Goal: Task Accomplishment & Management: Complete application form

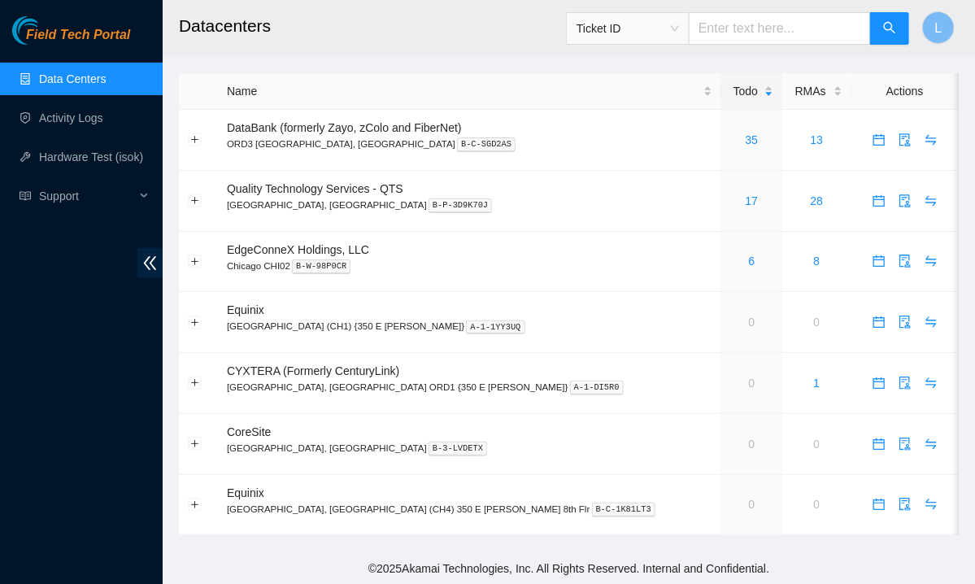
click at [98, 32] on span "Field Tech Portal" at bounding box center [78, 35] width 104 height 15
click at [103, 28] on span "Field Tech Portal" at bounding box center [78, 35] width 104 height 15
click at [746, 198] on link "19" at bounding box center [752, 200] width 13 height 13
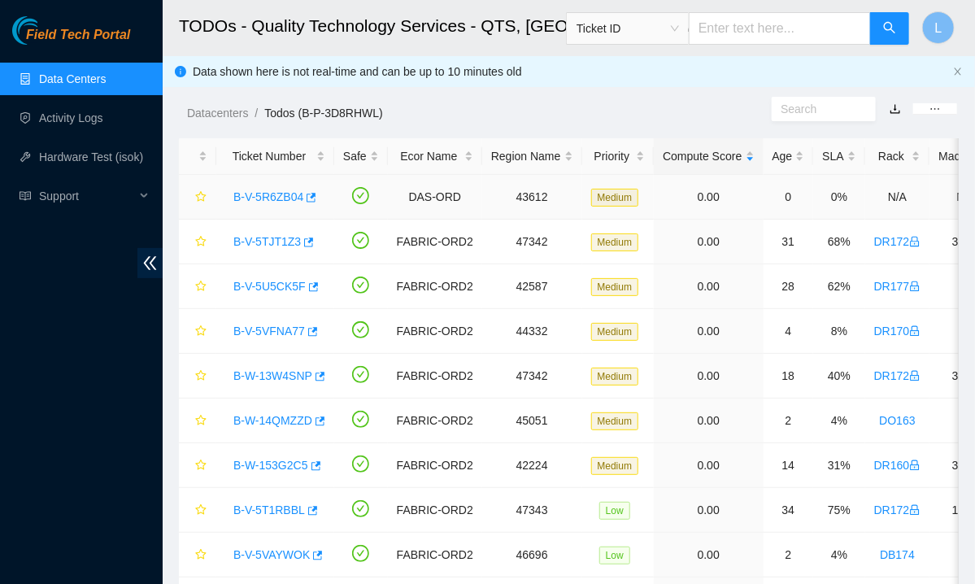
click at [253, 194] on link "B-V-5R6ZB04" at bounding box center [268, 196] width 70 height 13
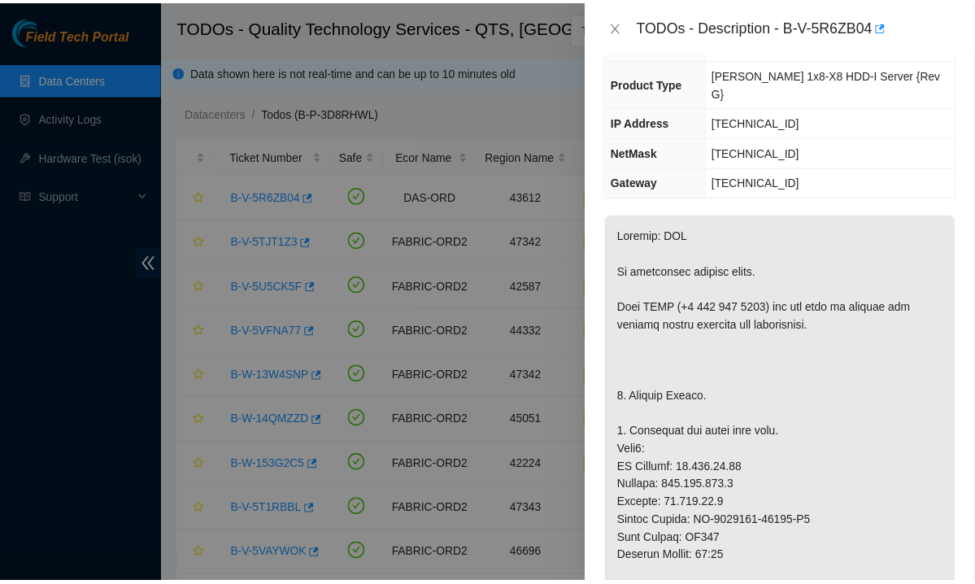
scroll to position [122, 0]
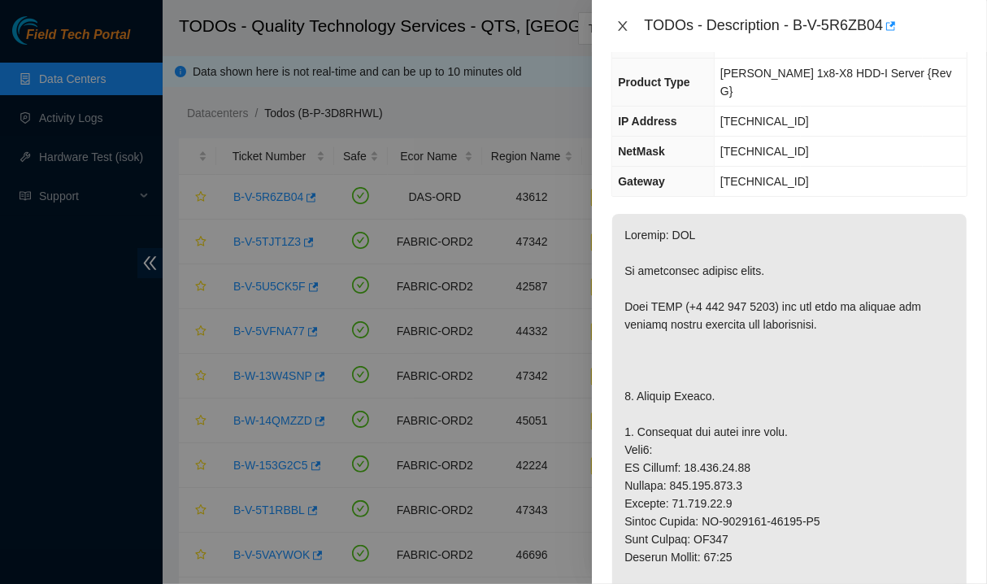
click at [621, 20] on icon "close" at bounding box center [622, 26] width 13 height 13
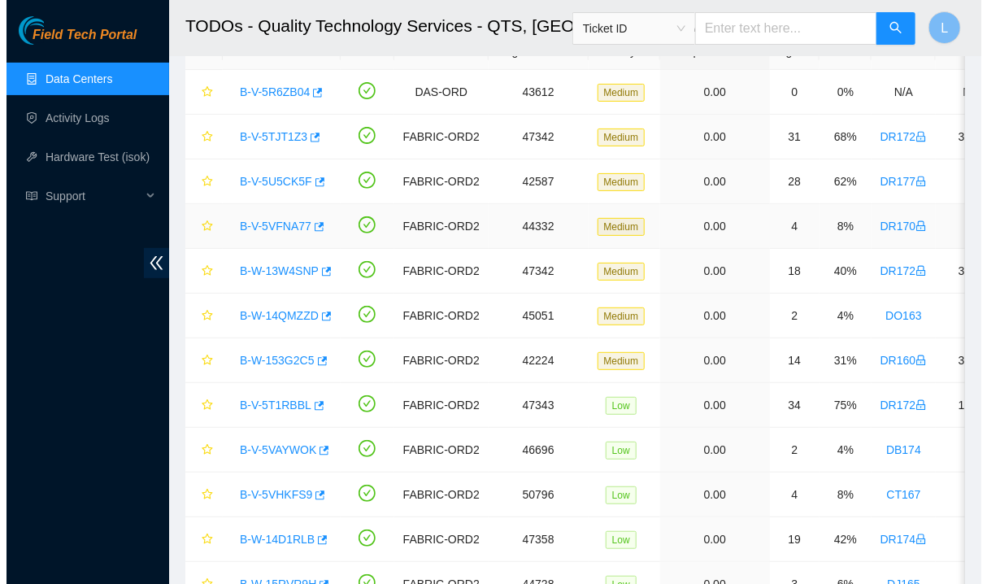
scroll to position [147, 0]
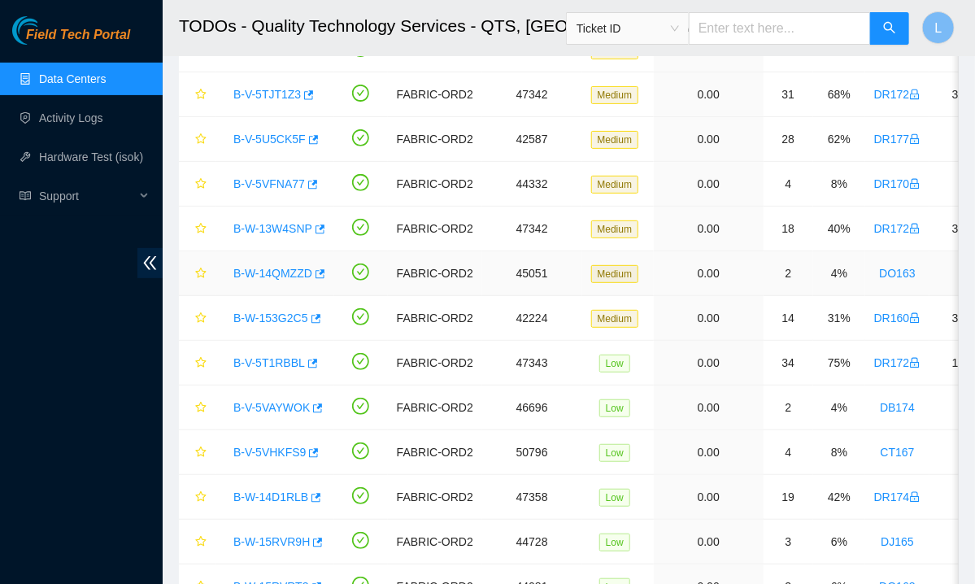
click at [244, 268] on link "B-W-14QMZZD" at bounding box center [272, 273] width 79 height 13
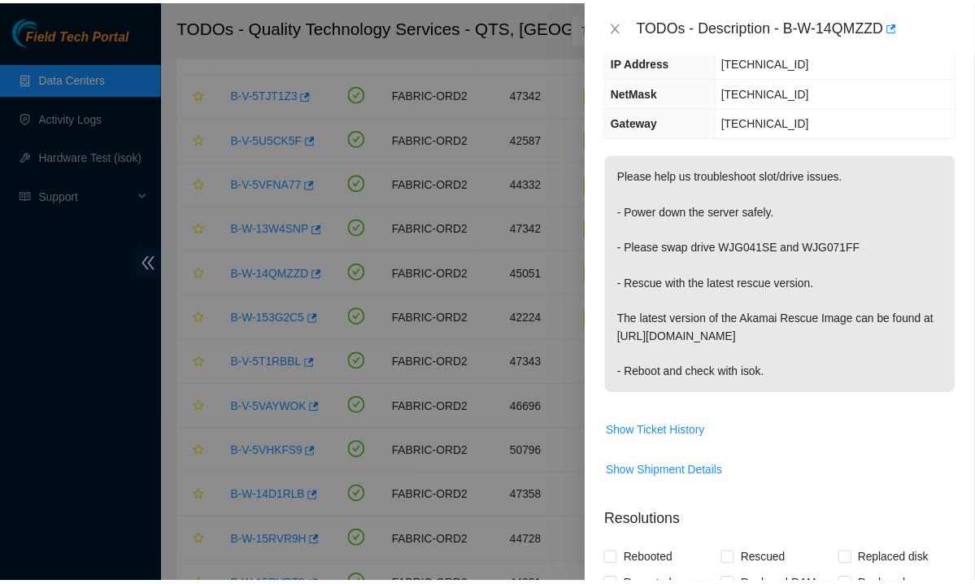
scroll to position [122, 0]
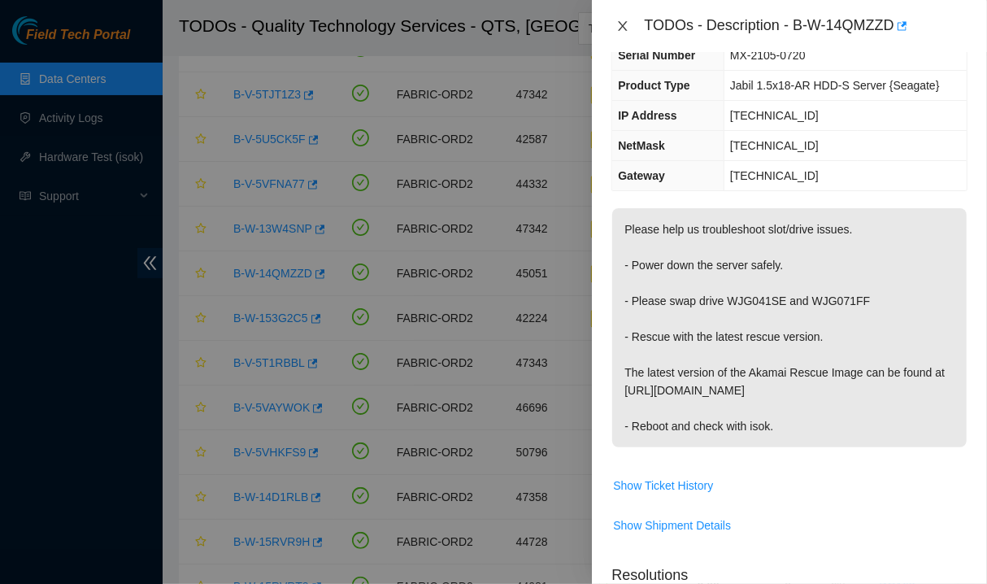
click at [621, 22] on icon "close" at bounding box center [623, 26] width 9 height 10
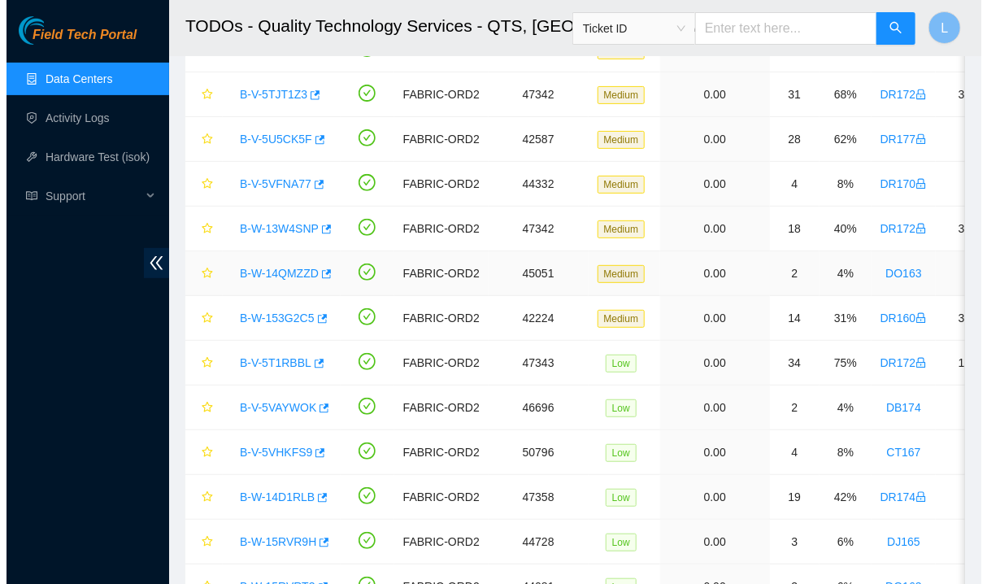
scroll to position [176, 0]
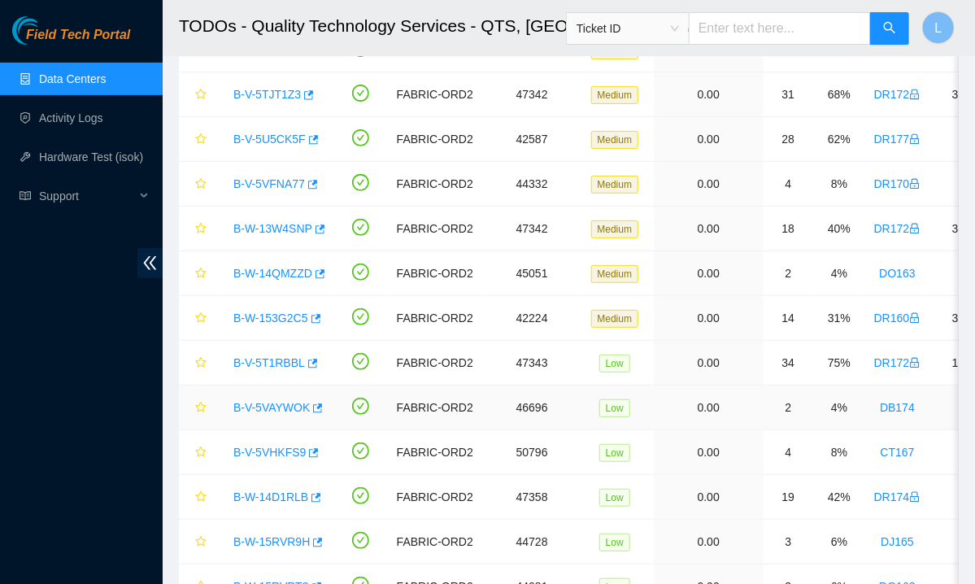
click at [270, 406] on link "B-V-5VAYWOK" at bounding box center [271, 407] width 76 height 13
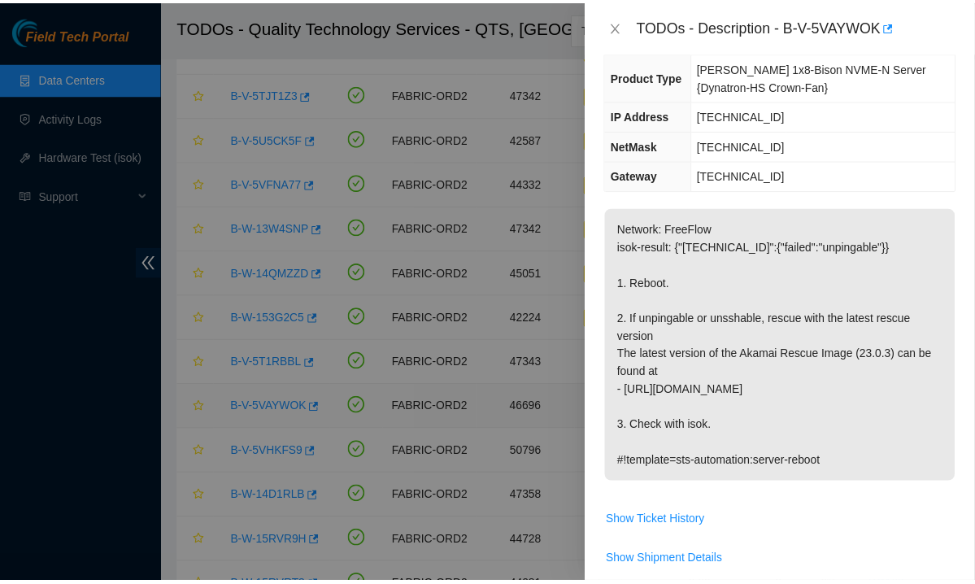
scroll to position [140, 0]
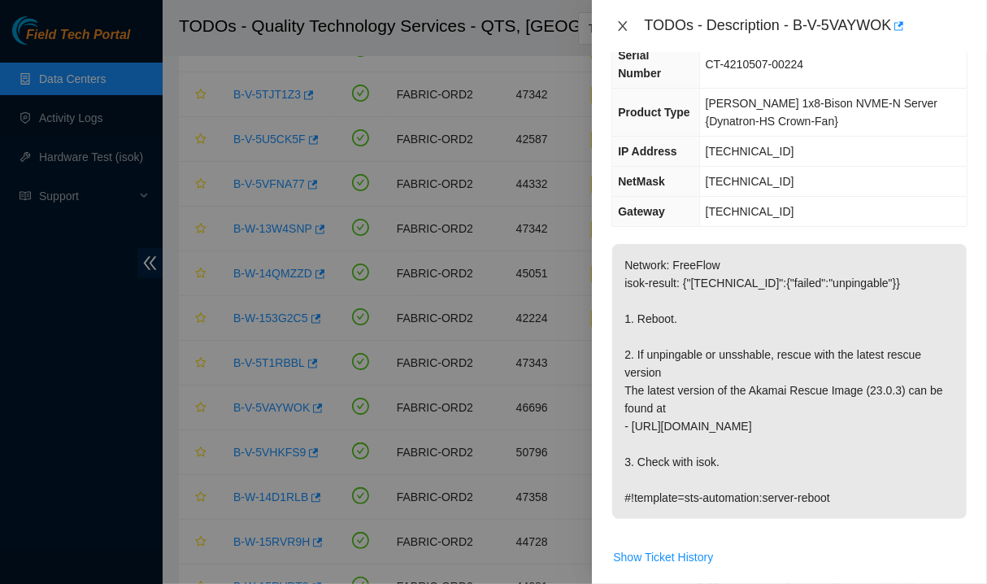
click at [625, 31] on icon "close" at bounding box center [622, 26] width 13 height 13
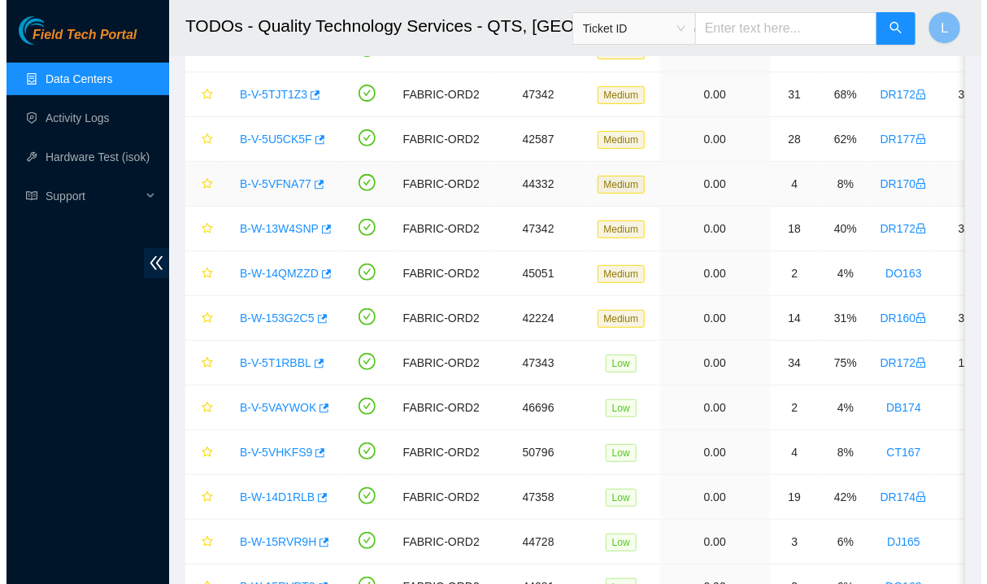
scroll to position [0, 0]
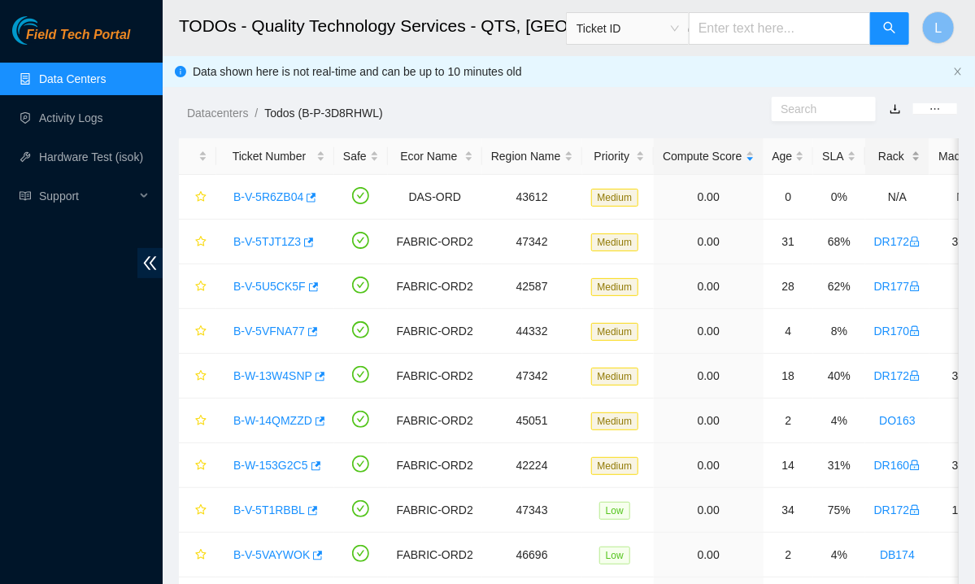
click at [881, 163] on div "Rack" at bounding box center [897, 156] width 47 height 18
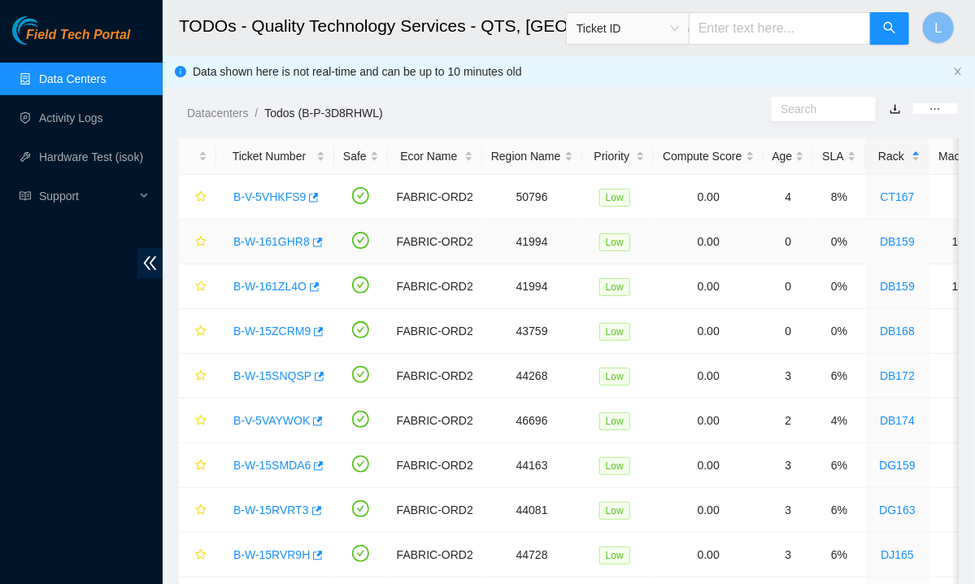
click at [271, 244] on link "B-W-161GHR8" at bounding box center [271, 241] width 76 height 13
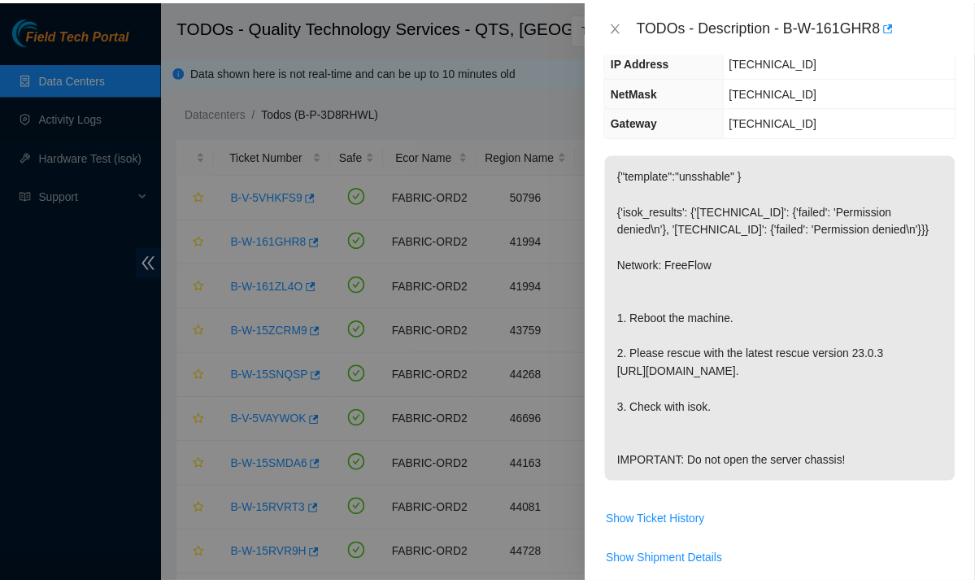
scroll to position [122, 0]
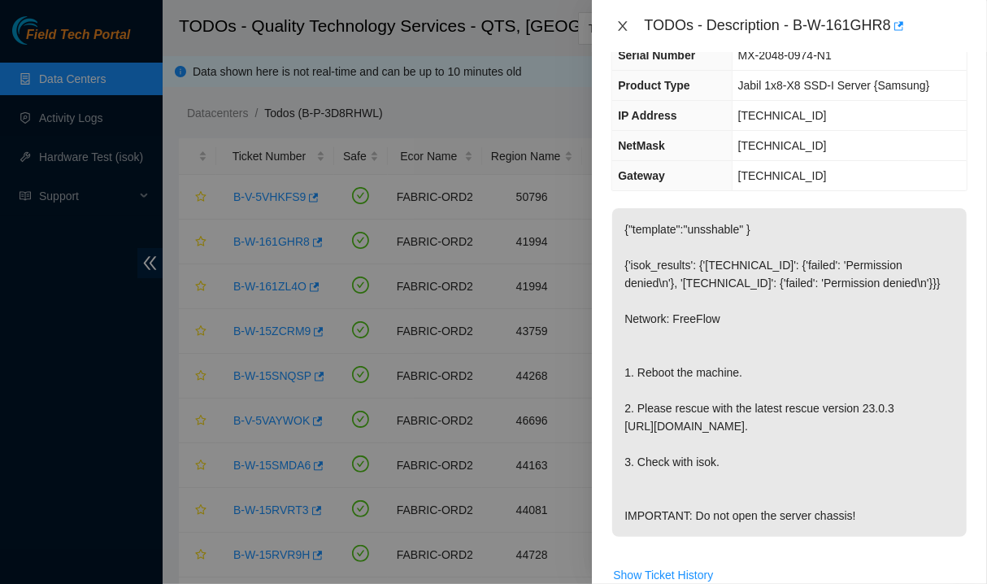
click at [619, 24] on icon "close" at bounding box center [622, 26] width 13 height 13
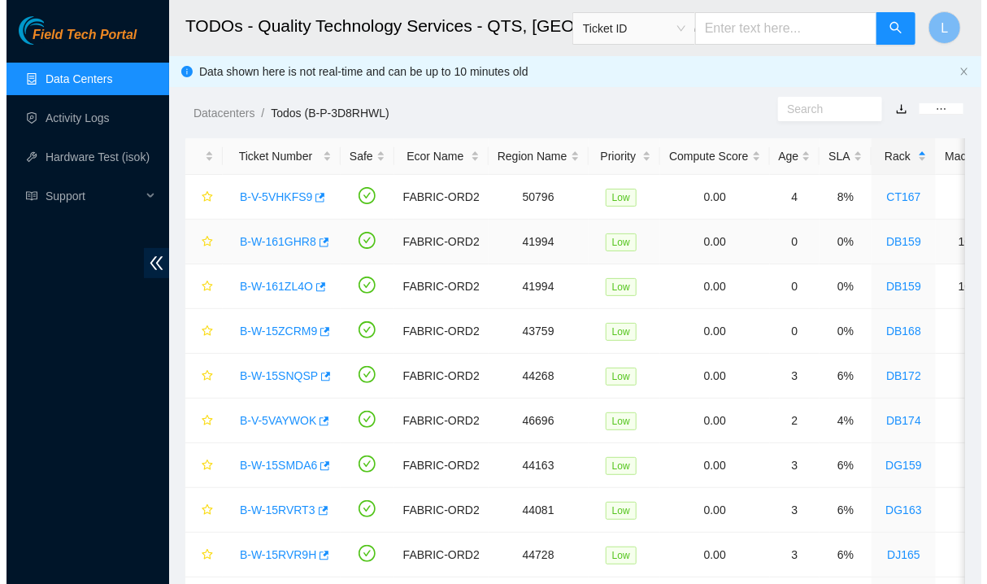
scroll to position [176, 0]
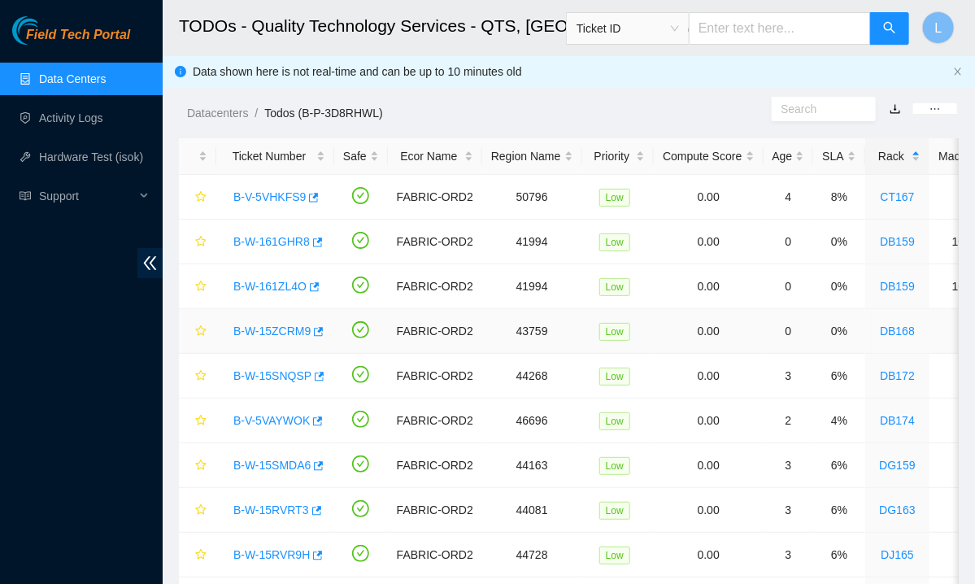
click at [257, 329] on link "B-W-15ZCRM9" at bounding box center [271, 331] width 77 height 13
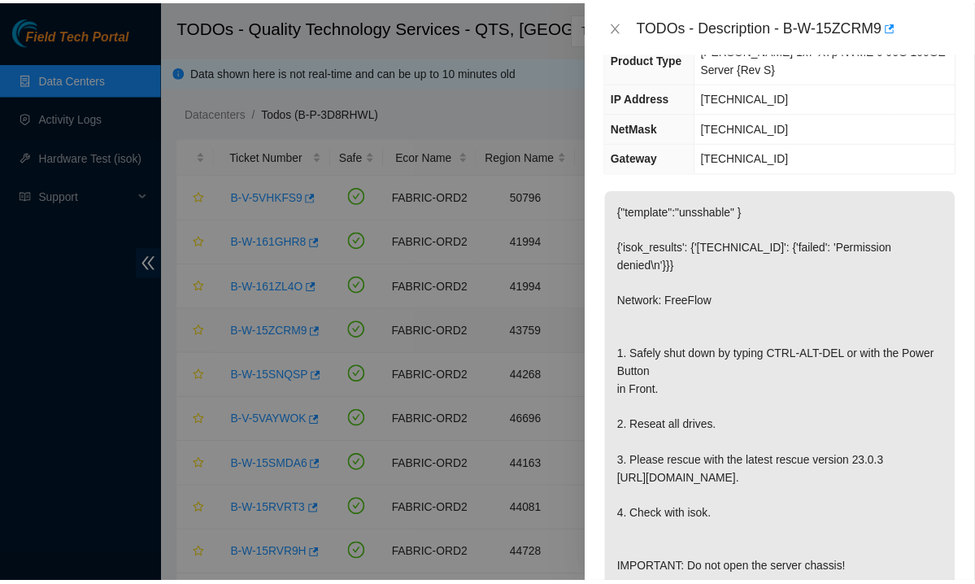
scroll to position [140, 0]
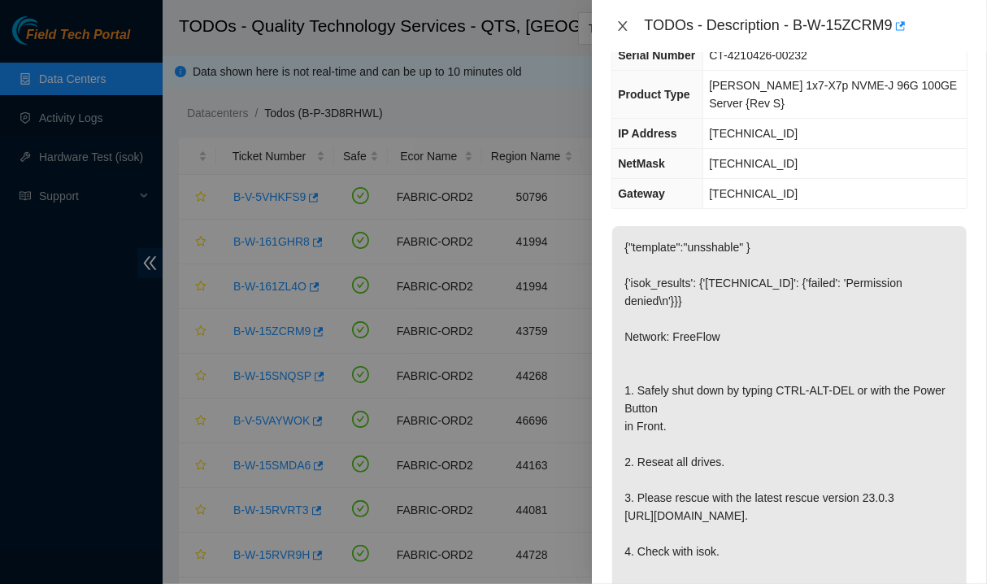
click at [624, 28] on icon "close" at bounding box center [622, 26] width 13 height 13
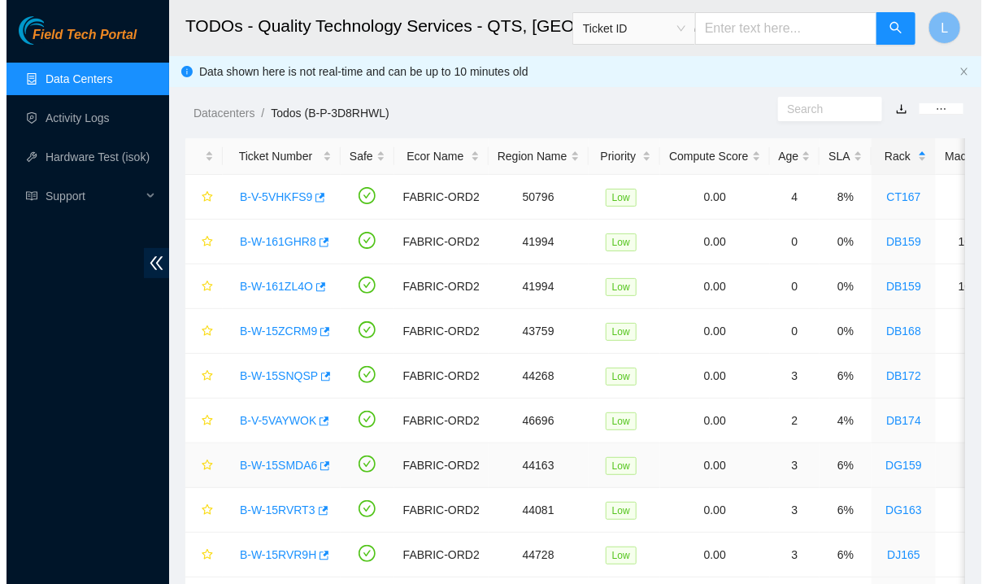
scroll to position [176, 0]
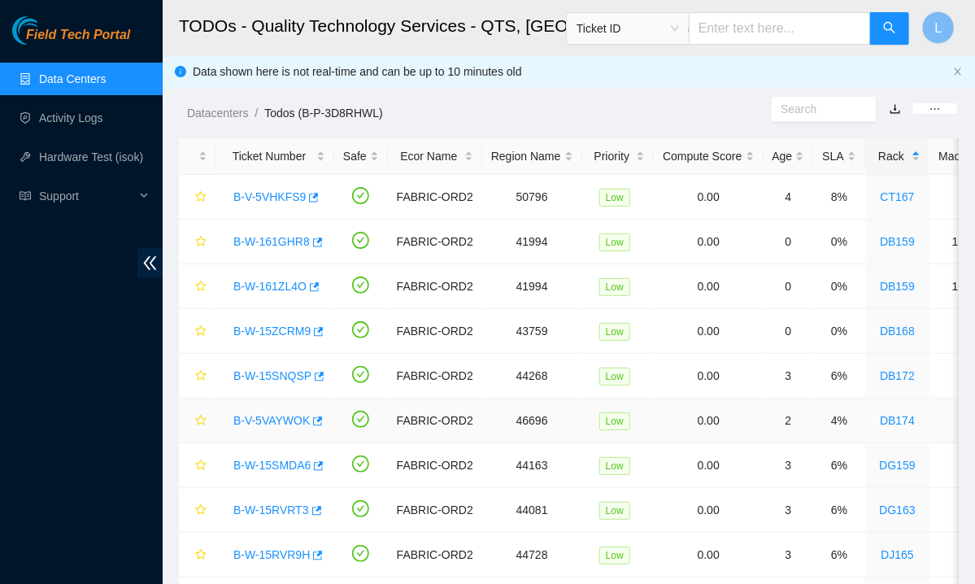
click at [264, 418] on link "B-V-5VAYWOK" at bounding box center [271, 420] width 76 height 13
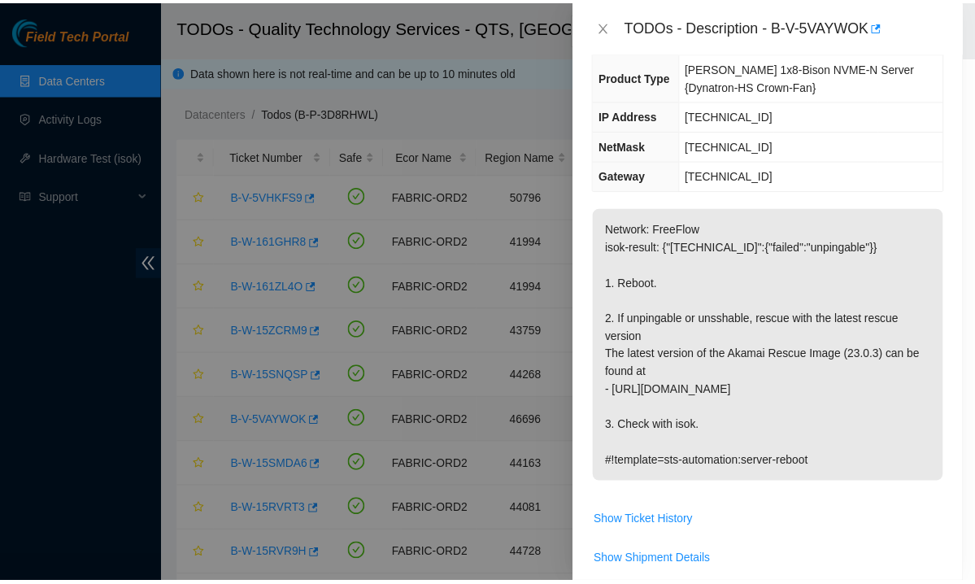
scroll to position [140, 0]
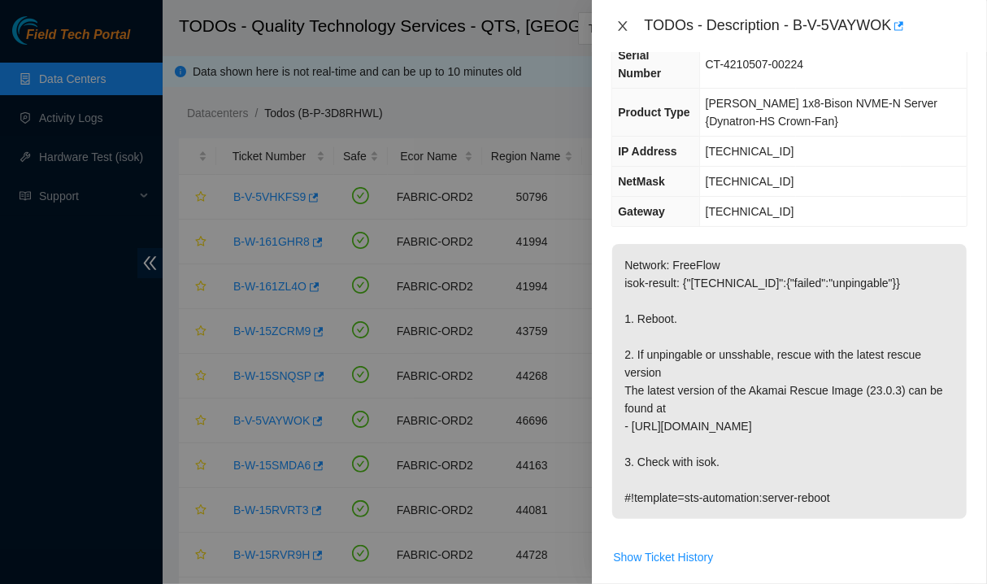
click at [621, 24] on icon "close" at bounding box center [623, 26] width 9 height 10
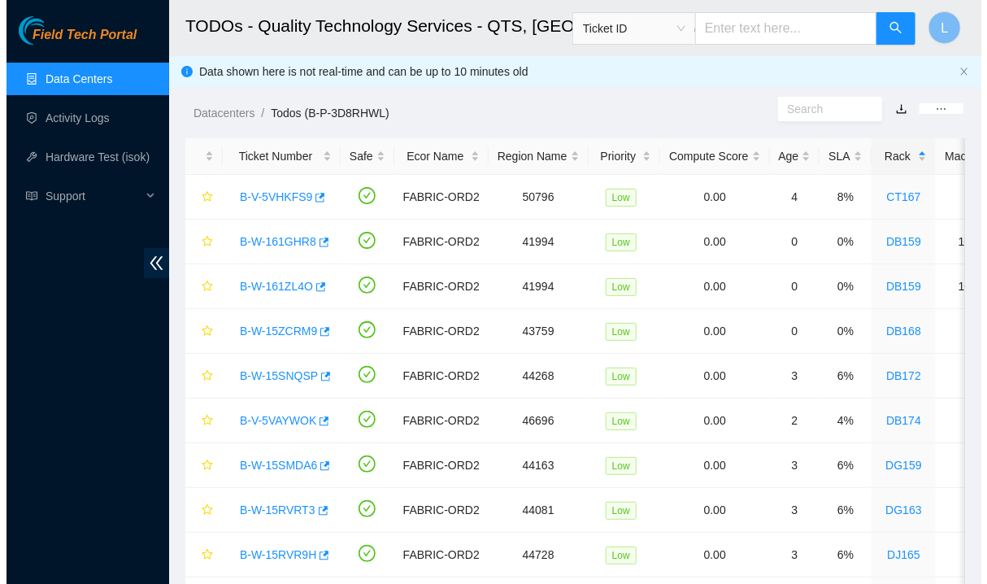
scroll to position [176, 0]
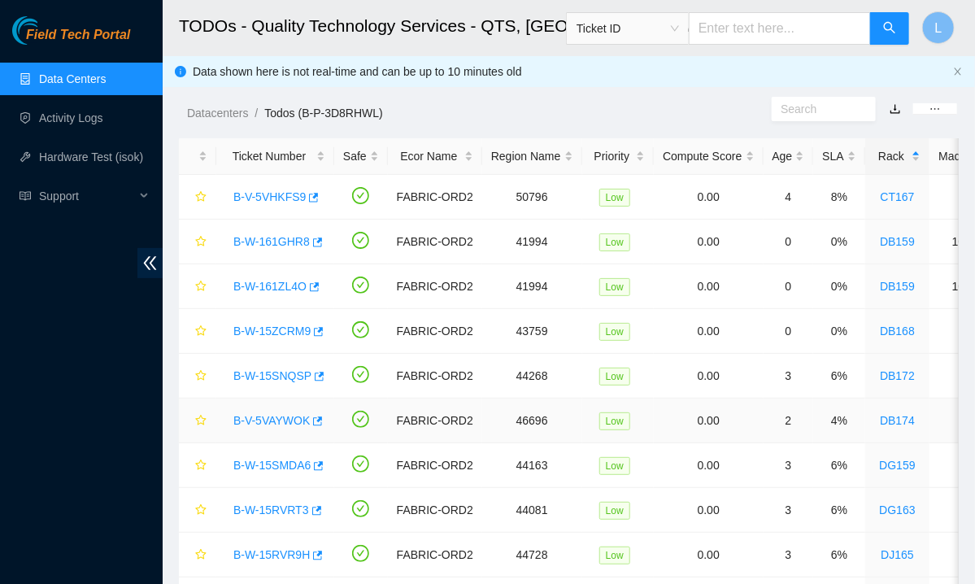
click at [258, 418] on link "B-V-5VAYWOK" at bounding box center [271, 420] width 76 height 13
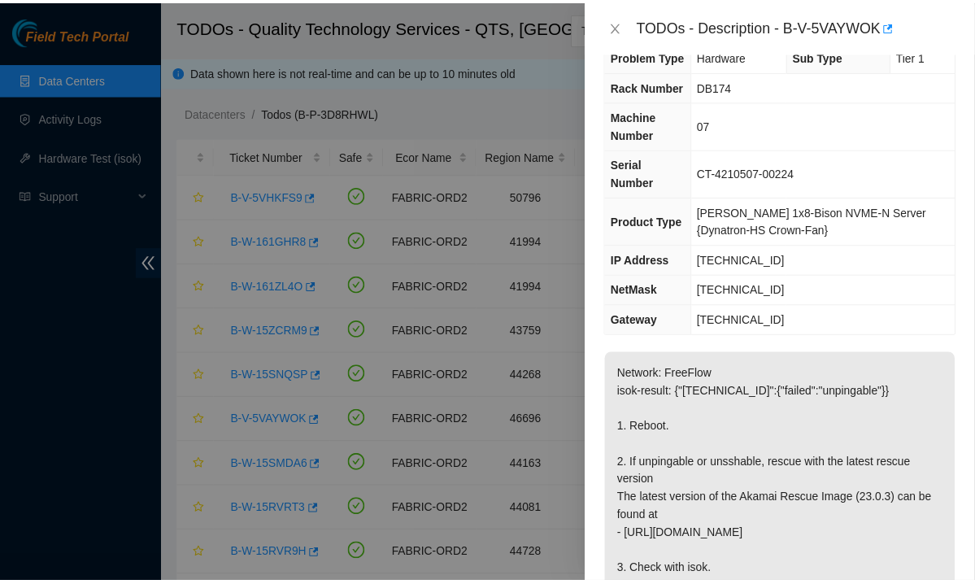
scroll to position [0, 0]
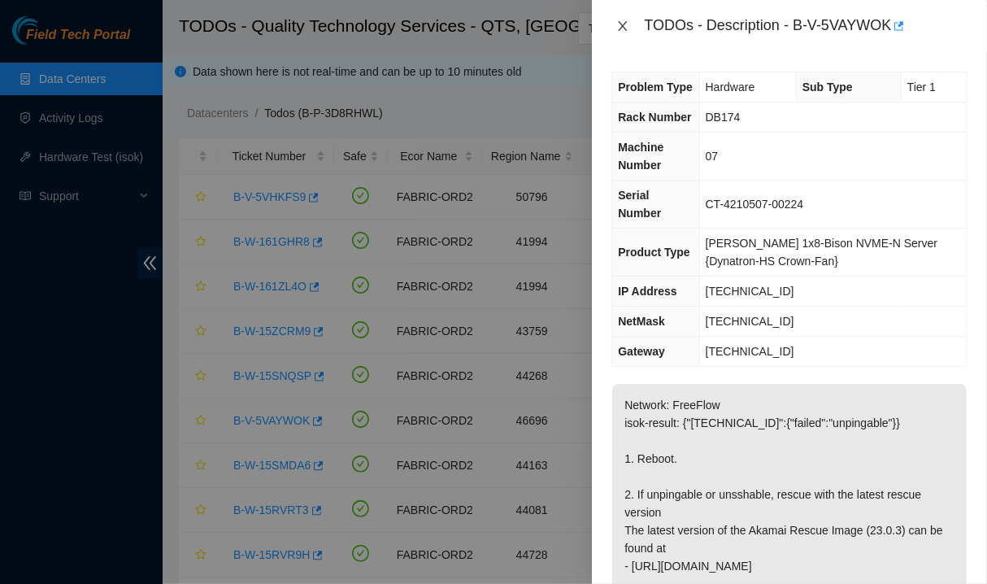
click at [625, 31] on icon "close" at bounding box center [622, 26] width 13 height 13
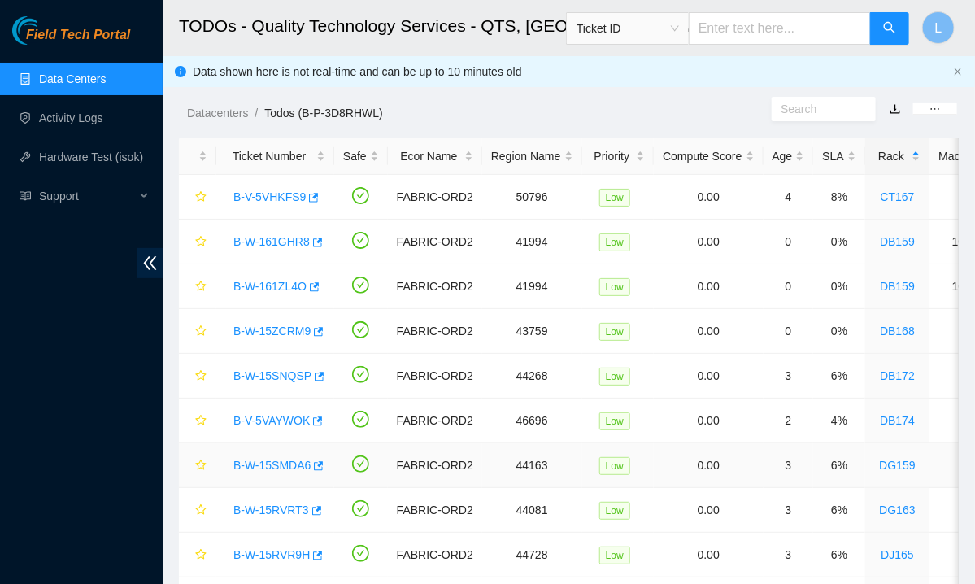
click at [277, 468] on link "B-W-15SMDA6" at bounding box center [271, 465] width 77 height 13
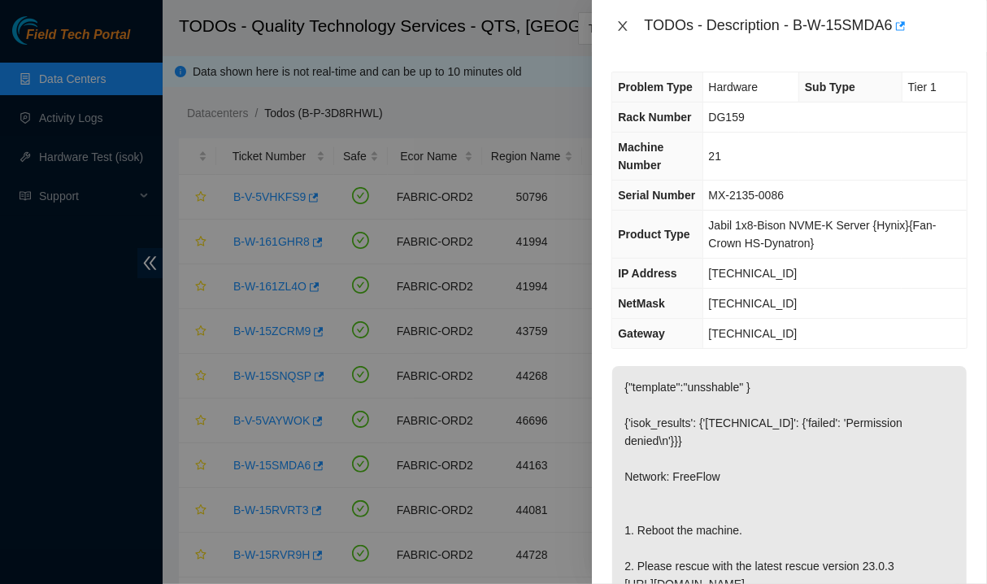
click at [629, 19] on button "Close" at bounding box center [623, 26] width 23 height 15
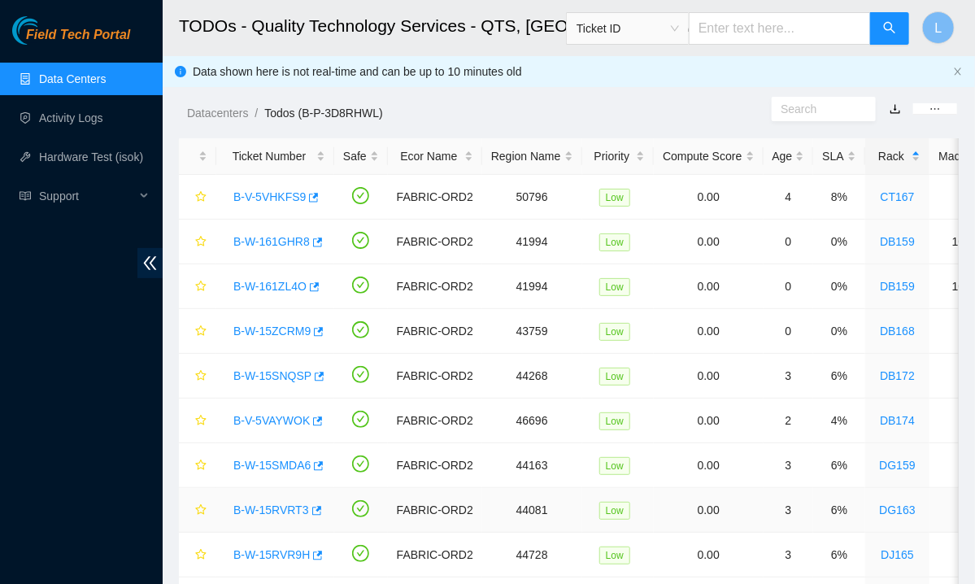
click at [270, 505] on link "B-W-15RVRT3" at bounding box center [271, 509] width 76 height 13
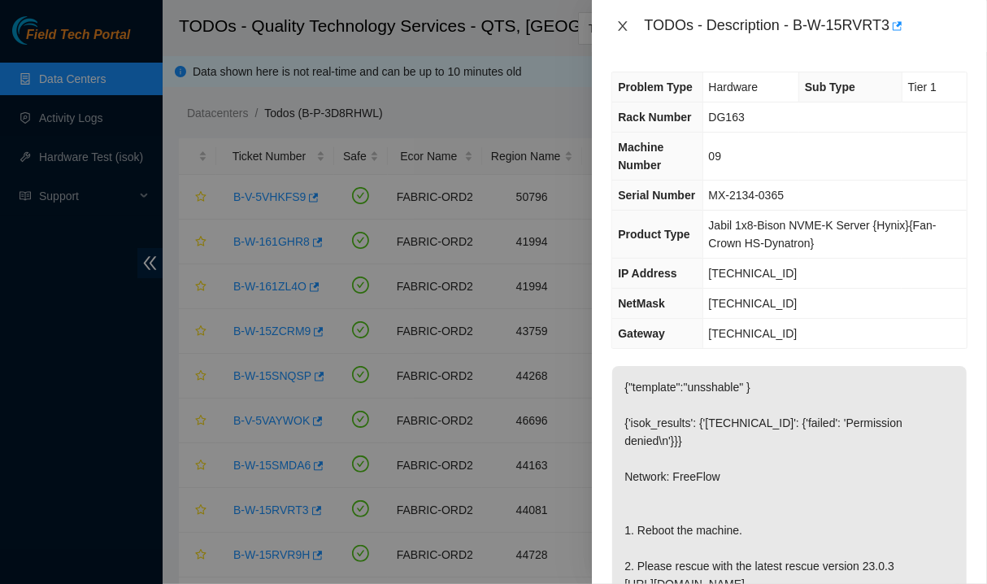
click at [627, 30] on icon "close" at bounding box center [623, 26] width 9 height 10
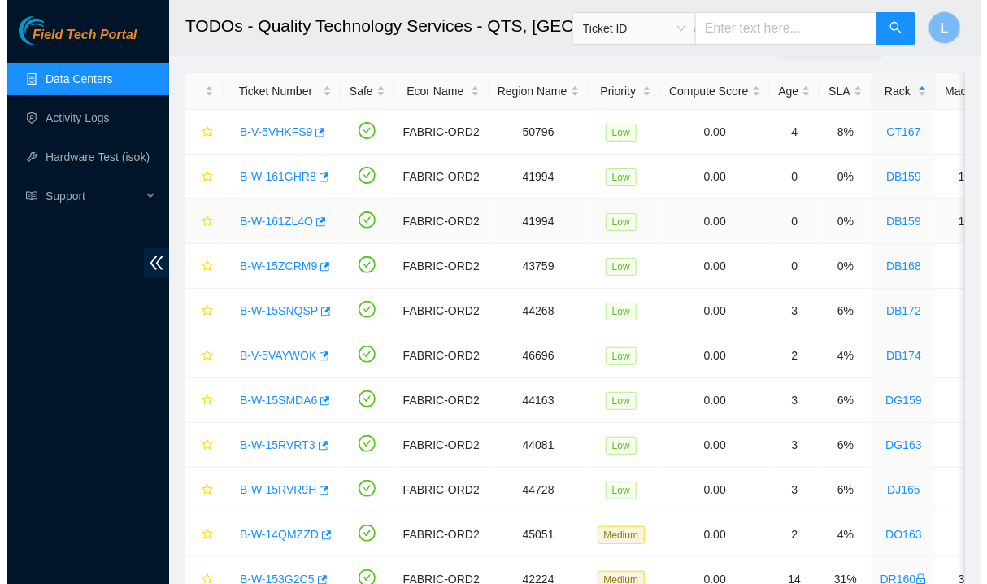
scroll to position [67, 0]
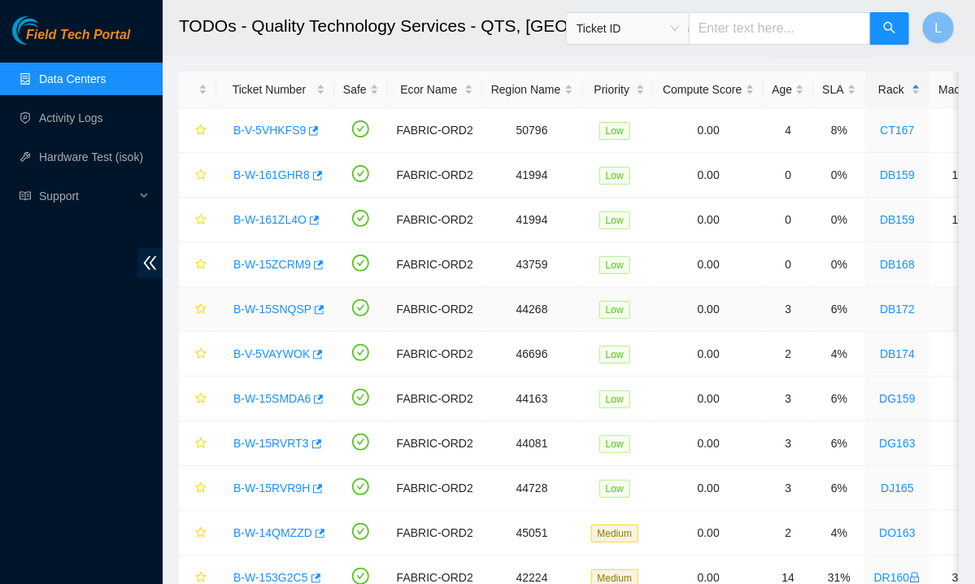
click at [289, 311] on link "B-W-15SNQSP" at bounding box center [272, 309] width 78 height 13
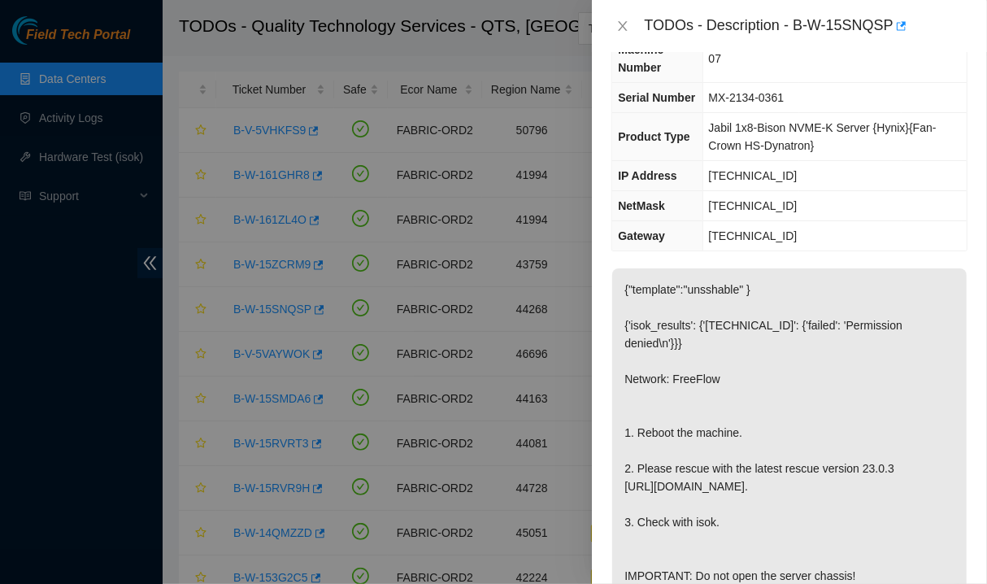
scroll to position [98, 0]
click at [896, 194] on td "255.255.255.192" at bounding box center [835, 205] width 264 height 30
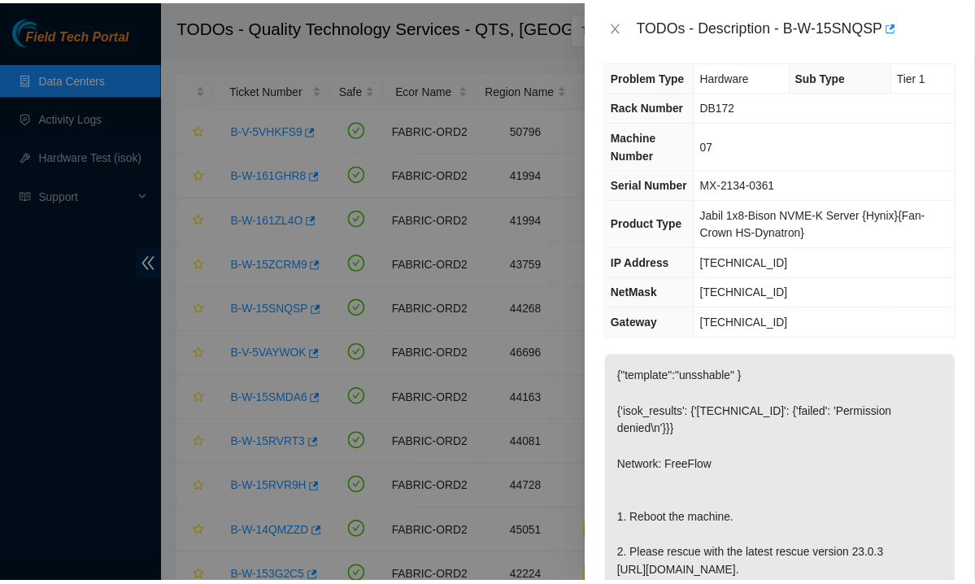
scroll to position [0, 0]
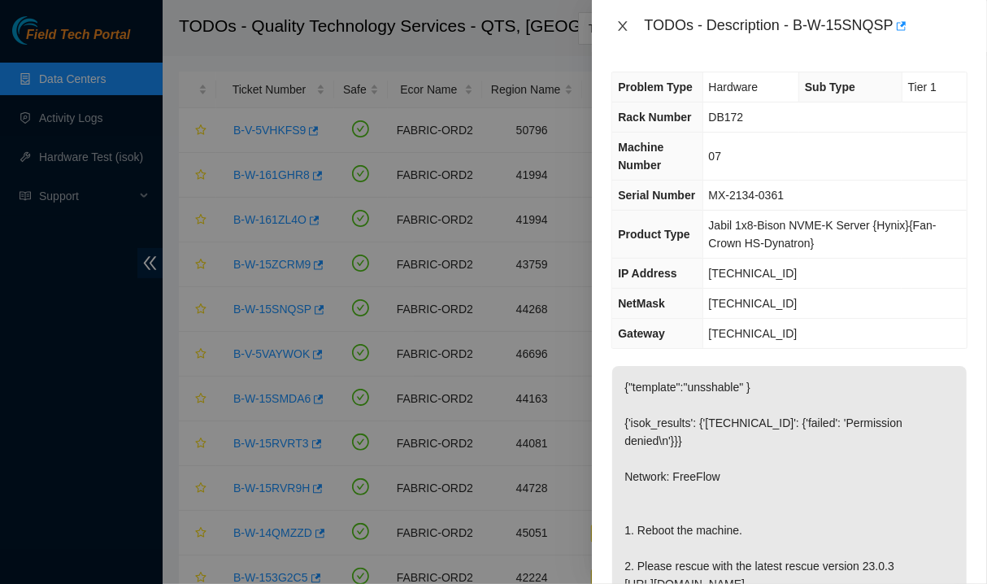
click at [621, 24] on icon "close" at bounding box center [622, 26] width 13 height 13
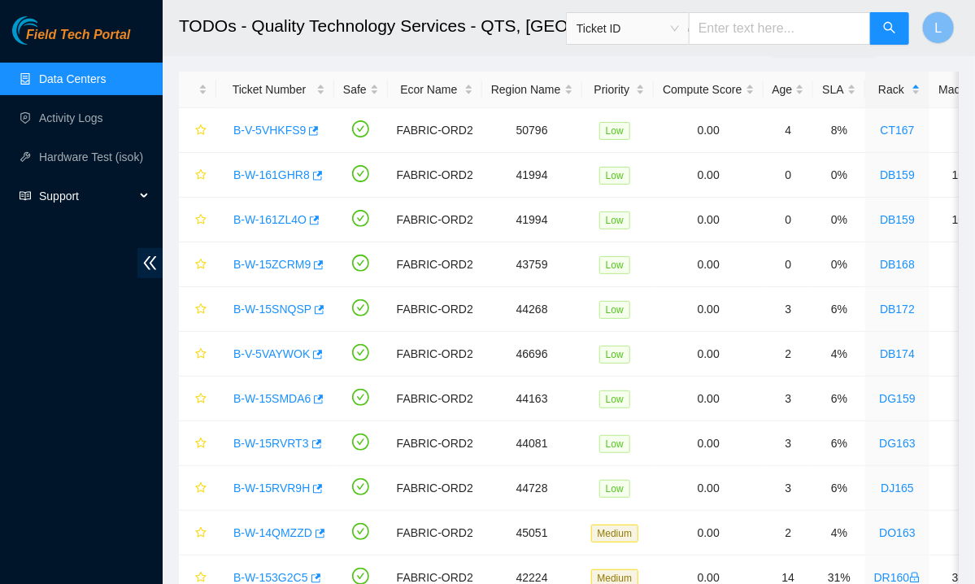
click at [85, 194] on span "Support" at bounding box center [87, 196] width 96 height 33
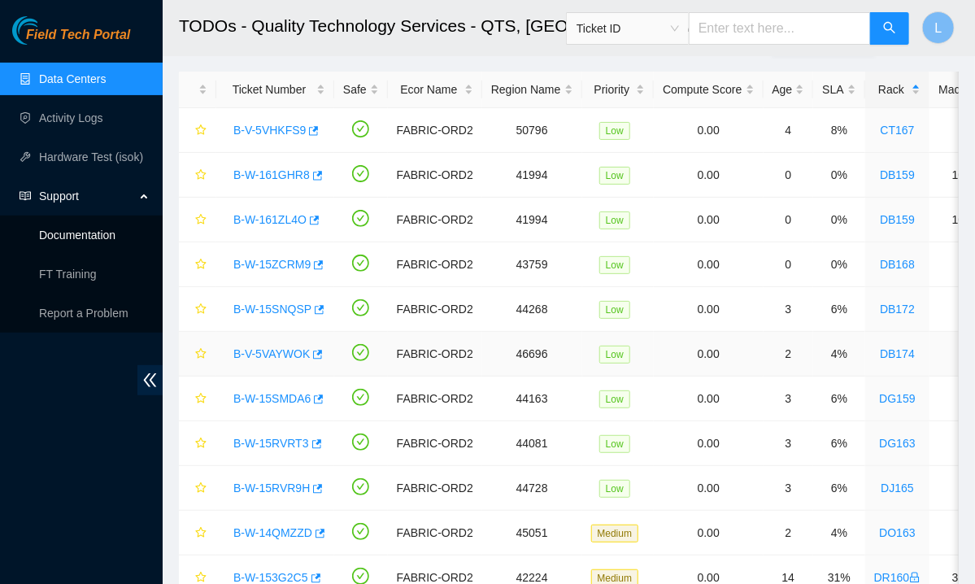
click at [251, 354] on link "B-V-5VAYWOK" at bounding box center [271, 353] width 76 height 13
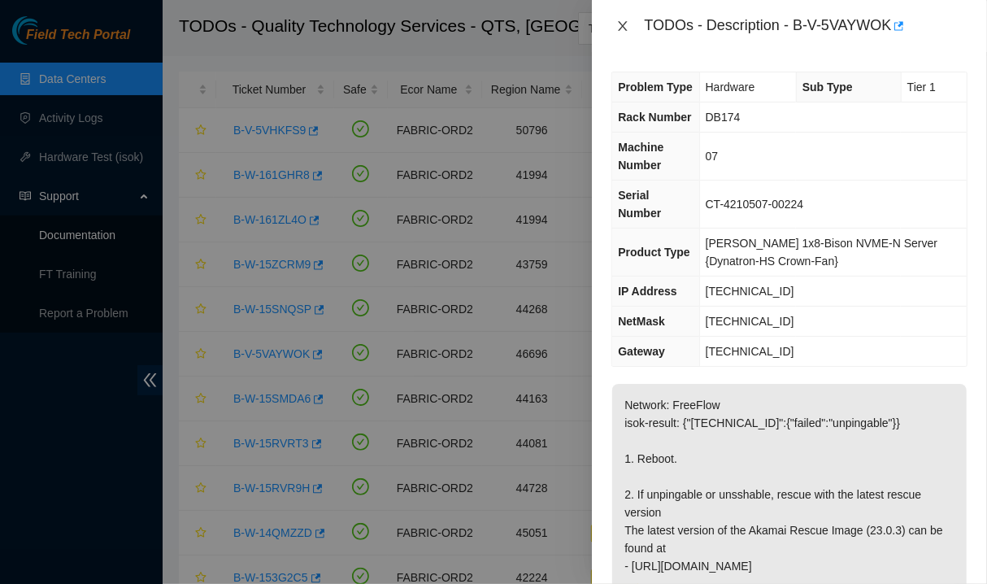
click at [621, 22] on icon "close" at bounding box center [622, 26] width 13 height 13
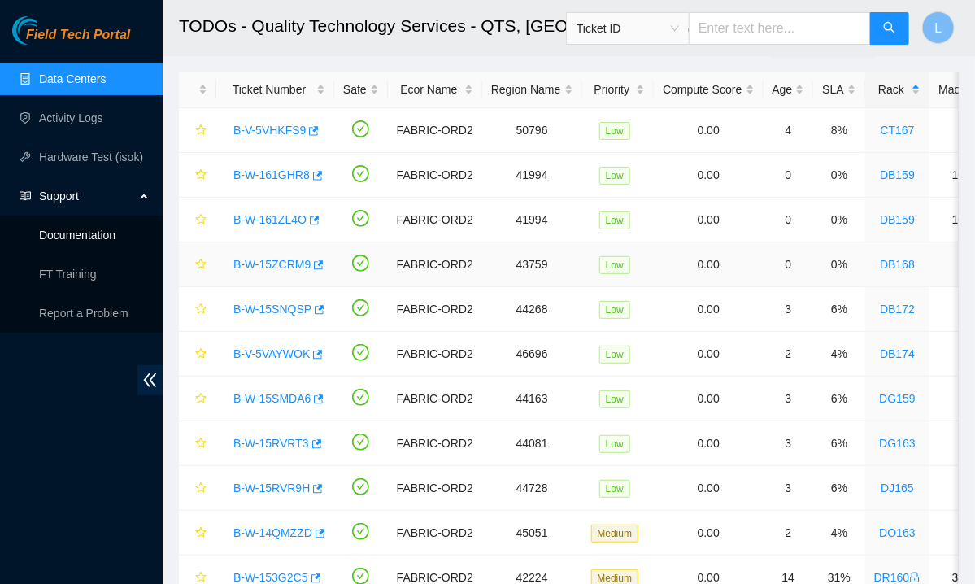
click at [797, 261] on td "0" at bounding box center [789, 264] width 50 height 45
click at [258, 258] on link "B-W-15ZCRM9" at bounding box center [271, 264] width 77 height 13
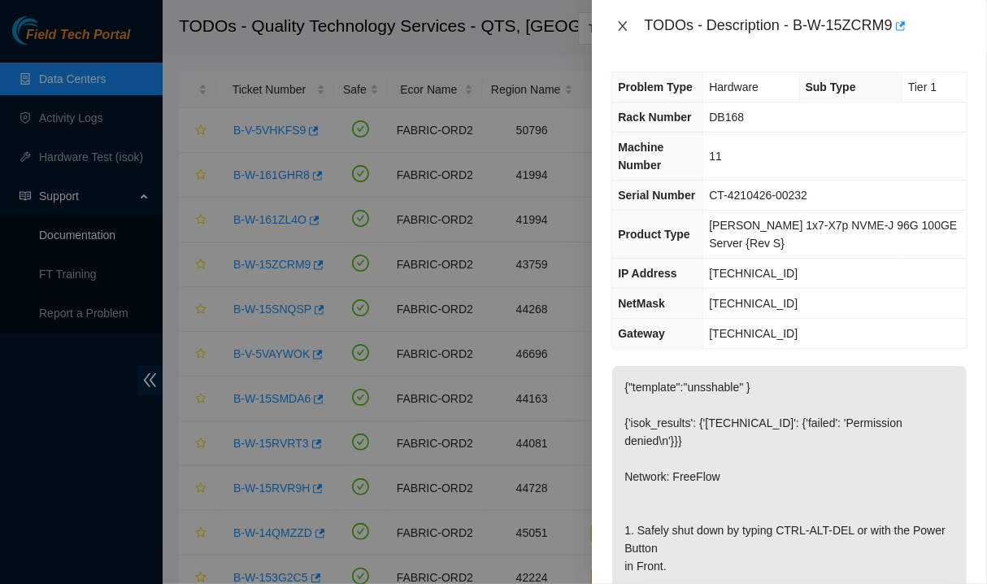
click at [623, 21] on icon "close" at bounding box center [622, 26] width 13 height 13
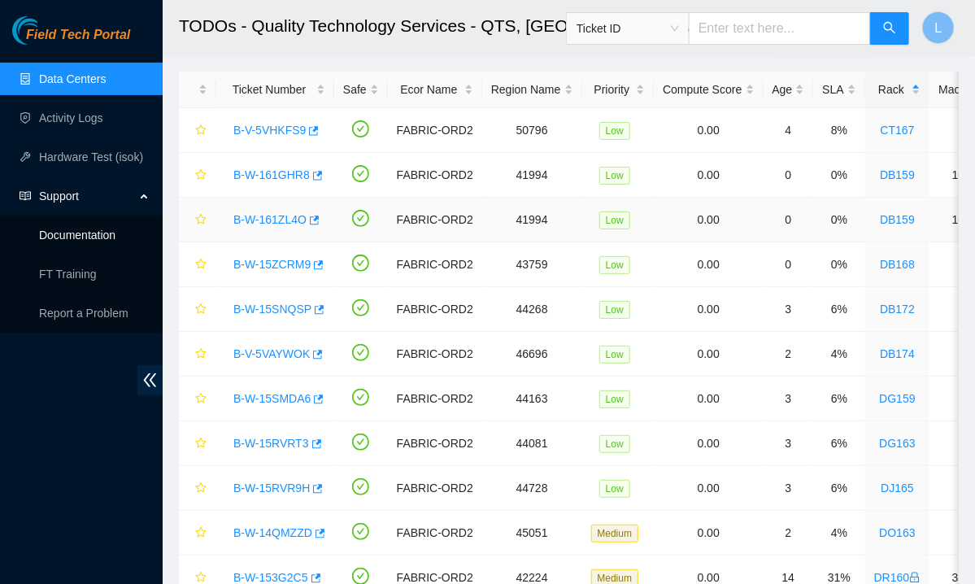
click at [277, 224] on link "B-W-161ZL4O" at bounding box center [269, 219] width 73 height 13
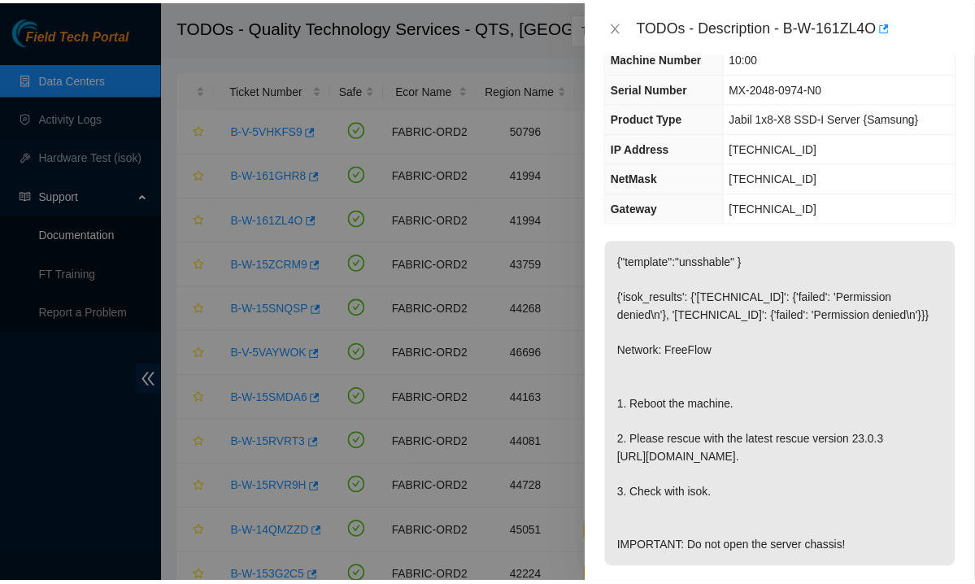
scroll to position [91, 0]
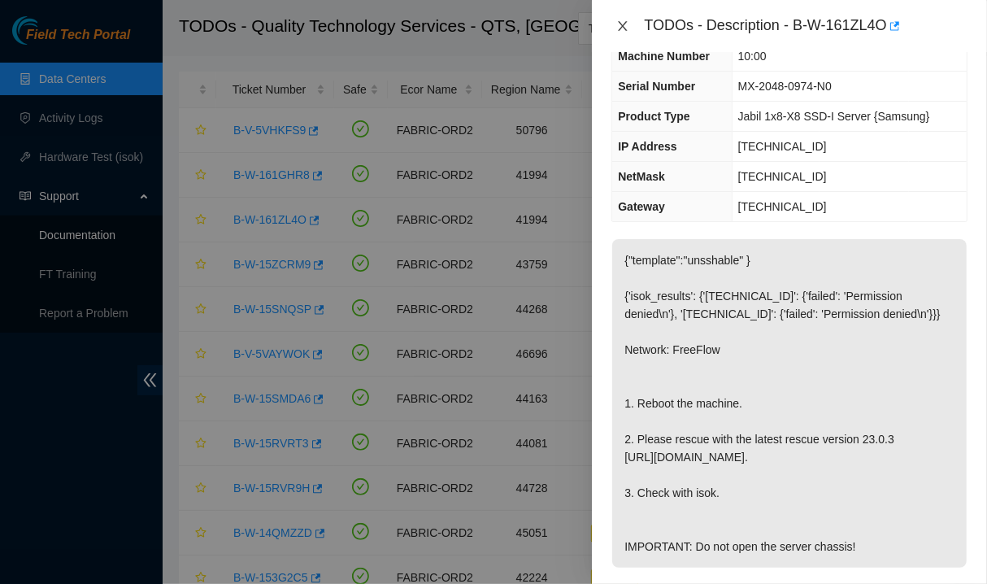
click at [622, 23] on icon "close" at bounding box center [622, 26] width 13 height 13
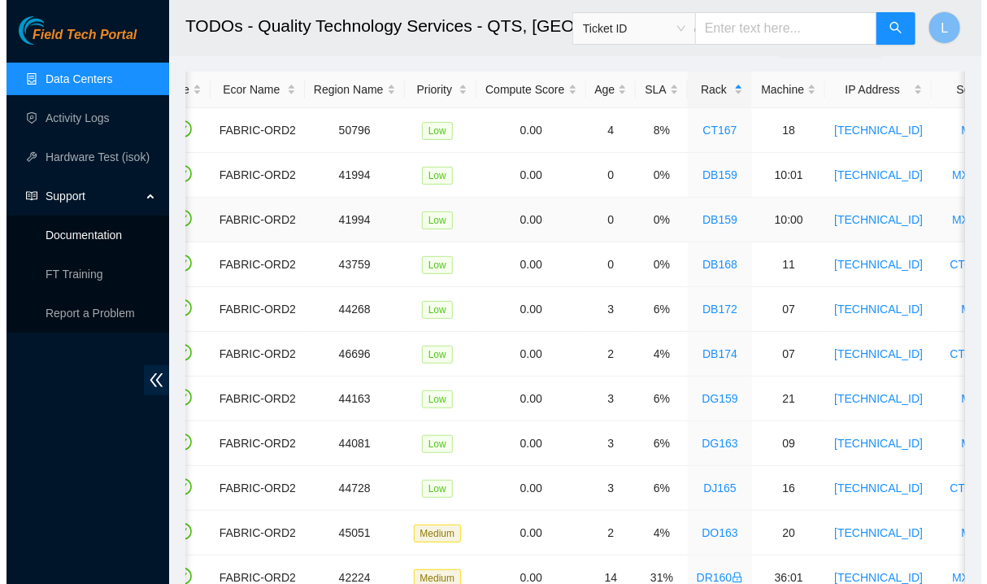
scroll to position [0, 0]
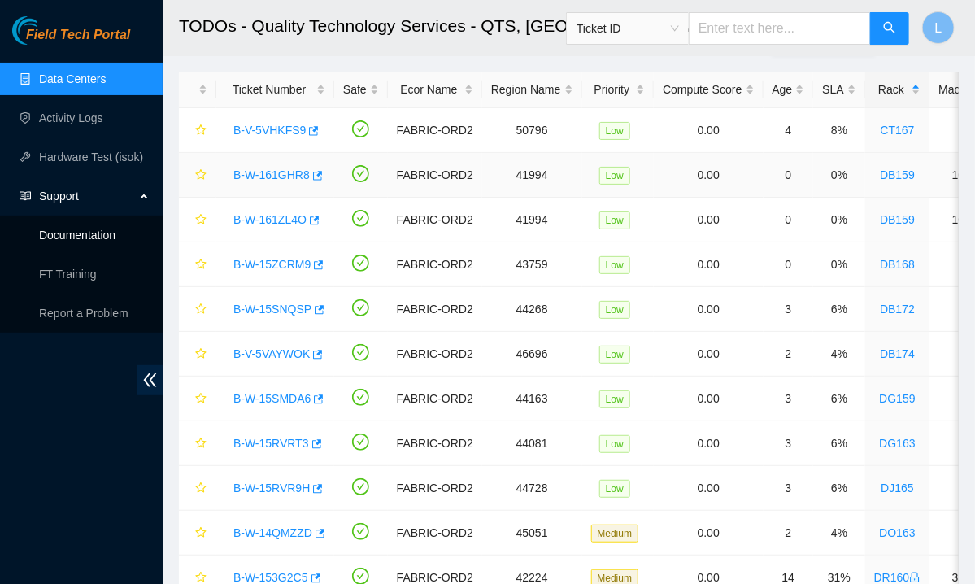
click at [271, 177] on link "B-W-161GHR8" at bounding box center [271, 174] width 76 height 13
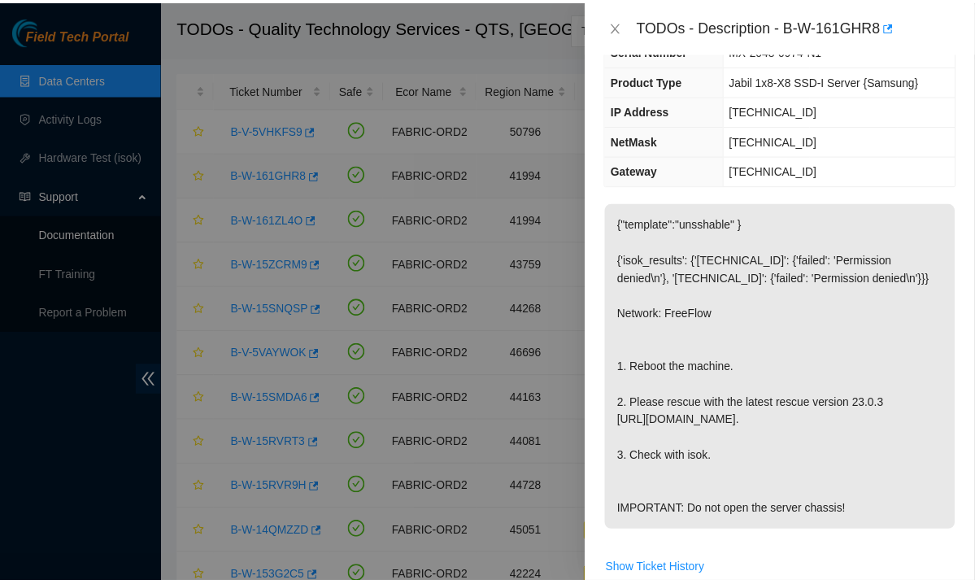
scroll to position [91, 0]
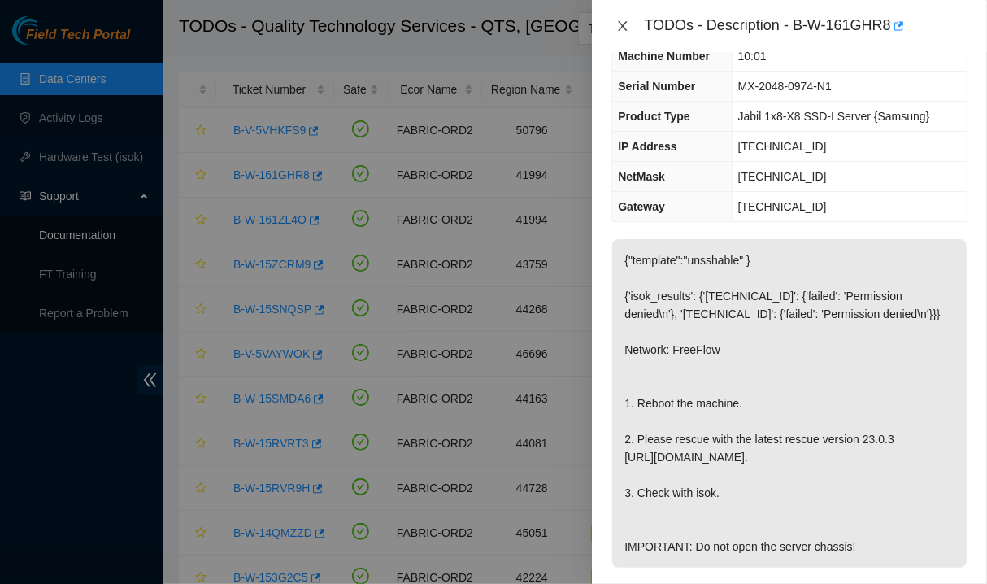
click at [625, 24] on icon "close" at bounding box center [622, 26] width 13 height 13
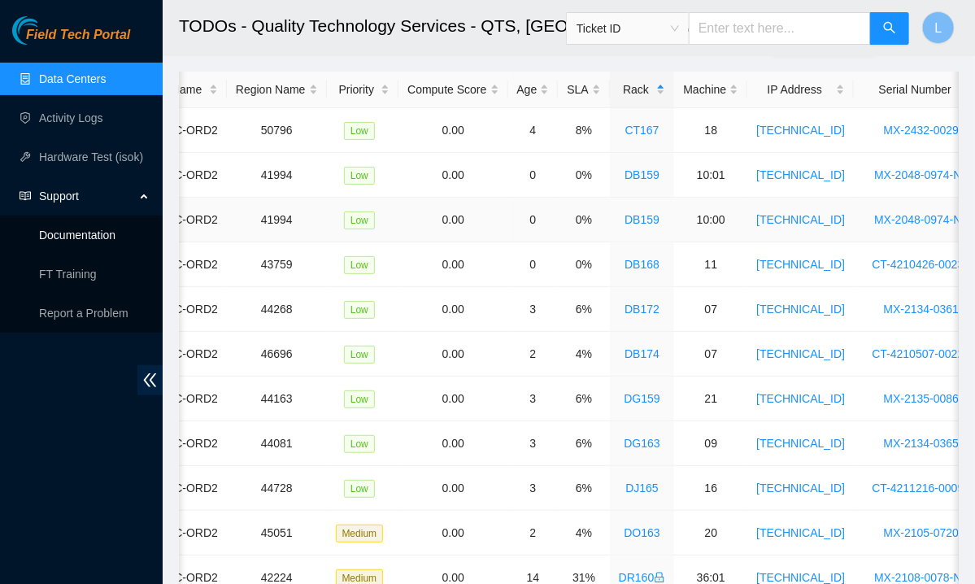
scroll to position [0, 262]
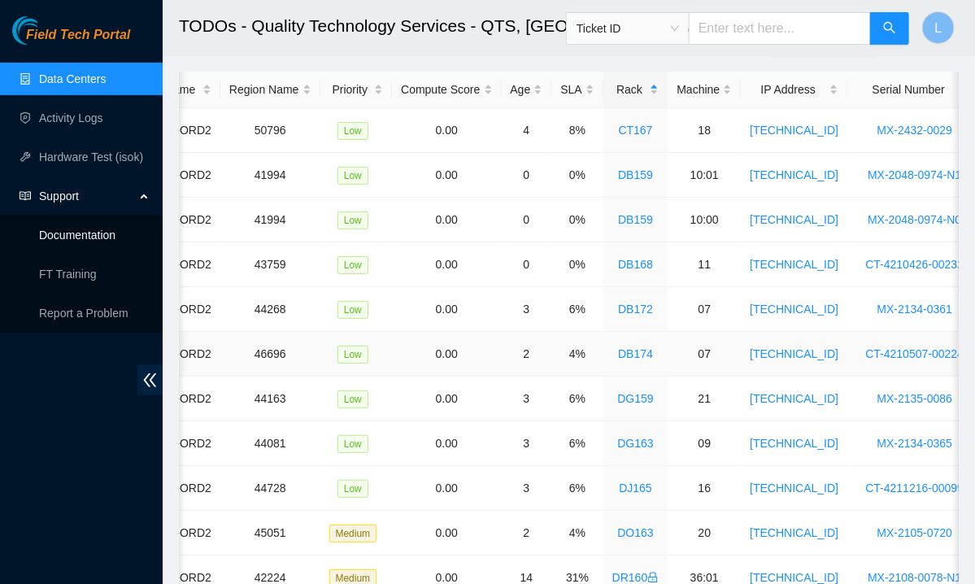
click at [320, 365] on td "Low" at bounding box center [356, 354] width 72 height 45
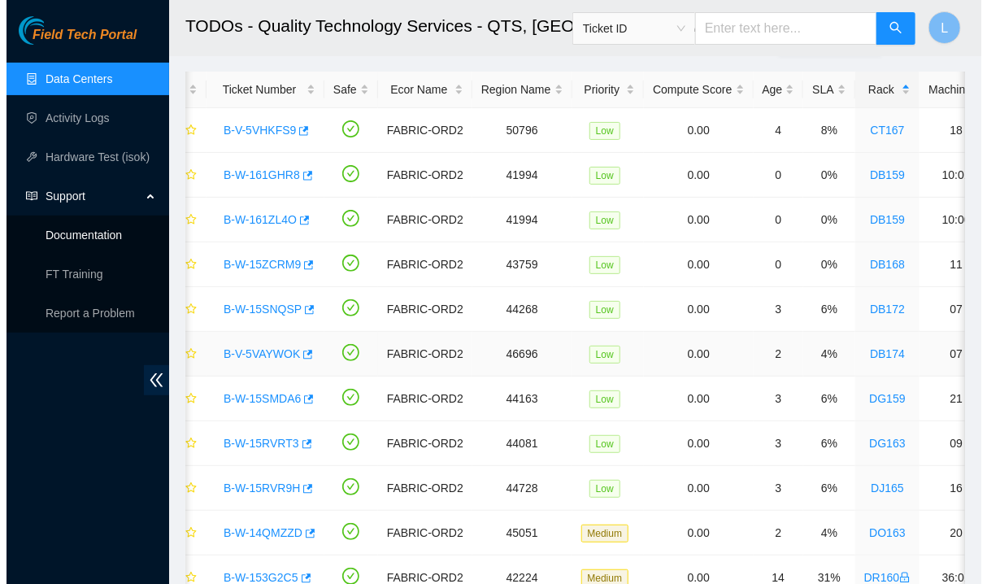
scroll to position [0, 13]
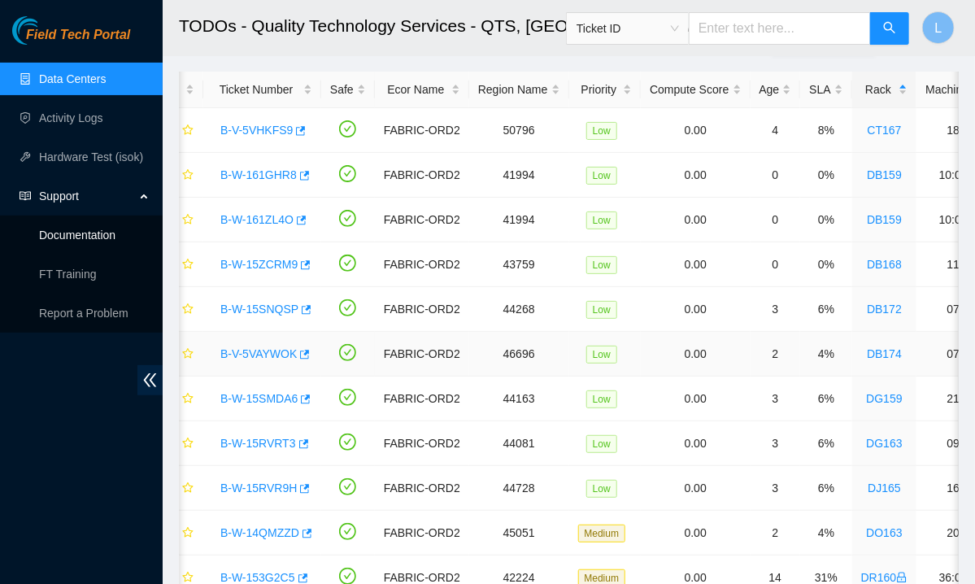
click at [271, 352] on link "B-V-5VAYWOK" at bounding box center [258, 353] width 76 height 13
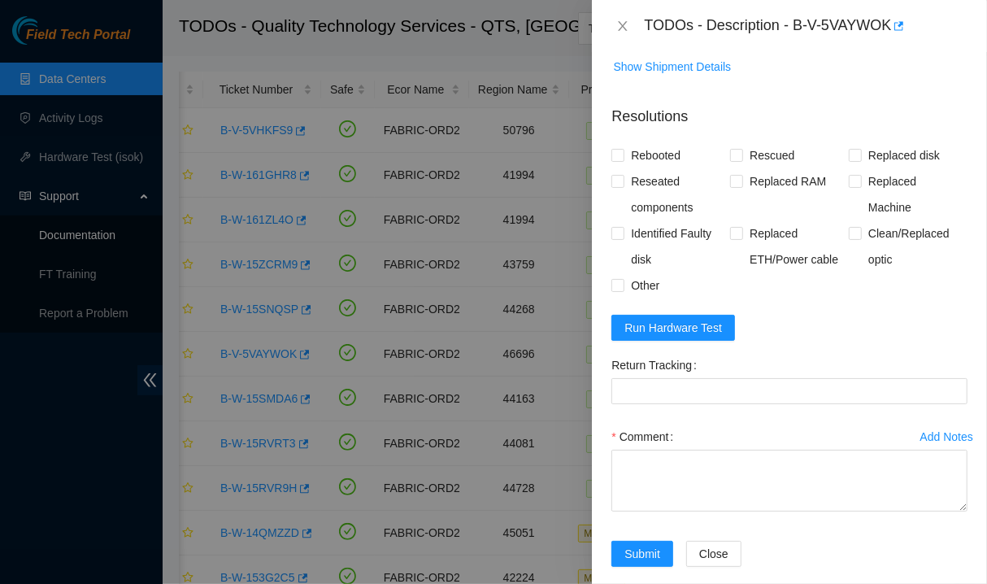
scroll to position [667, 0]
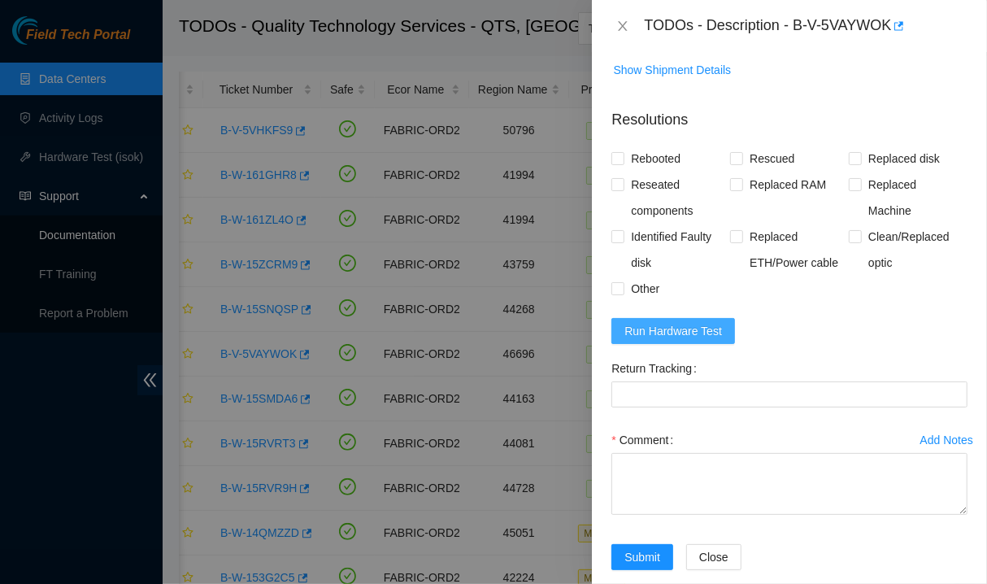
click at [706, 322] on span "Run Hardware Test" at bounding box center [674, 331] width 98 height 18
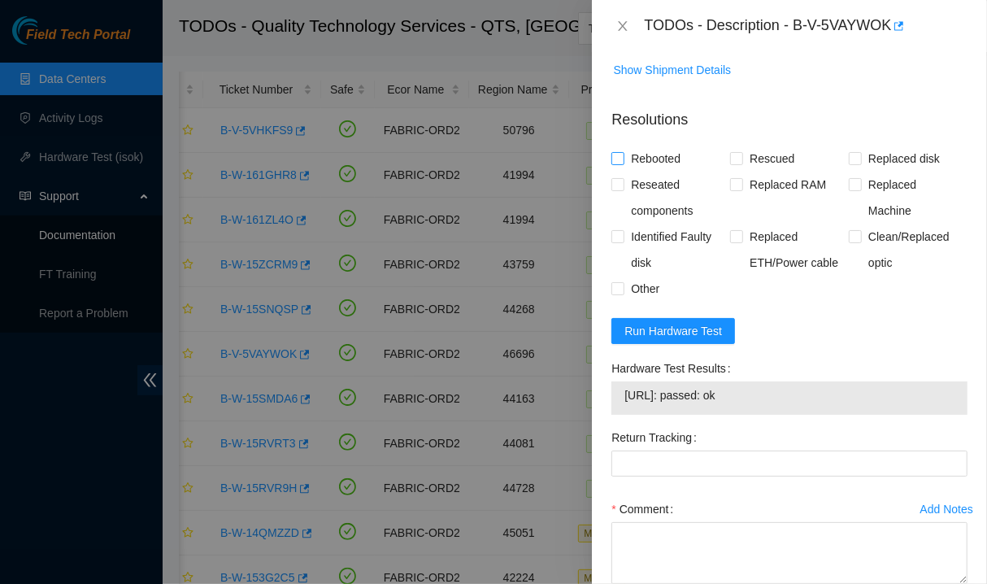
click at [620, 152] on input "Rebooted" at bounding box center [617, 157] width 11 height 11
checkbox input "true"
click at [619, 178] on input "Reseated components" at bounding box center [617, 183] width 11 height 11
checkbox input "true"
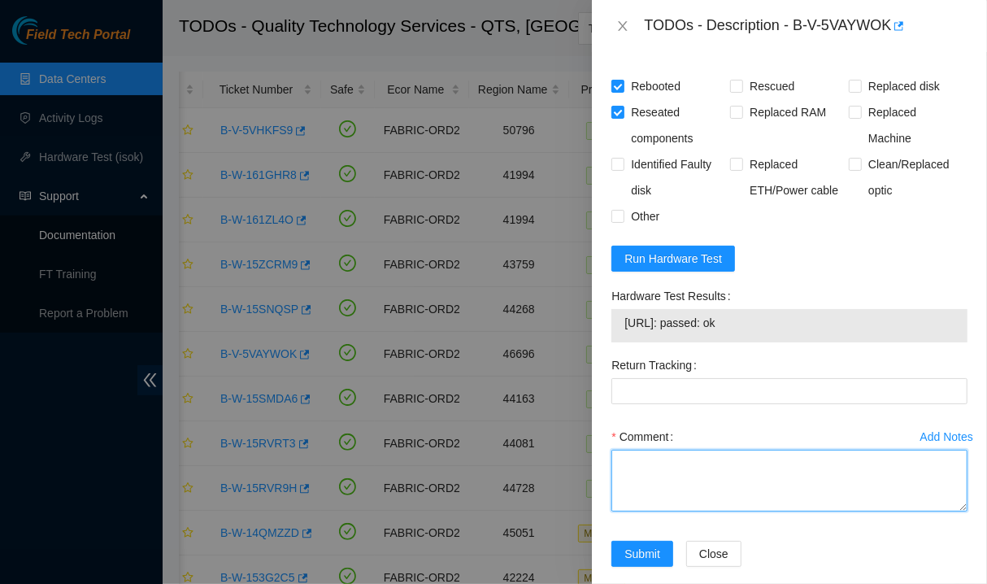
click at [657, 464] on textarea "Comment" at bounding box center [790, 481] width 356 height 62
type textarea "C"
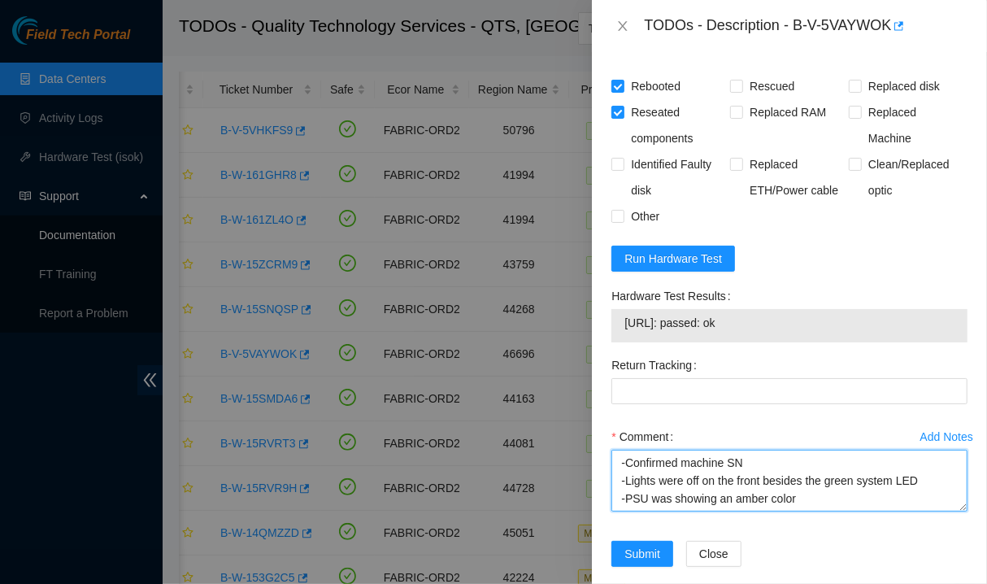
click at [915, 461] on textarea "-Confirmed machine SN -Lights were off on the front besides the green system LE…" at bounding box center [790, 481] width 356 height 62
click at [873, 483] on textarea "-Confirmed machine SN -Lights were off on the front besides the green system LE…" at bounding box center [790, 481] width 356 height 62
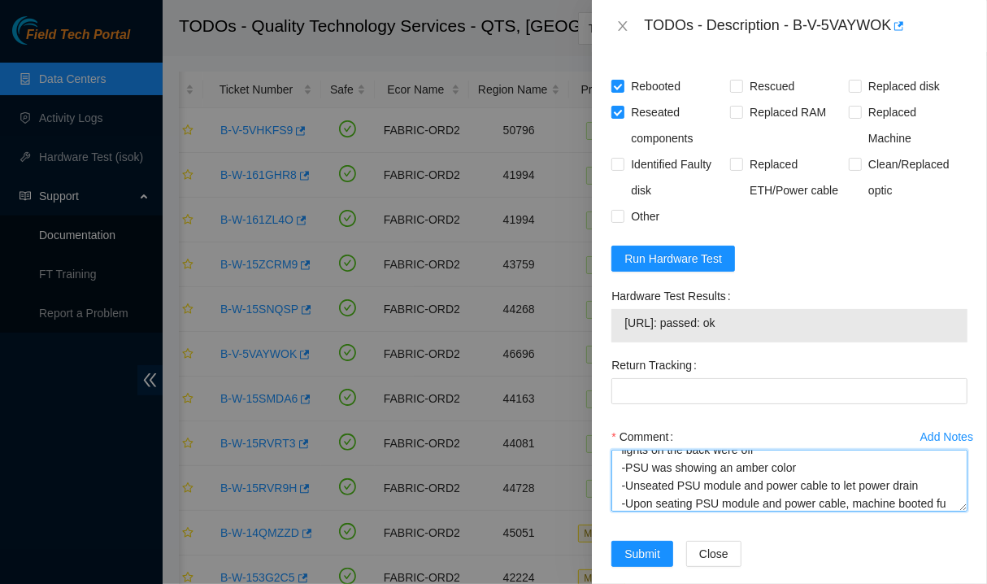
scroll to position [67, 0]
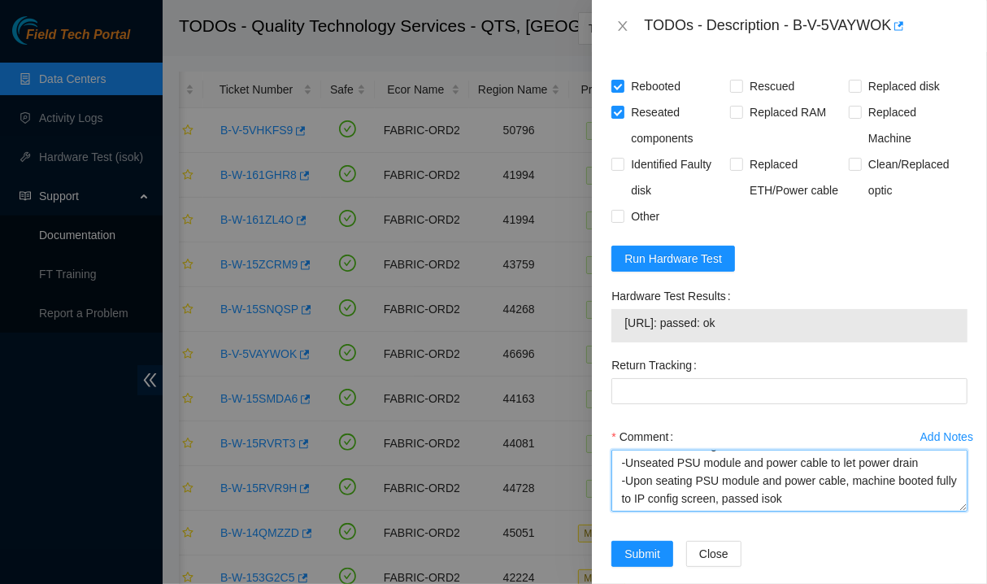
drag, startPoint x: 873, startPoint y: 480, endPoint x: 542, endPoint y: 494, distance: 331.3
click at [542, 494] on div "TODOs - Description - B-V-5VAYWOK Problem Type Hardware Sub Type Tier 1 Rack Nu…" at bounding box center [493, 292] width 987 height 584
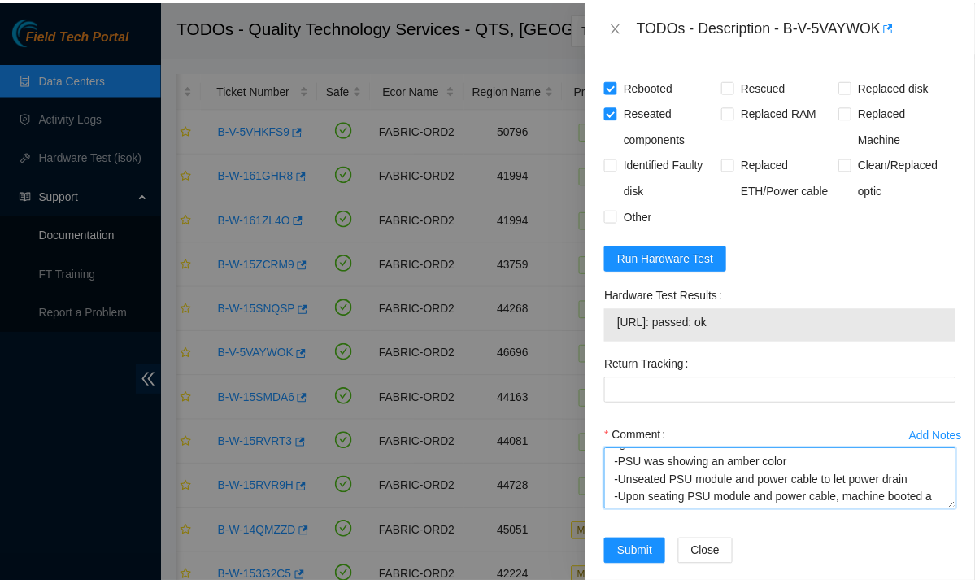
scroll to position [72, 0]
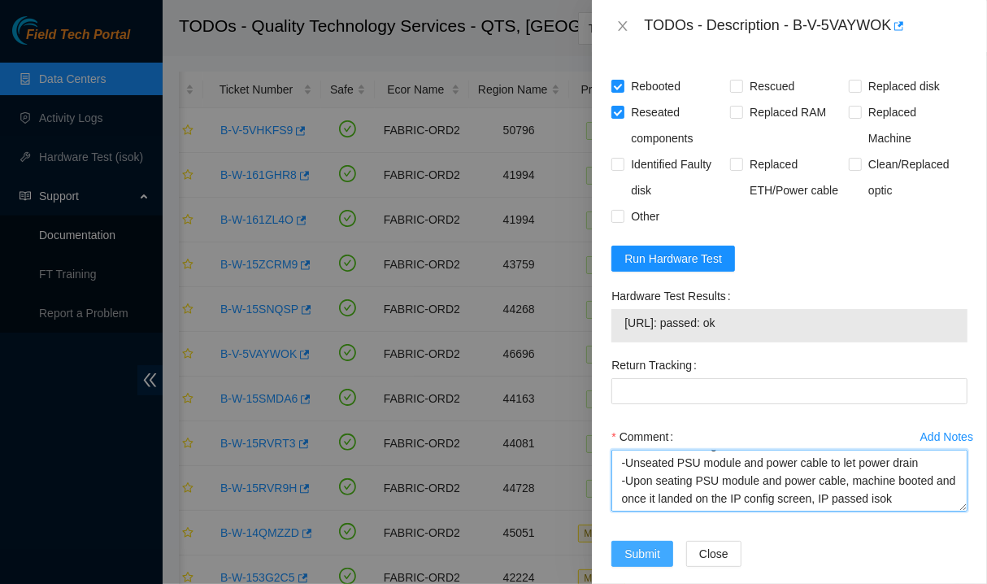
type textarea "-Confirmed machine SN -Lights were off on the front besides the green system LE…"
click at [645, 545] on span "Submit" at bounding box center [643, 554] width 36 height 18
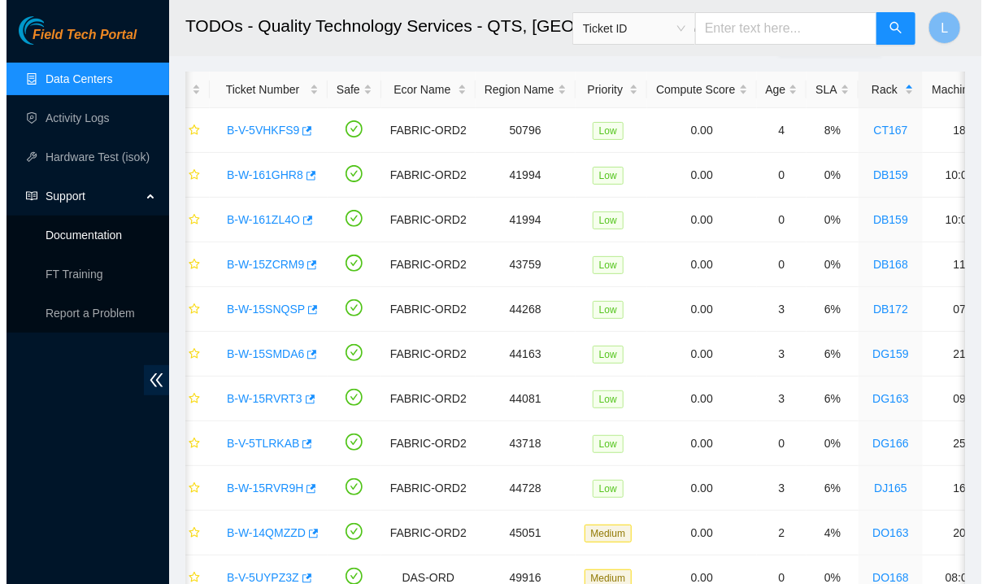
scroll to position [425, 0]
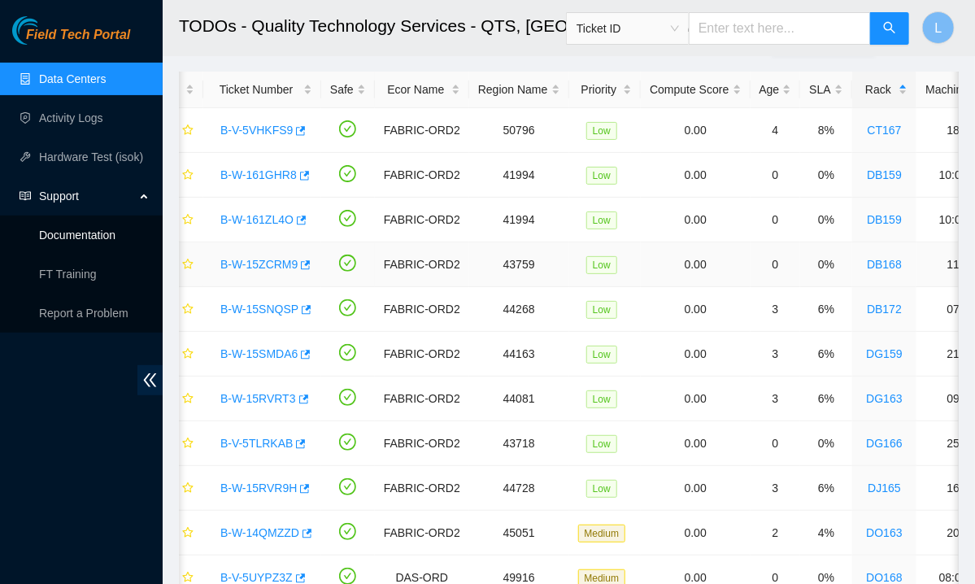
click at [268, 258] on link "B-W-15ZCRM9" at bounding box center [258, 264] width 77 height 13
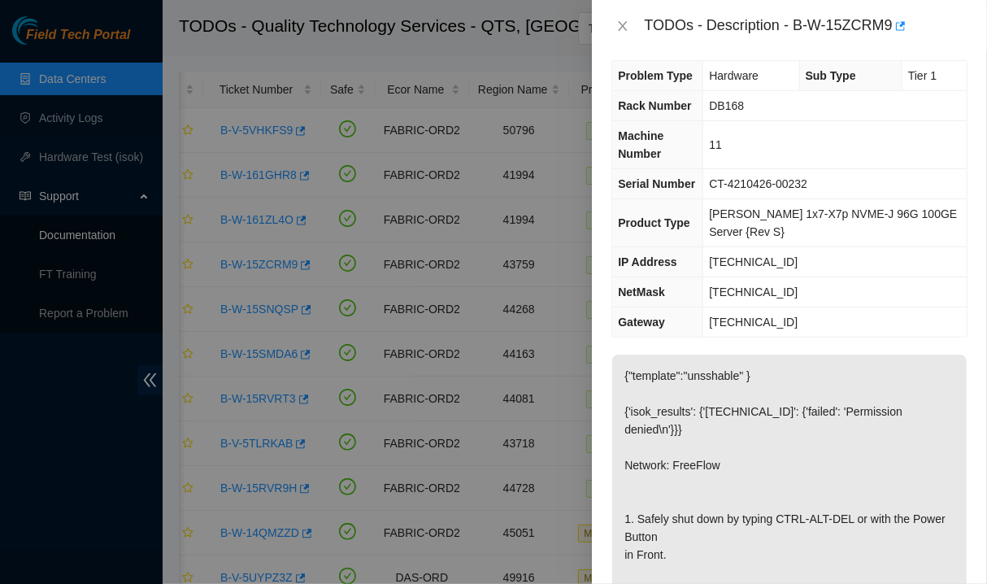
scroll to position [11, 0]
click at [681, 572] on p "{"template":"unsshable" } {'isok_results': {'104.77.144.78': {'failed': 'Permis…" at bounding box center [789, 555] width 355 height 400
click at [622, 26] on icon "close" at bounding box center [622, 26] width 13 height 13
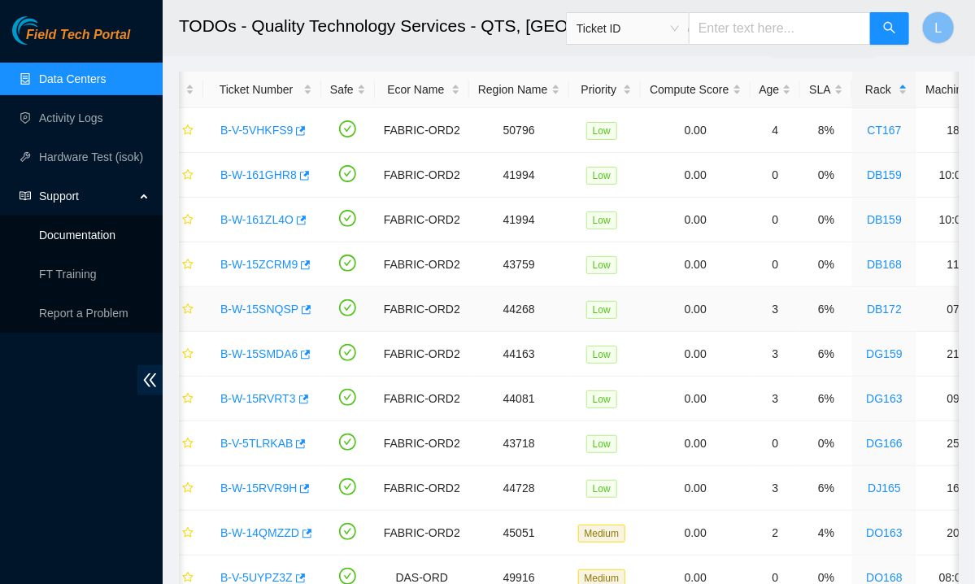
click at [257, 311] on link "B-W-15SNQSP" at bounding box center [259, 309] width 78 height 13
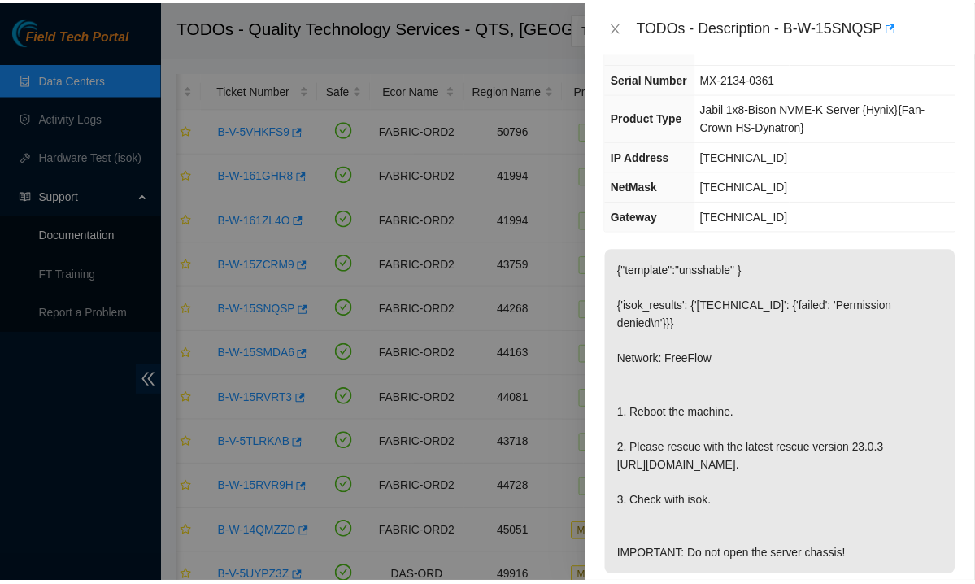
scroll to position [0, 0]
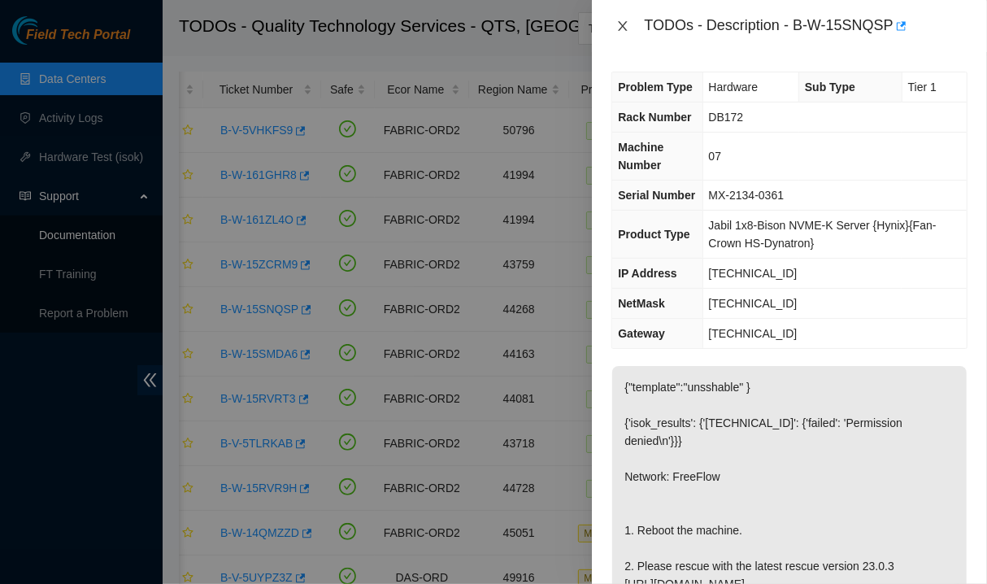
click at [622, 20] on icon "close" at bounding box center [622, 26] width 13 height 13
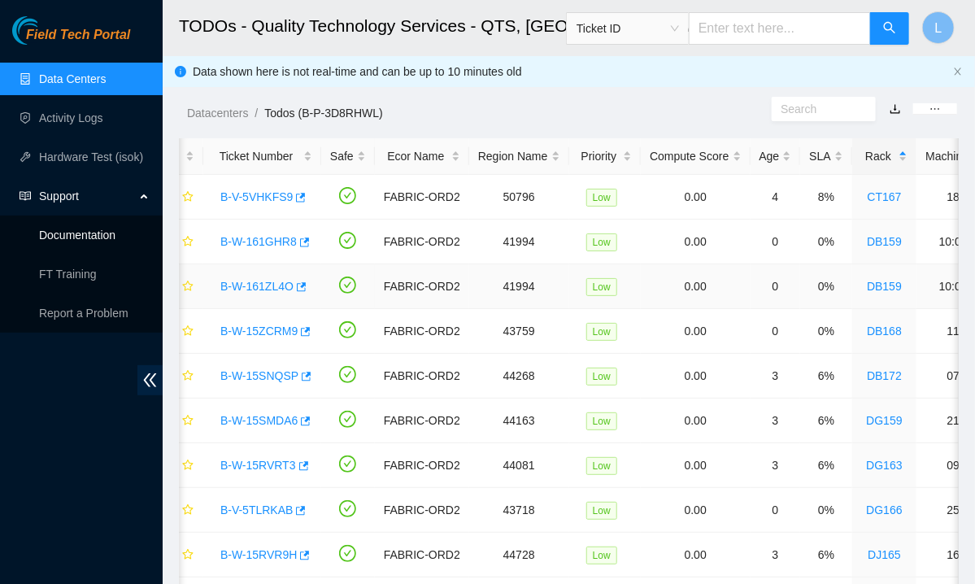
click at [618, 281] on td "Low" at bounding box center [605, 286] width 72 height 45
click at [270, 369] on link "B-W-15SNQSP" at bounding box center [259, 375] width 78 height 13
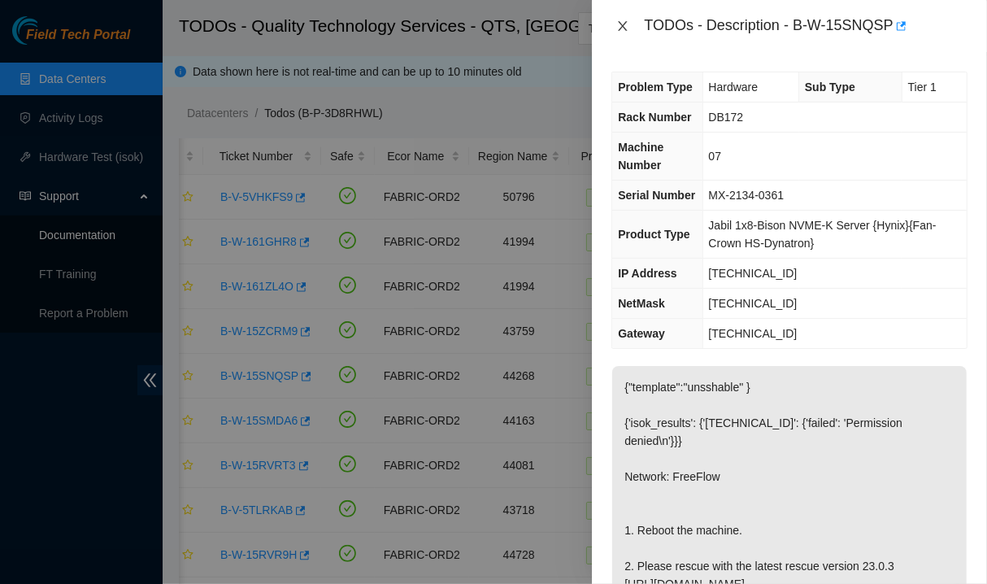
click at [624, 27] on icon "close" at bounding box center [623, 26] width 9 height 10
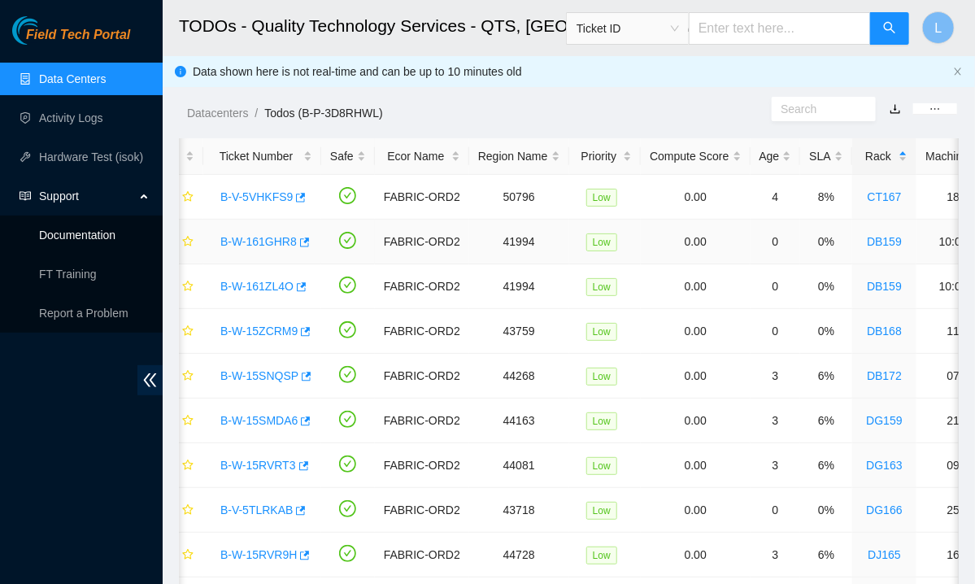
click at [716, 243] on td "0.00" at bounding box center [695, 242] width 109 height 45
click at [241, 237] on link "B-W-161GHR8" at bounding box center [258, 241] width 76 height 13
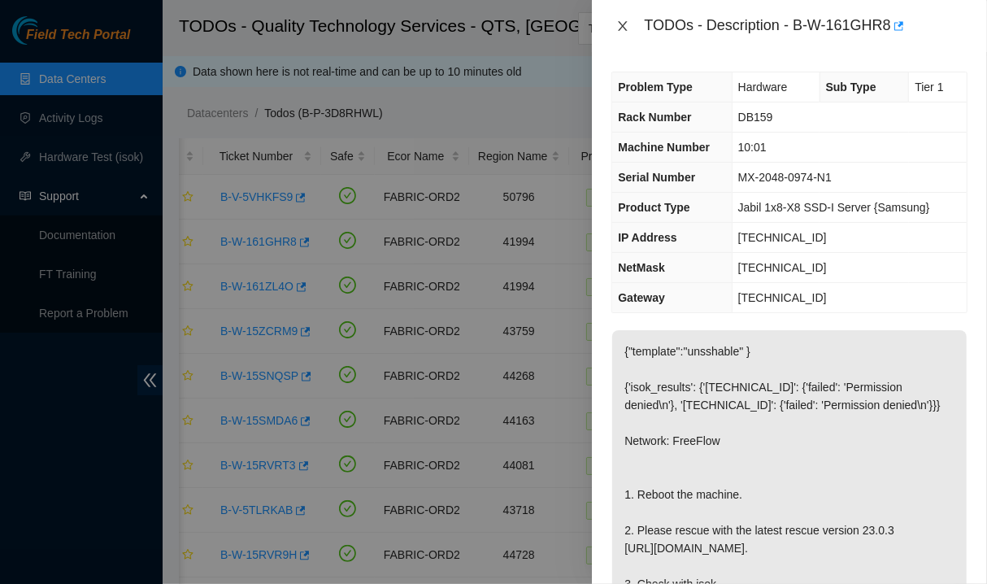
click at [627, 19] on button "Close" at bounding box center [623, 26] width 23 height 15
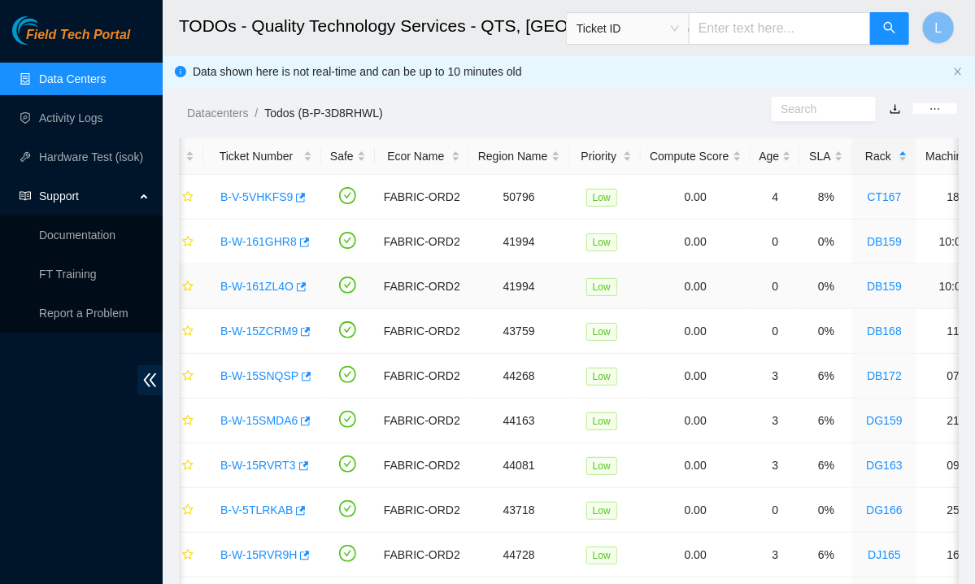
click at [258, 281] on link "B-W-161ZL4O" at bounding box center [256, 286] width 73 height 13
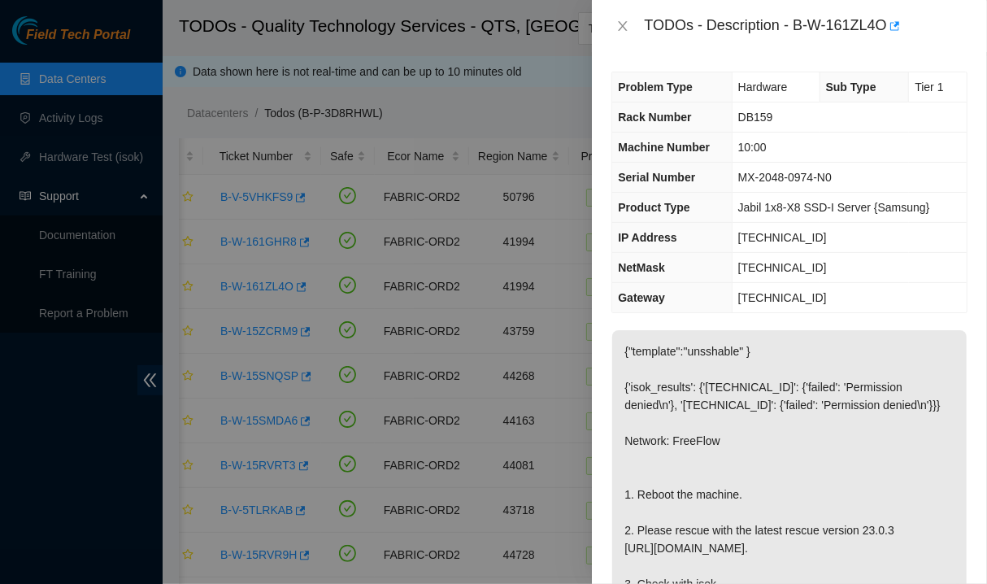
click at [419, 457] on div at bounding box center [493, 292] width 987 height 584
click at [623, 24] on icon "close" at bounding box center [622, 26] width 13 height 13
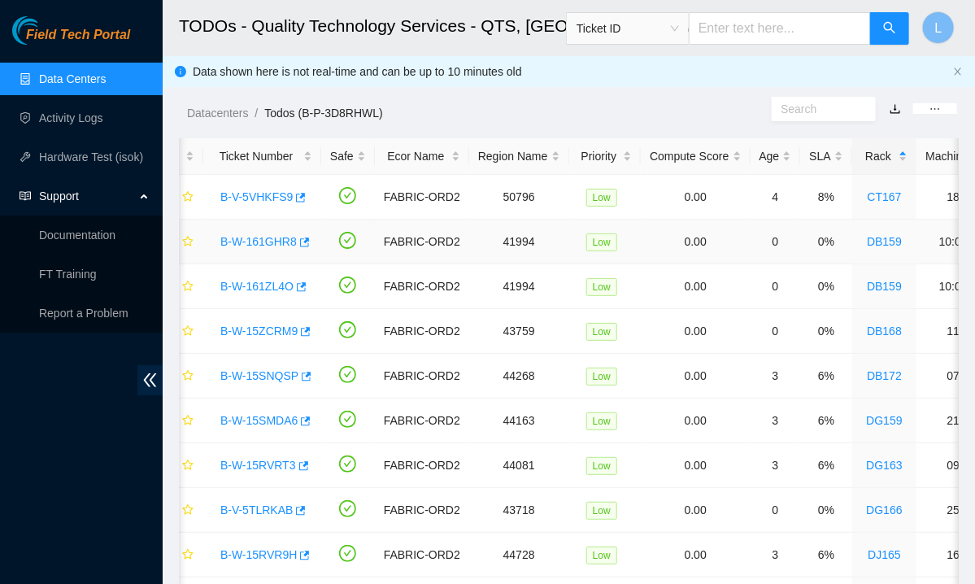
click at [268, 237] on link "B-W-161GHR8" at bounding box center [258, 241] width 76 height 13
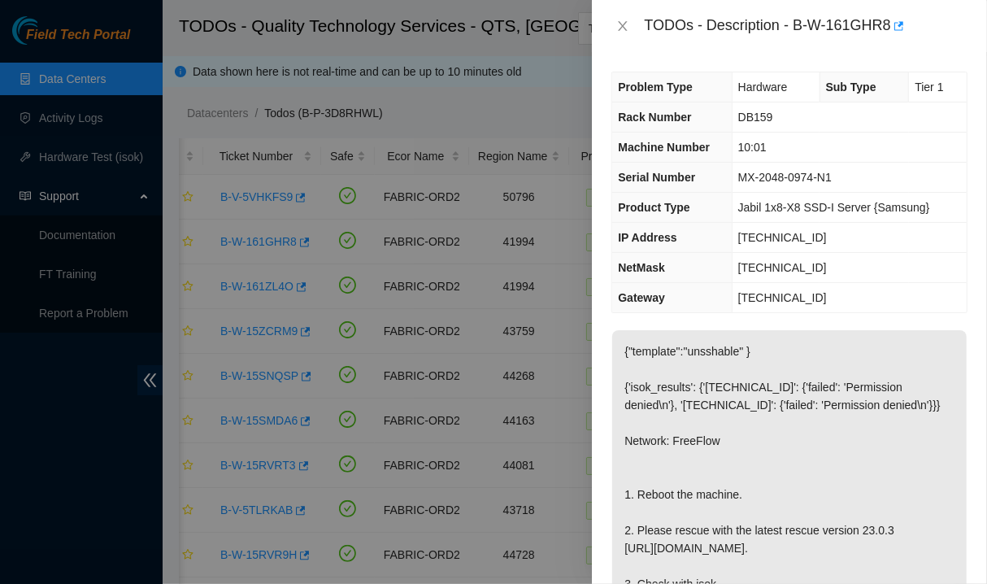
click at [486, 458] on div at bounding box center [493, 292] width 987 height 584
click at [621, 28] on icon "close" at bounding box center [623, 26] width 9 height 10
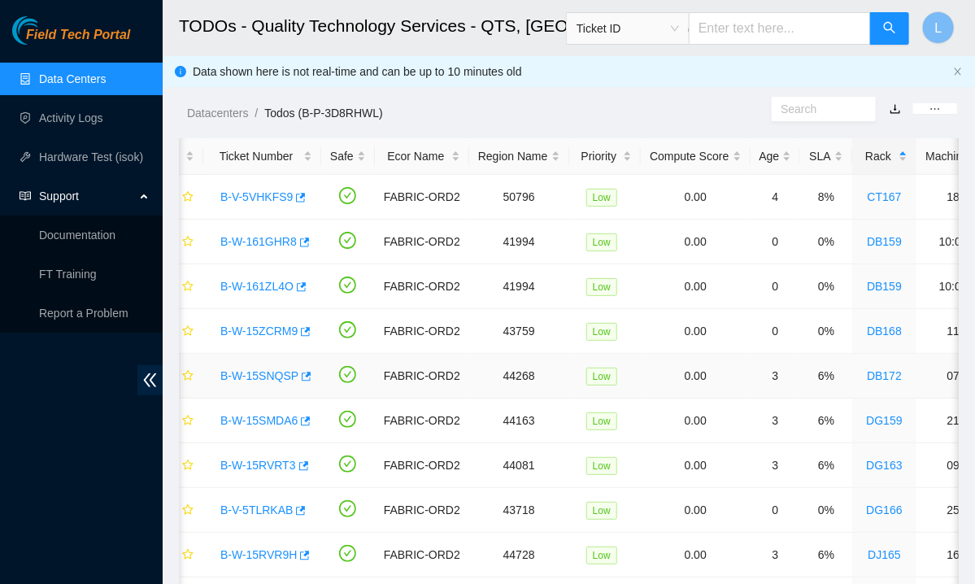
click at [257, 372] on link "B-W-15SNQSP" at bounding box center [259, 375] width 78 height 13
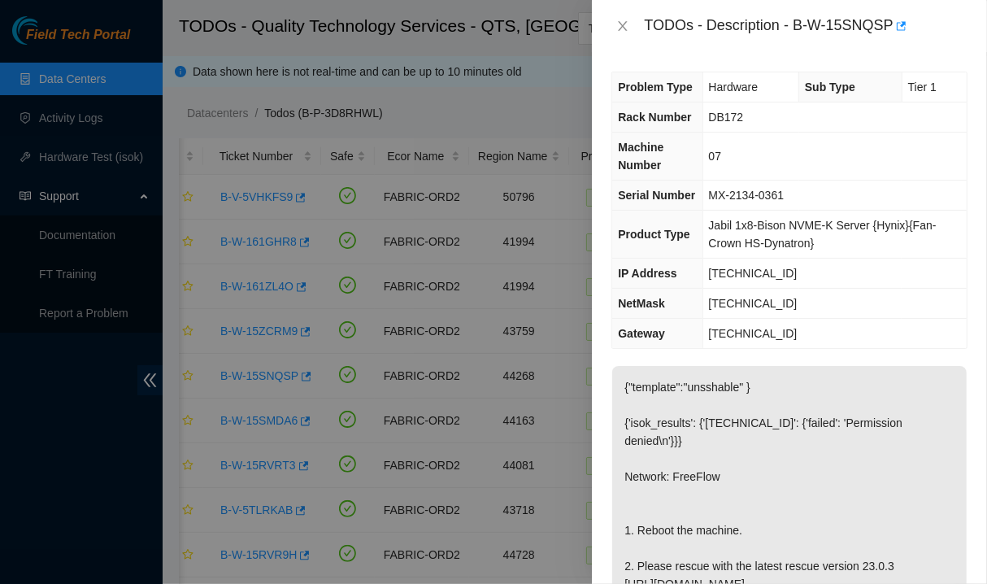
scroll to position [670, 0]
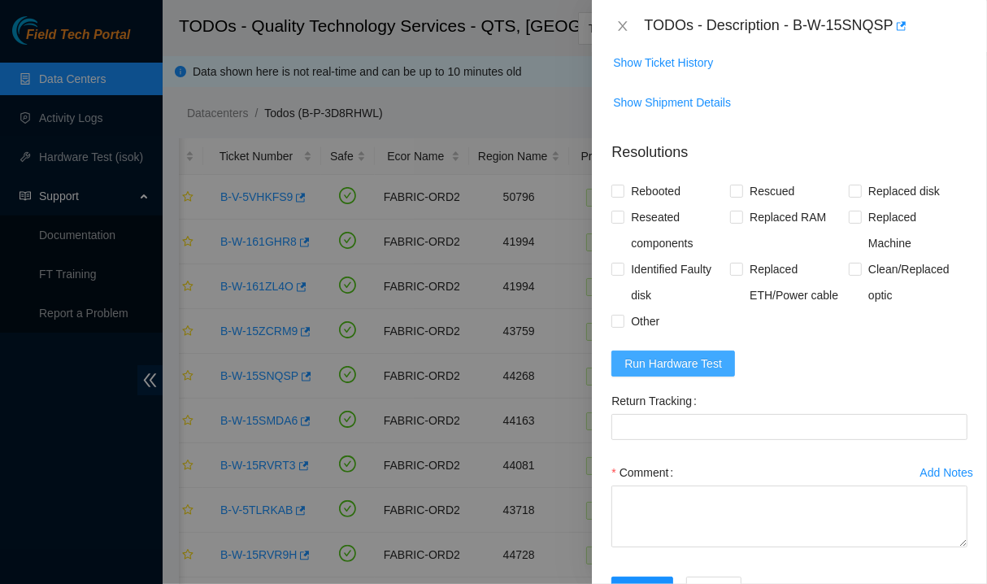
click at [651, 377] on button "Run Hardware Test" at bounding box center [674, 364] width 124 height 26
click at [786, 89] on td "Show Ticket History" at bounding box center [790, 69] width 356 height 40
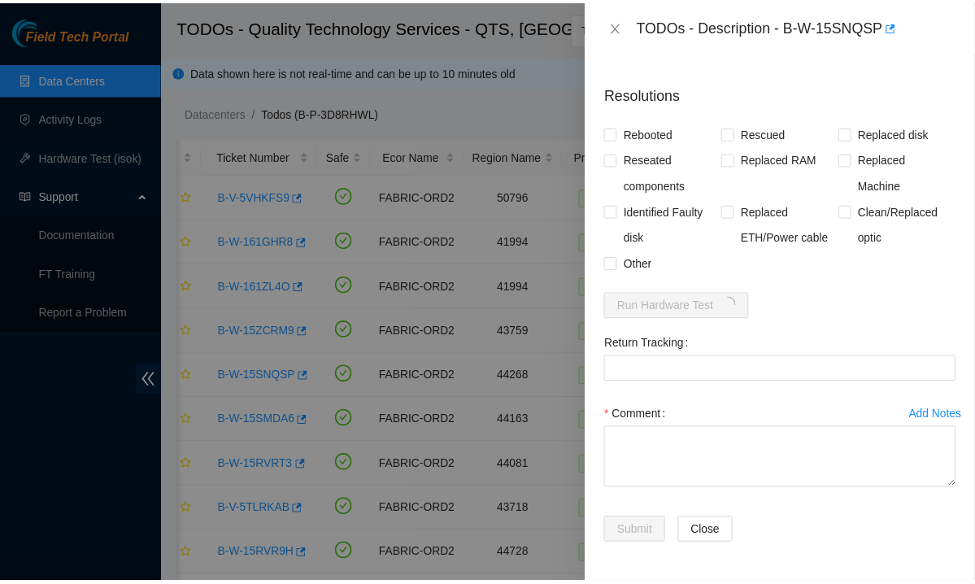
scroll to position [733, 0]
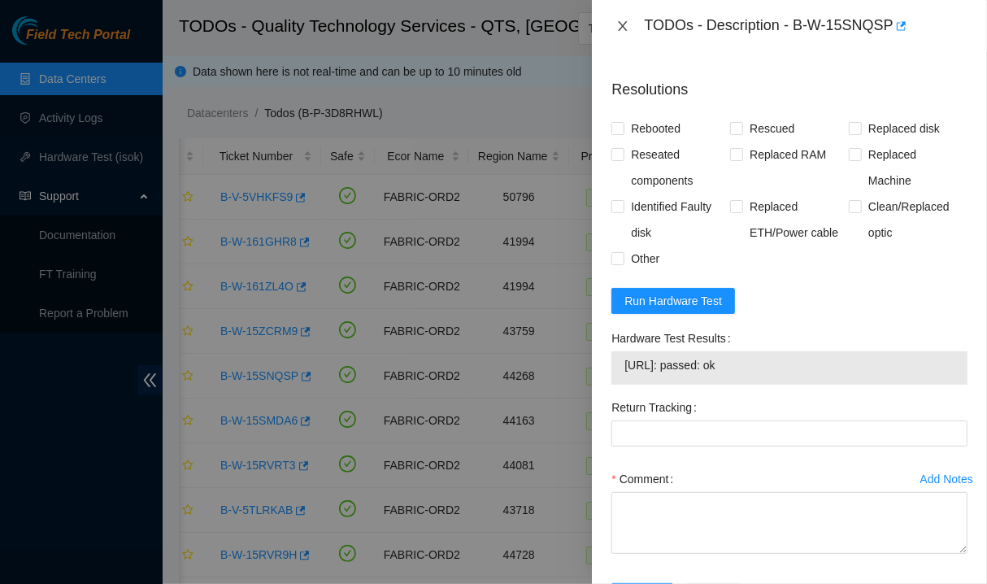
click at [622, 23] on icon "close" at bounding box center [622, 26] width 13 height 13
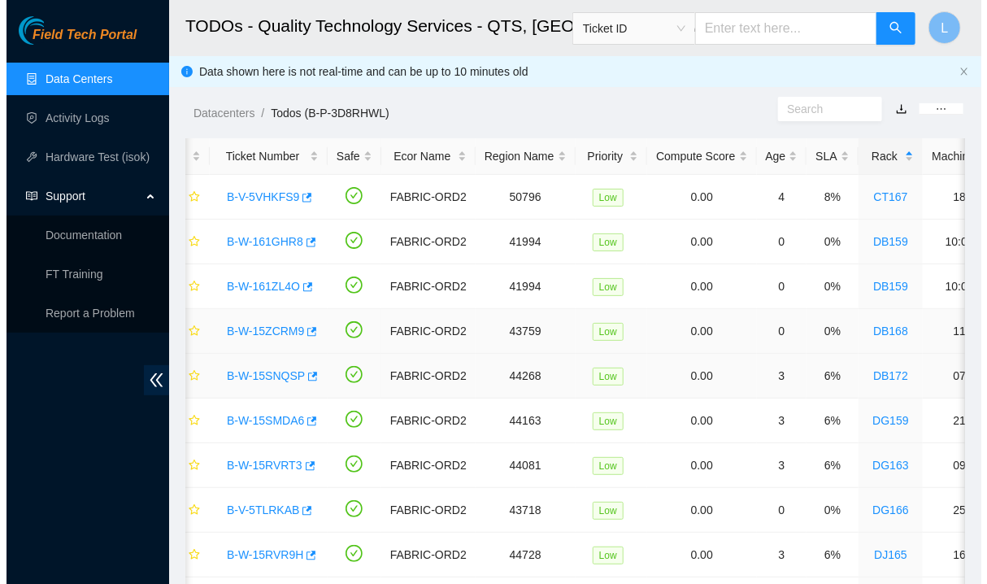
scroll to position [381, 0]
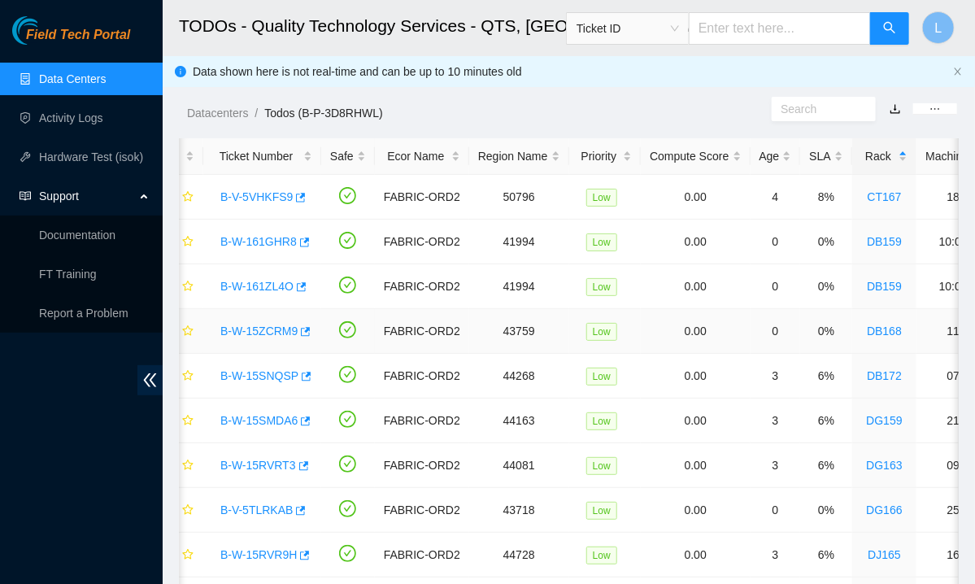
click at [270, 326] on link "B-W-15ZCRM9" at bounding box center [258, 331] width 77 height 13
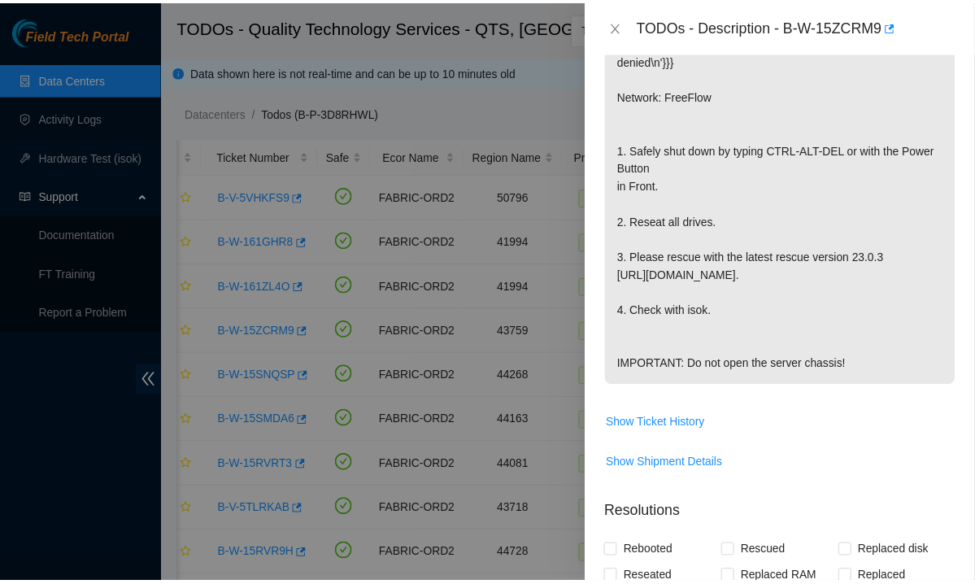
scroll to position [769, 0]
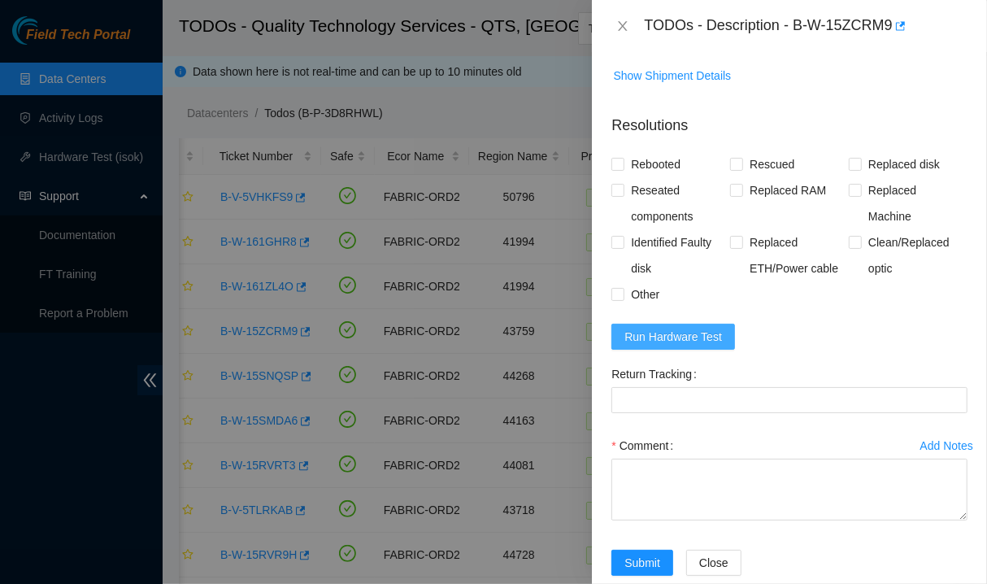
click at [703, 333] on span "Run Hardware Test" at bounding box center [674, 337] width 98 height 18
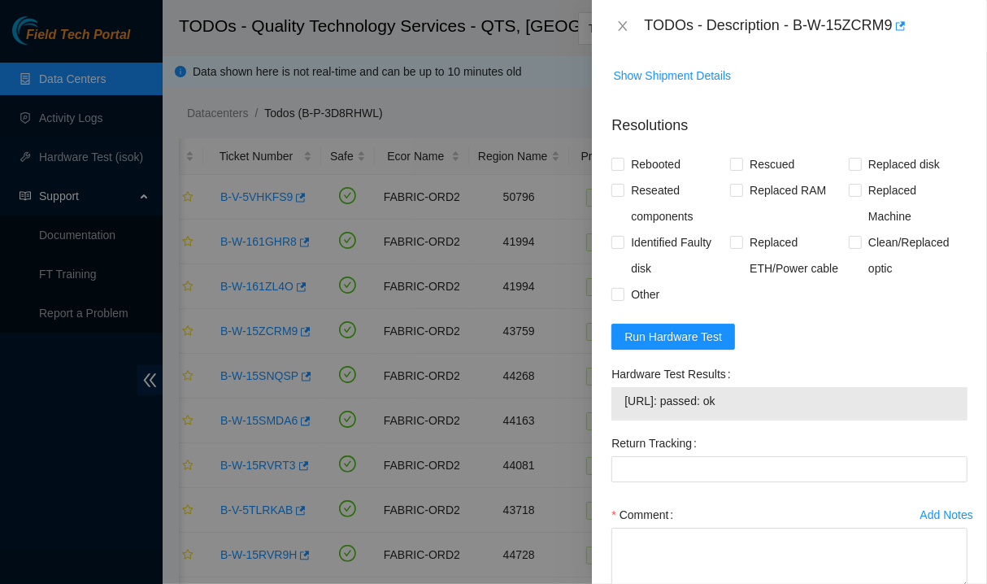
click at [856, 48] on div "TODOs - Description - B-W-15ZCRM9" at bounding box center [789, 26] width 395 height 52
click at [625, 24] on icon "close" at bounding box center [623, 26] width 9 height 10
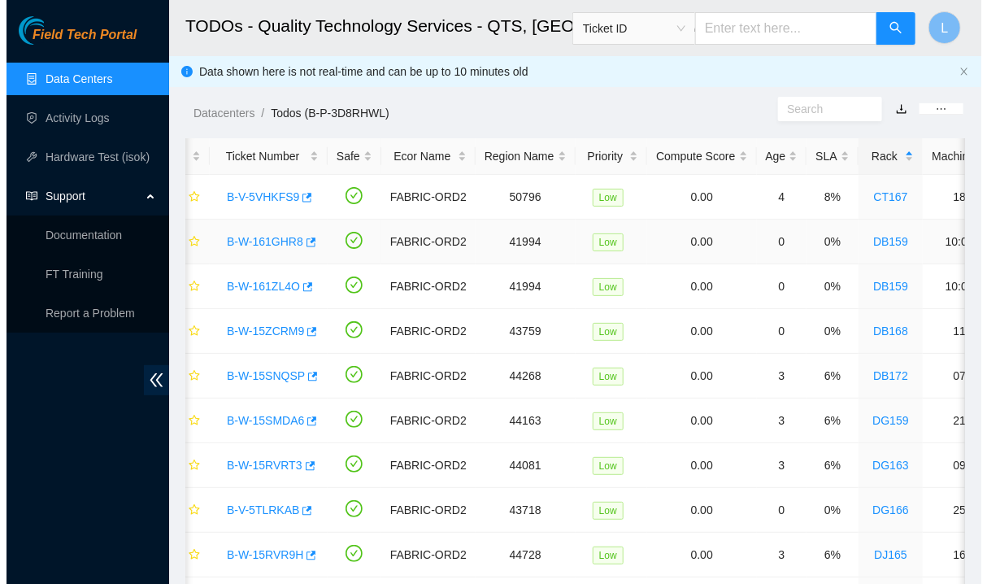
scroll to position [381, 0]
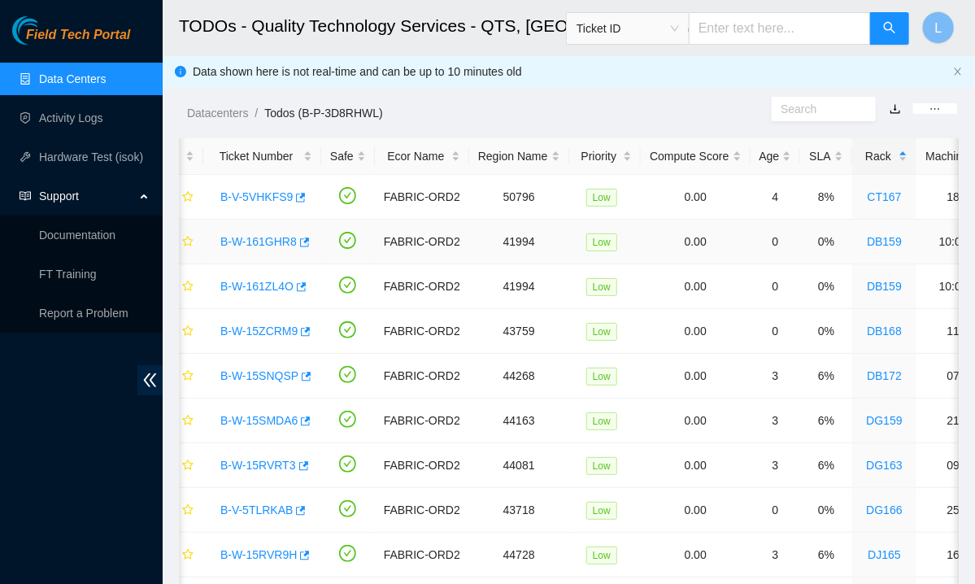
click at [253, 236] on link "B-W-161GHR8" at bounding box center [258, 241] width 76 height 13
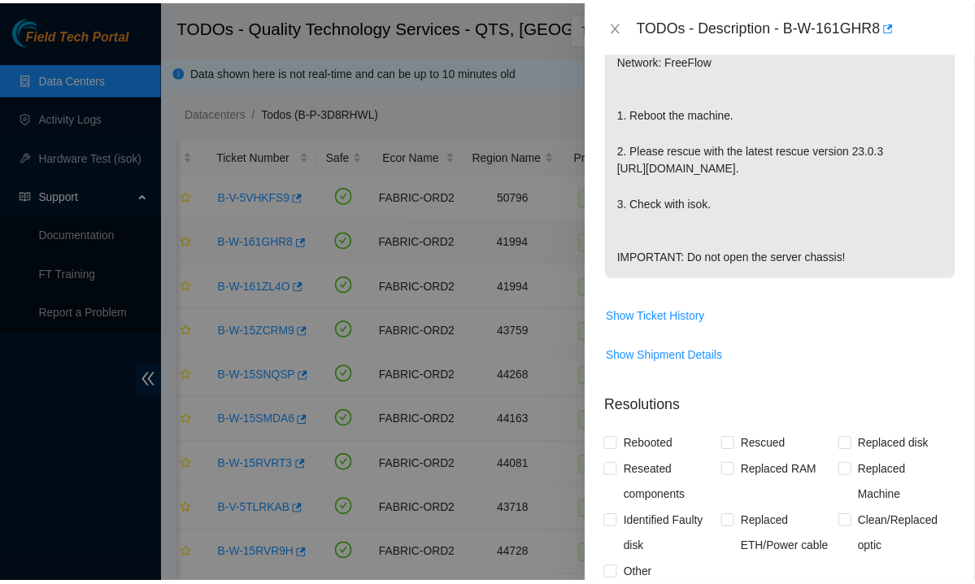
scroll to position [697, 0]
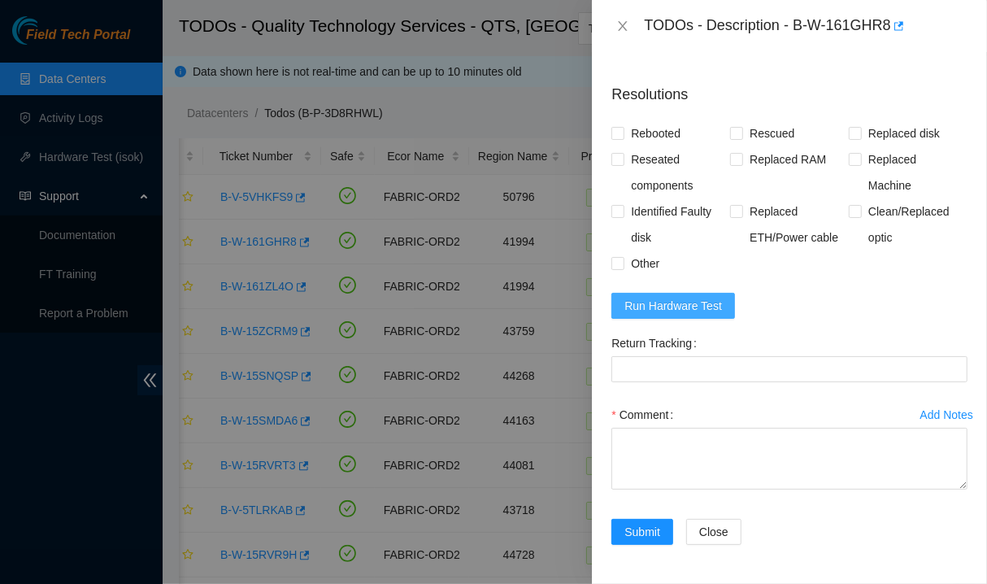
click at [657, 315] on span "Run Hardware Test" at bounding box center [674, 306] width 98 height 18
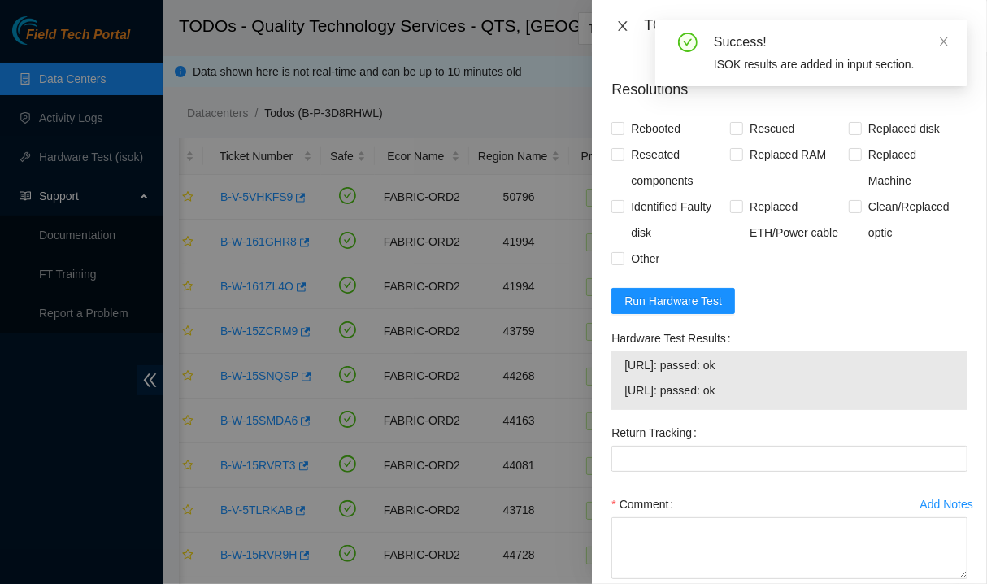
click at [625, 24] on icon "close" at bounding box center [623, 26] width 9 height 10
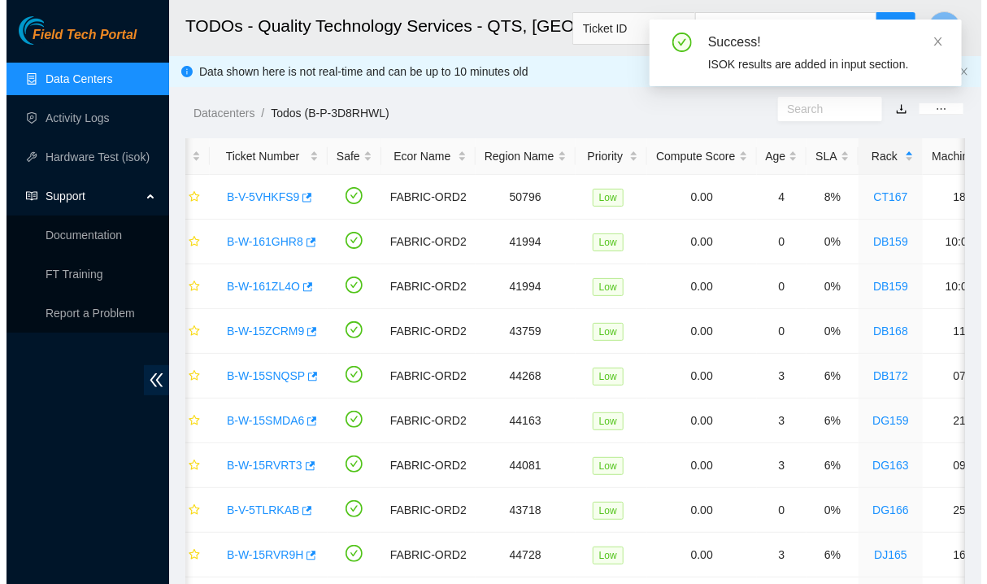
scroll to position [381, 0]
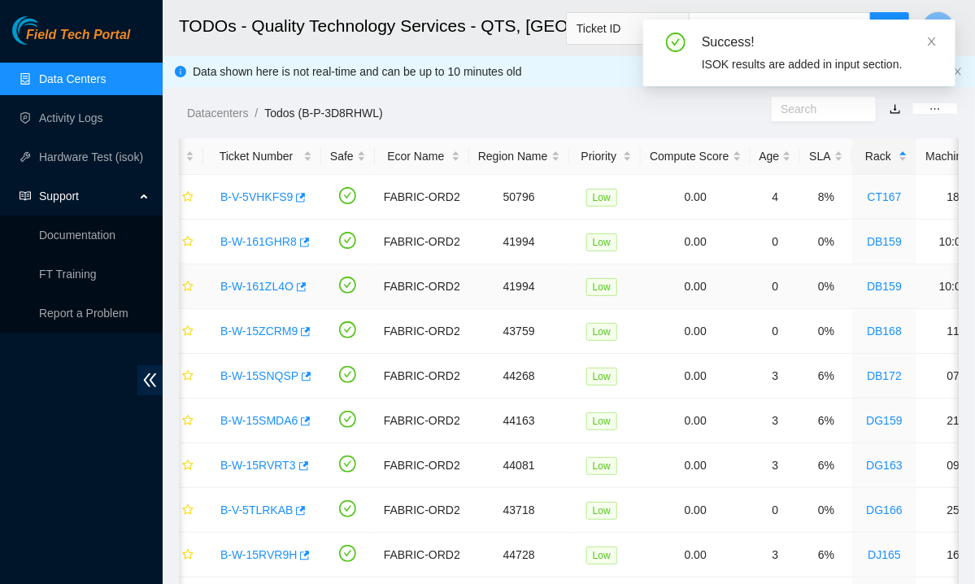
click at [272, 286] on link "B-W-161ZL4O" at bounding box center [256, 286] width 73 height 13
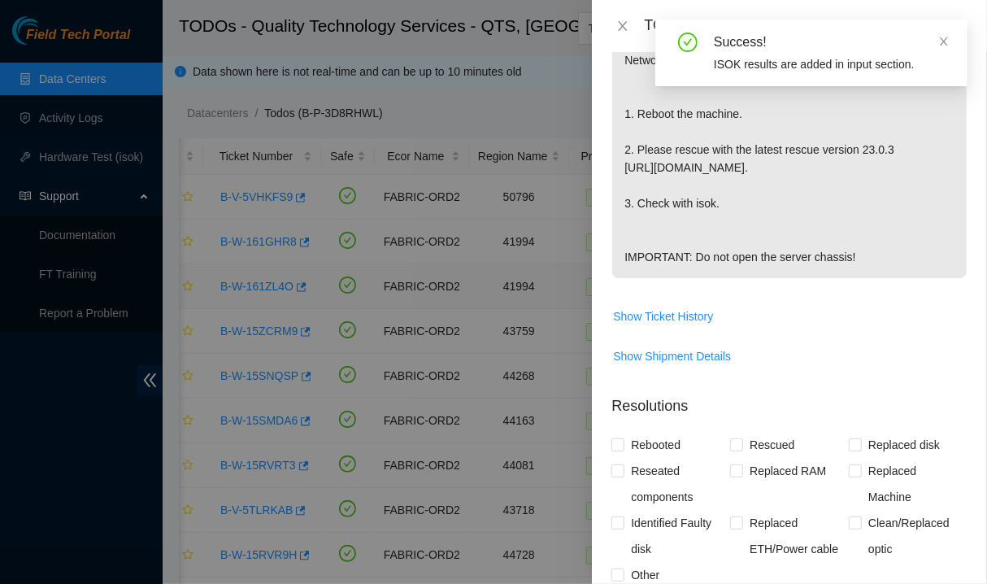
scroll to position [697, 0]
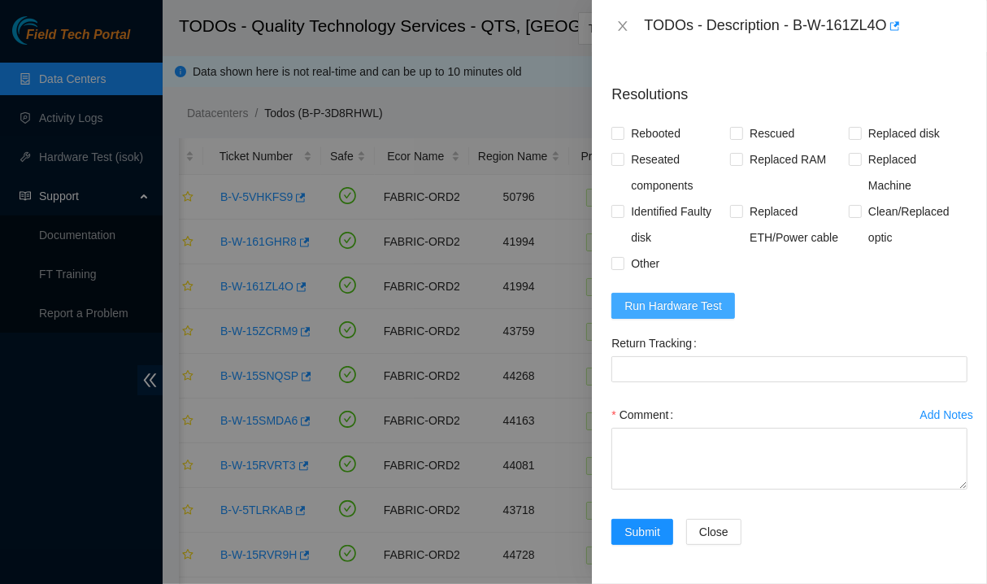
click at [645, 315] on span "Run Hardware Test" at bounding box center [674, 306] width 98 height 18
click at [860, 48] on div "TODOs - Description - B-W-161ZL4O" at bounding box center [789, 26] width 395 height 52
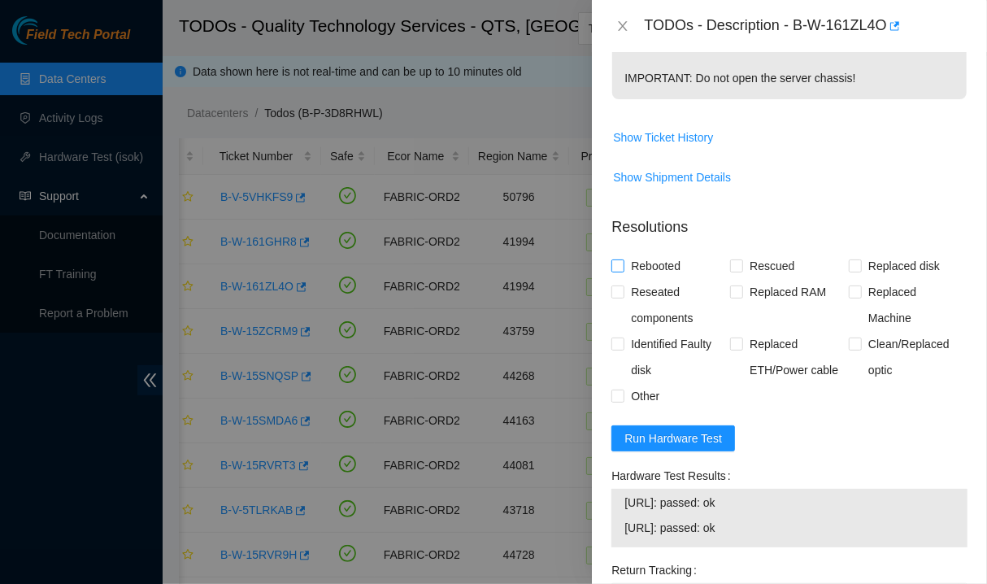
scroll to position [558, 0]
click at [667, 281] on span "Rebooted" at bounding box center [656, 268] width 63 height 26
click at [623, 272] on input "Rebooted" at bounding box center [617, 266] width 11 height 11
checkbox input "true"
click at [778, 281] on span "Rescued" at bounding box center [772, 268] width 58 height 26
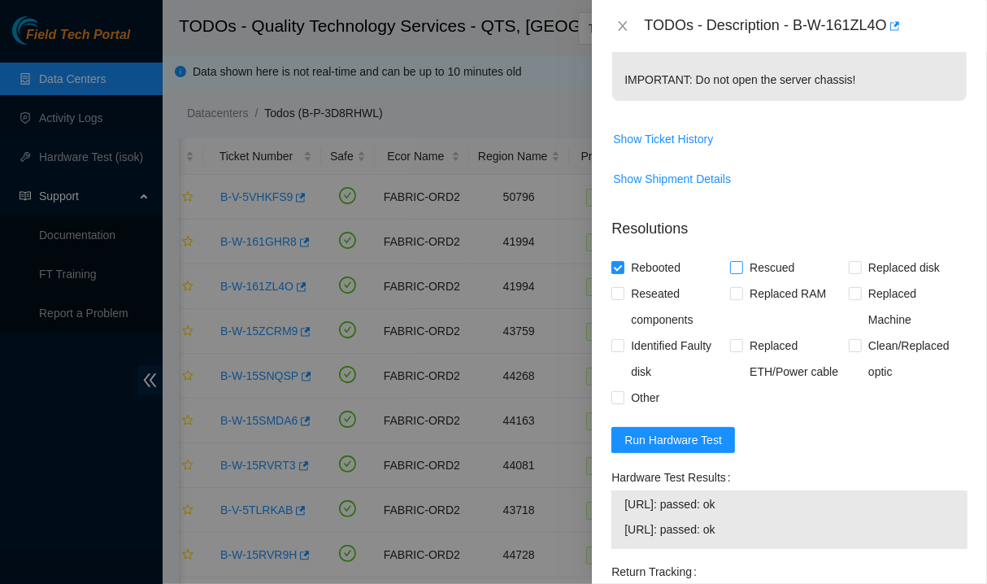
click at [742, 272] on input "Rescued" at bounding box center [735, 266] width 11 height 11
checkbox input "true"
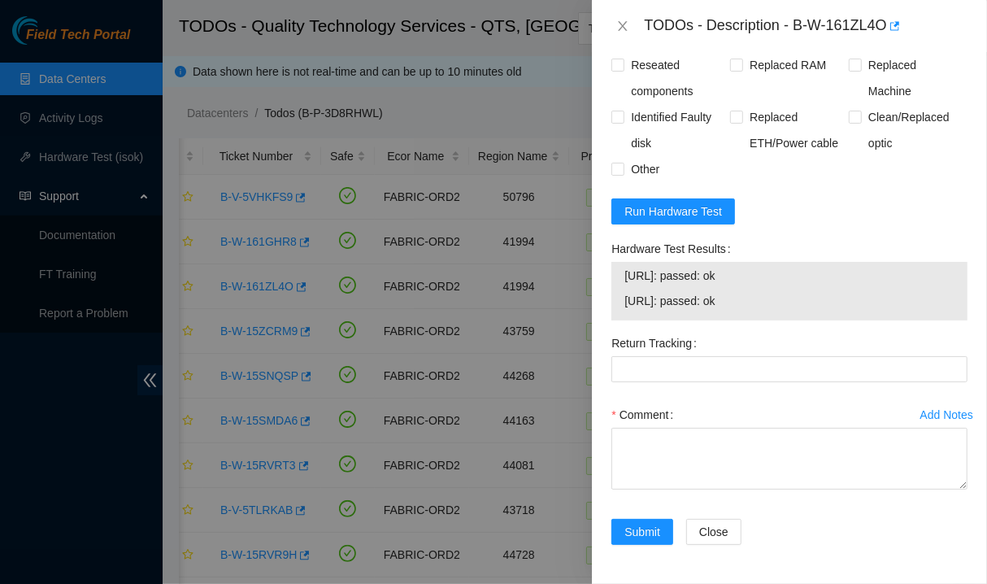
scroll to position [816, 0]
click at [690, 468] on textarea "Comment" at bounding box center [790, 459] width 356 height 62
click at [622, 27] on icon "close" at bounding box center [623, 26] width 9 height 10
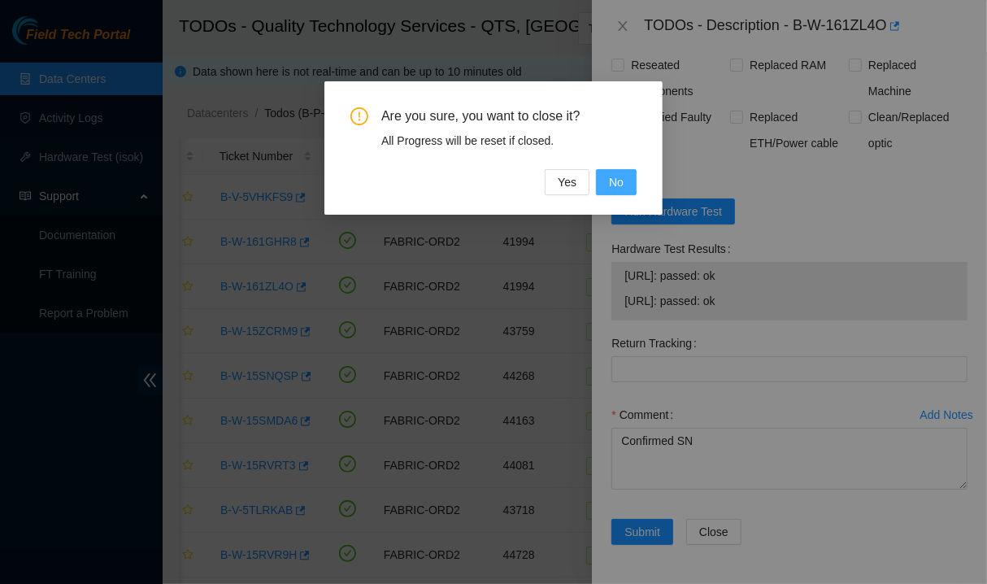
click at [621, 182] on span "No" at bounding box center [616, 182] width 15 height 18
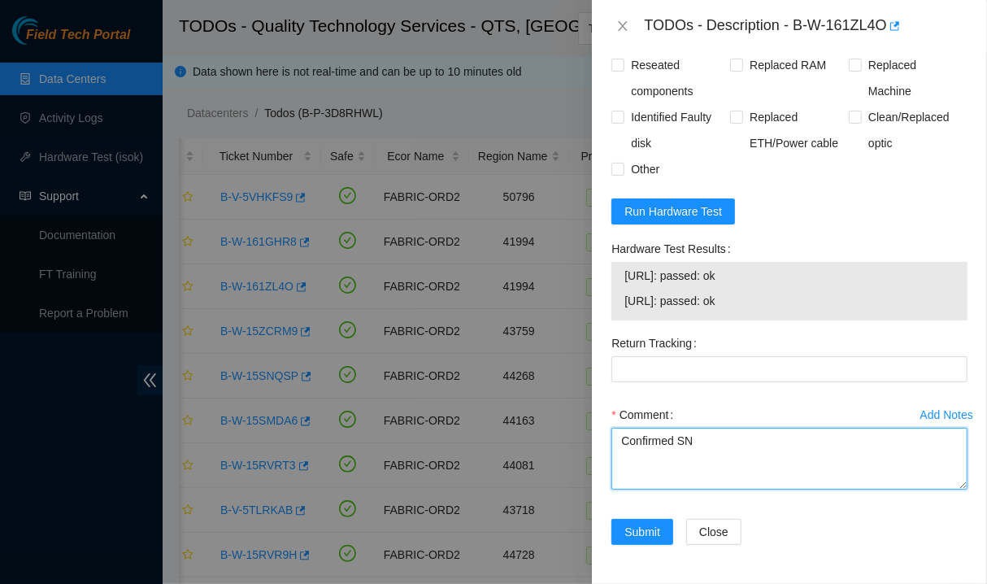
click at [732, 442] on textarea "Confirmed SN" at bounding box center [790, 459] width 356 height 62
click at [622, 447] on textarea "Confirmed SN" at bounding box center [790, 459] width 356 height 62
click at [722, 445] on textarea "-Confirmed SN" at bounding box center [790, 459] width 356 height 62
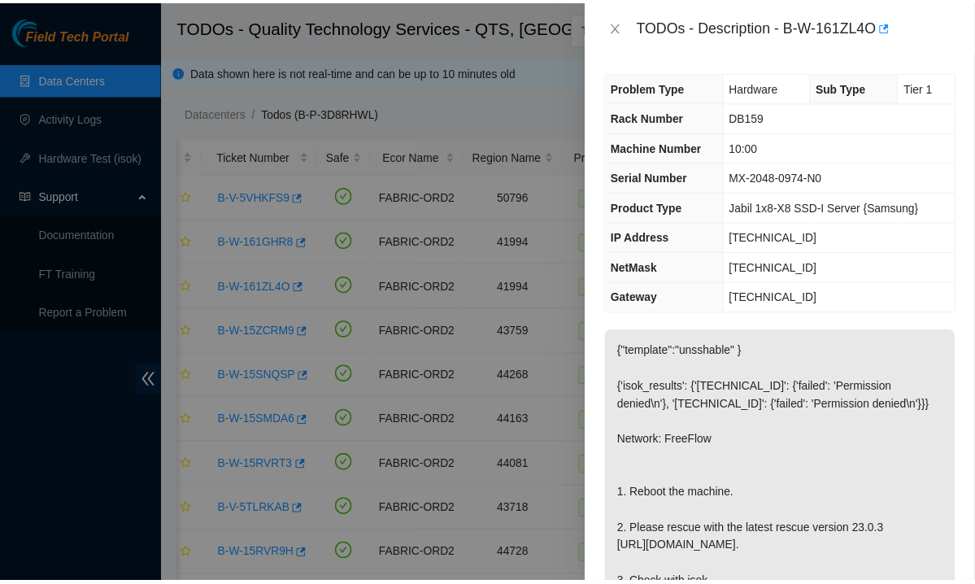
scroll to position [818, 0]
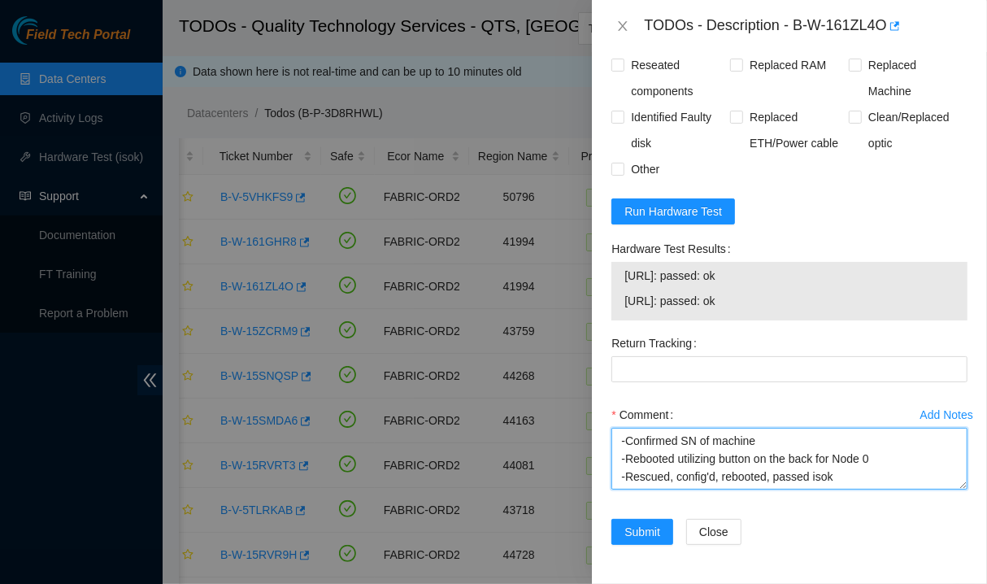
click at [877, 478] on textarea "-Confirmed SN of machine -Rebooted utilizing button on the back for Node 0 -Res…" at bounding box center [790, 459] width 356 height 62
type textarea "-Confirmed SN of machine -Rebooted utilizing button on the back for Node 0 -Res…"
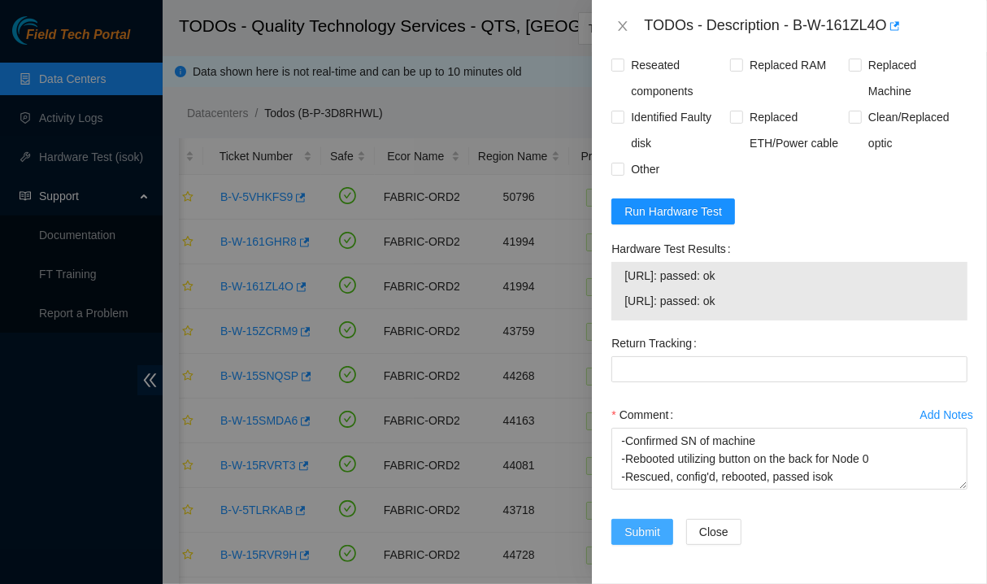
click at [638, 534] on span "Submit" at bounding box center [643, 532] width 36 height 18
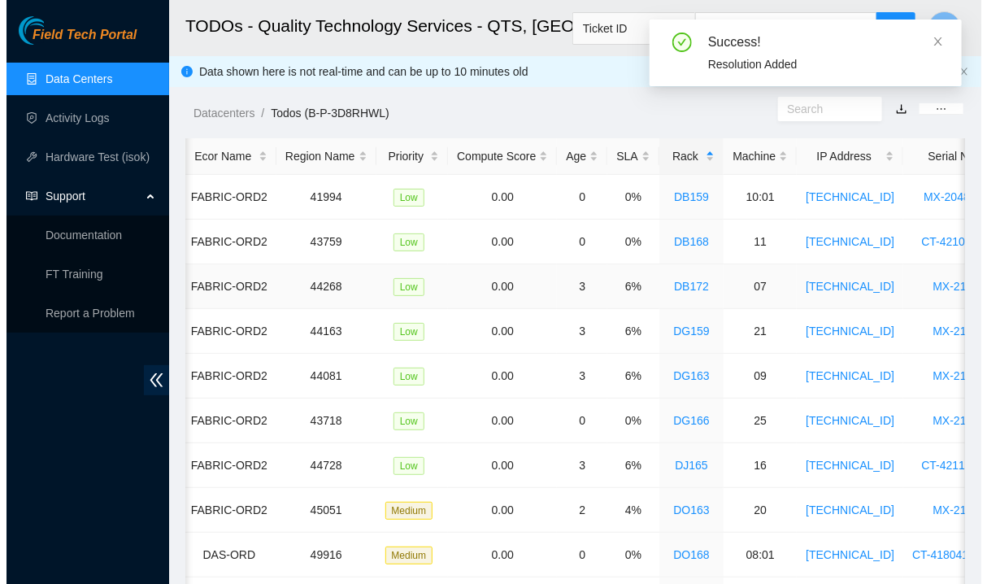
scroll to position [0, 0]
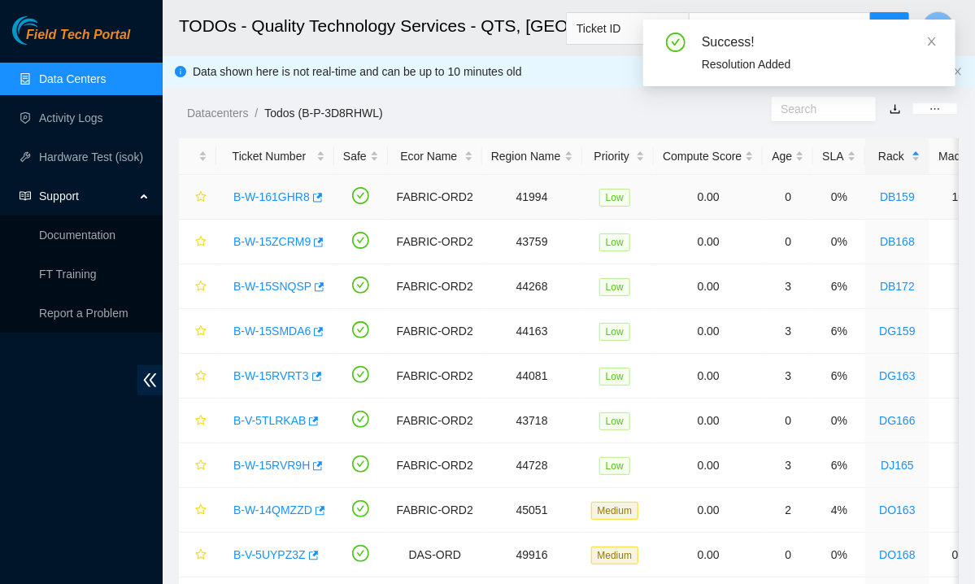
click at [257, 198] on link "B-W-161GHR8" at bounding box center [271, 196] width 76 height 13
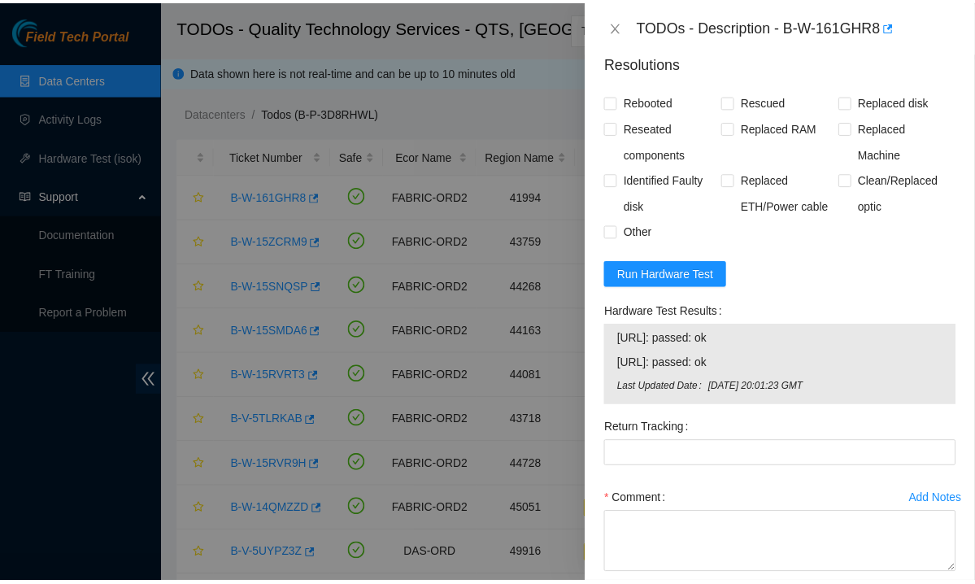
scroll to position [840, 0]
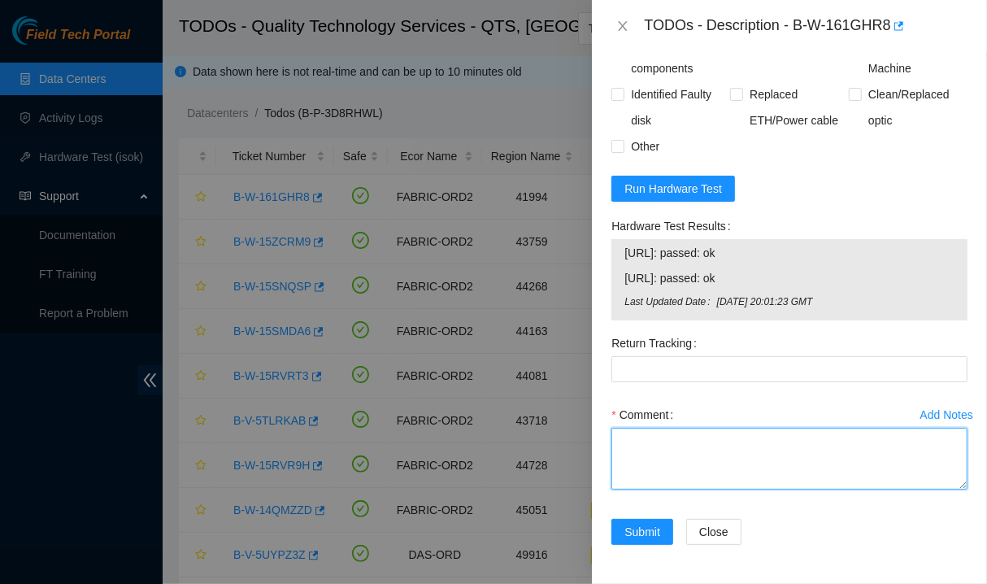
click at [682, 450] on textarea "Comment" at bounding box center [790, 459] width 356 height 62
paste textarea "-Confirmed SN of machine -Rebooted utilizing button on the back for Node 0 -Res…"
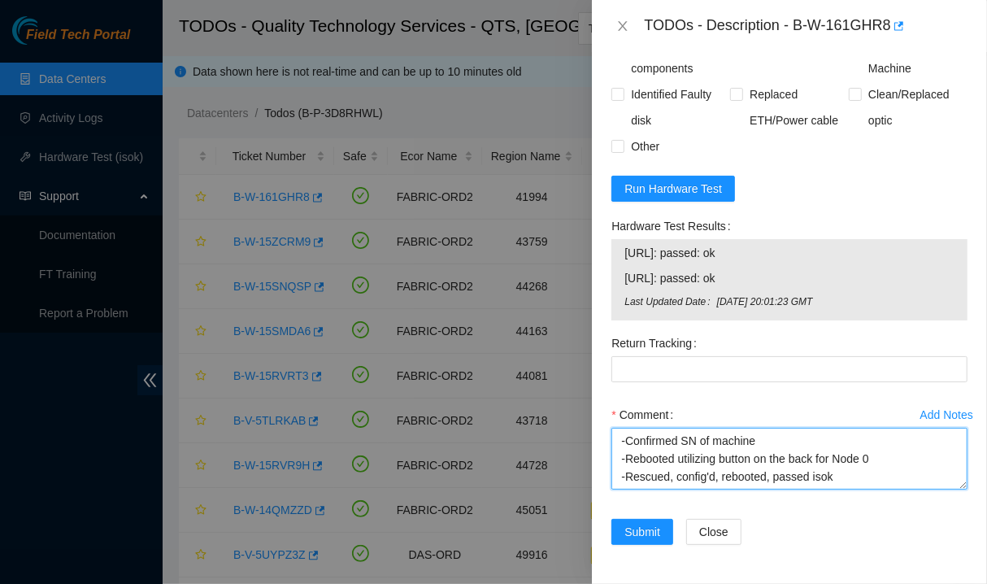
click at [874, 456] on textarea "-Confirmed SN of machine -Rebooted utilizing button on the back for Node 0 -Res…" at bounding box center [790, 459] width 356 height 62
type textarea "-Confirmed SN of machine -Rebooted utilizing button on the back for Node 1 -Res…"
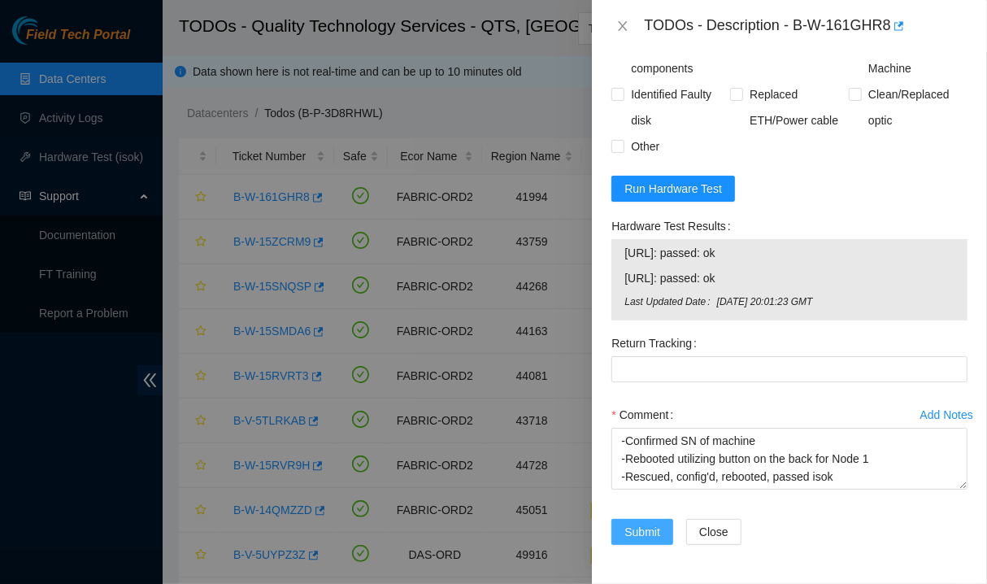
click at [651, 534] on span "Submit" at bounding box center [643, 532] width 36 height 18
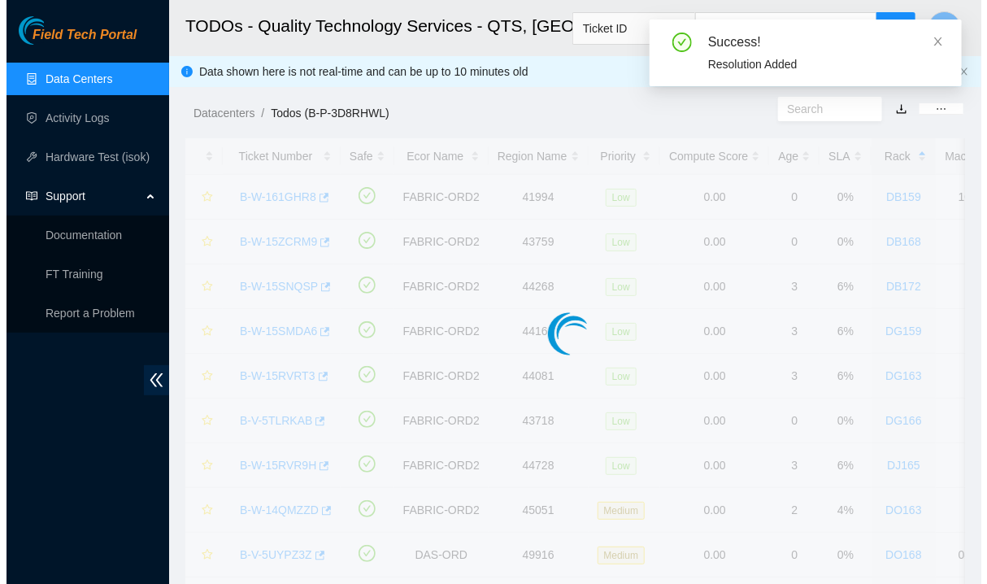
scroll to position [425, 0]
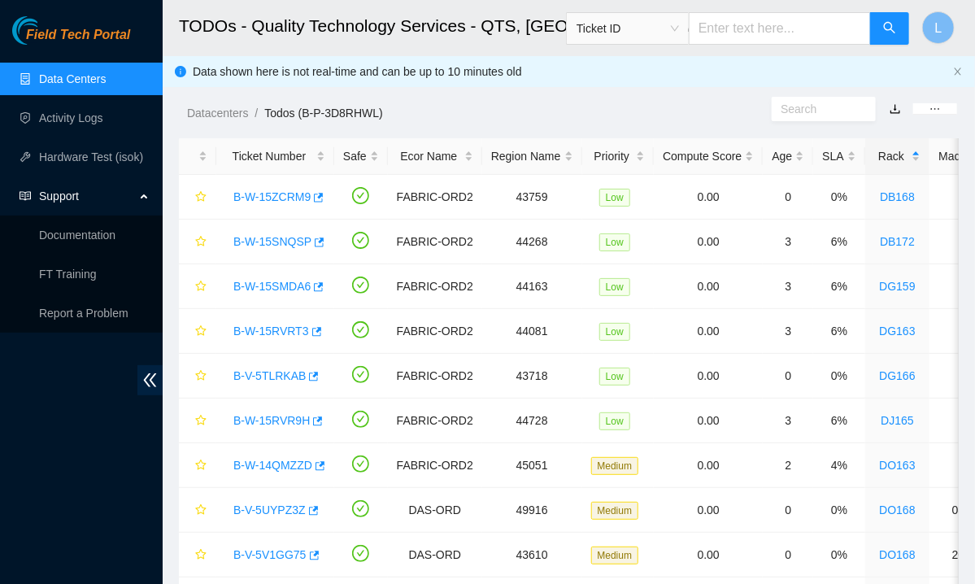
click at [562, 108] on ol "Datacenters / Todos (B-P-3D8RHWL) /" at bounding box center [479, 113] width 585 height 18
click at [268, 196] on link "B-W-15ZCRM9" at bounding box center [271, 196] width 77 height 13
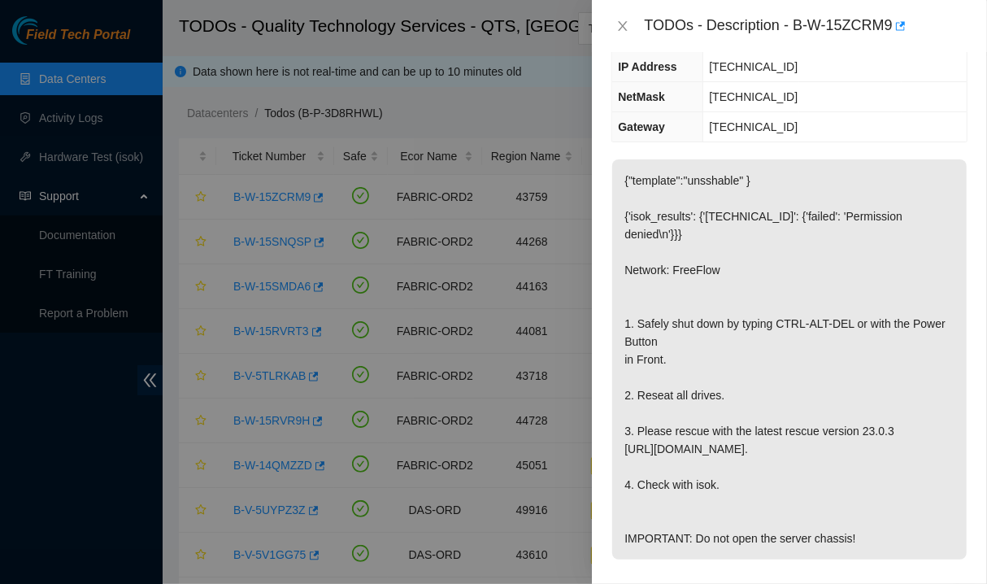
scroll to position [887, 0]
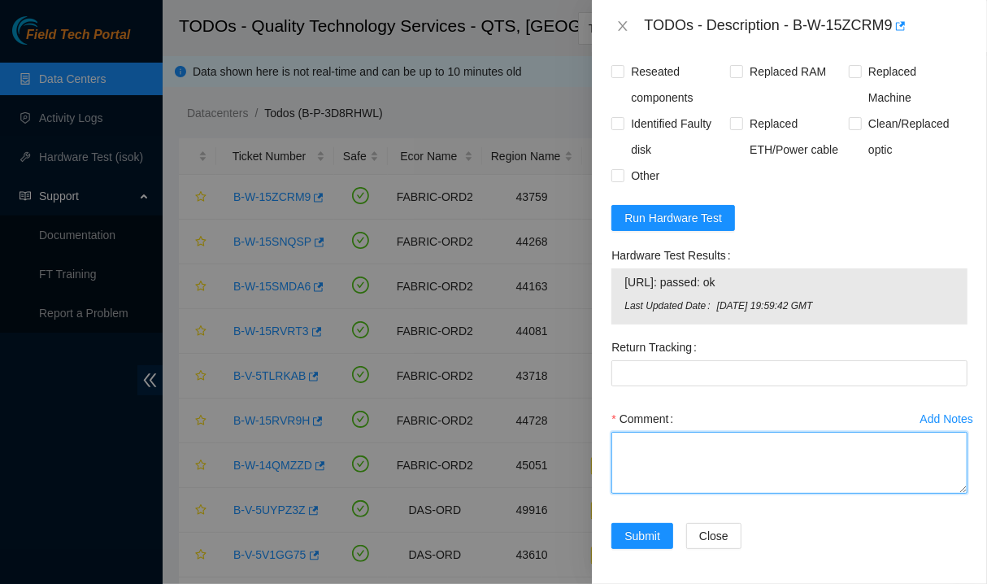
click at [670, 464] on textarea "Comment" at bounding box center [790, 463] width 356 height 62
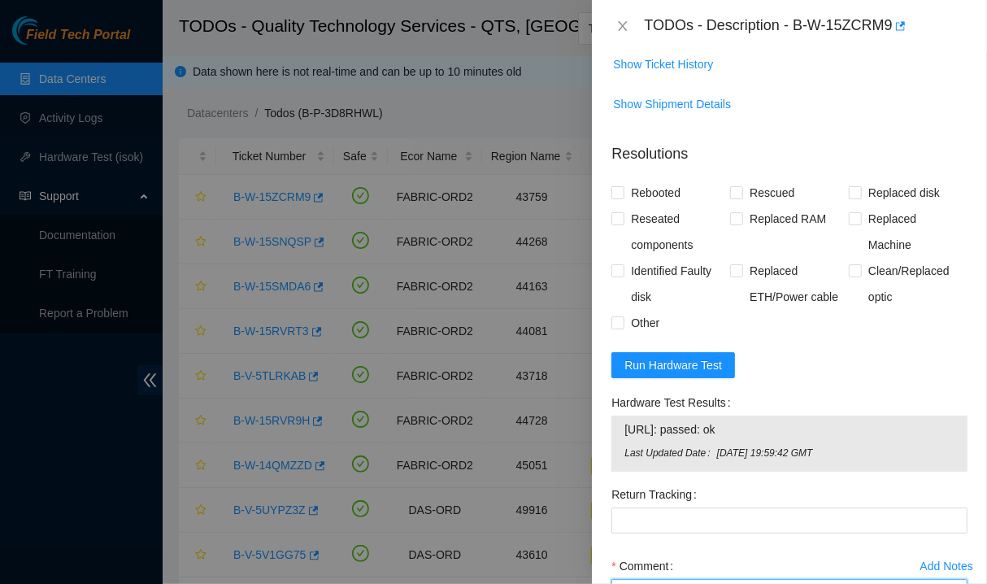
scroll to position [738, 0]
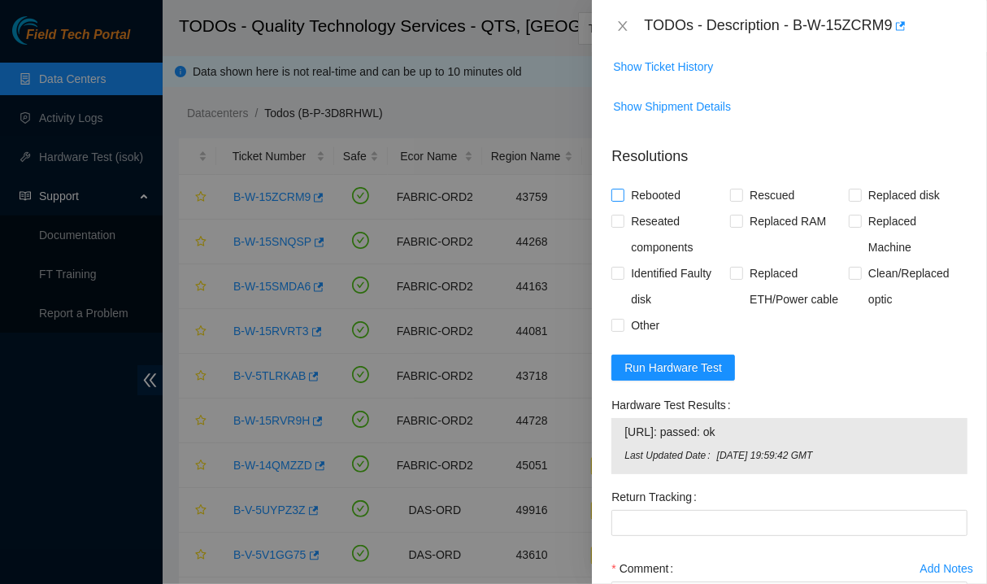
click at [660, 193] on span "Rebooted" at bounding box center [656, 195] width 63 height 26
click at [623, 193] on input "Rebooted" at bounding box center [617, 194] width 11 height 11
checkbox input "true"
click at [651, 224] on span "Reseated components" at bounding box center [678, 234] width 106 height 52
click at [623, 224] on input "Reseated components" at bounding box center [617, 220] width 11 height 11
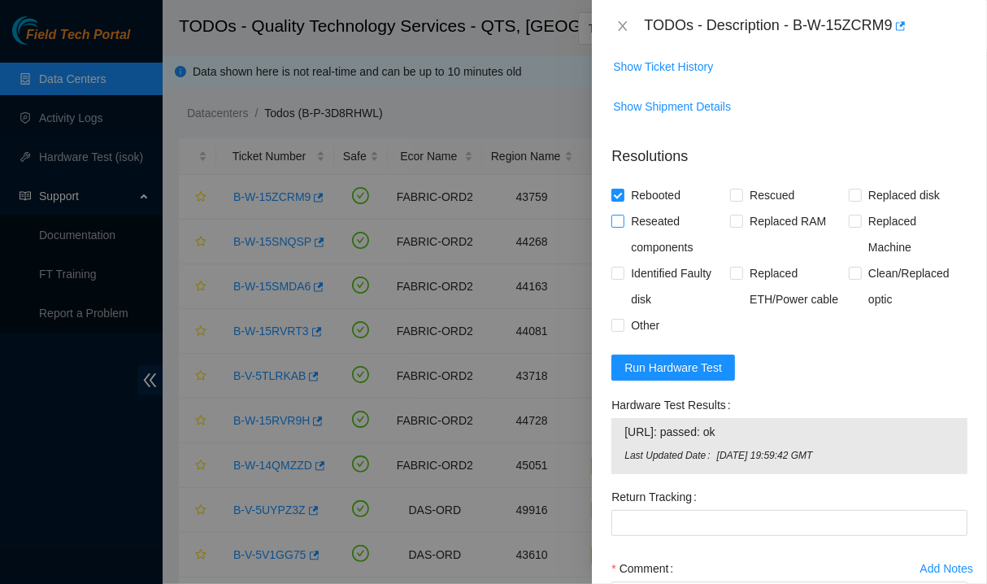
checkbox input "true"
click at [734, 193] on input "Rescued" at bounding box center [735, 194] width 11 height 11
checkbox input "true"
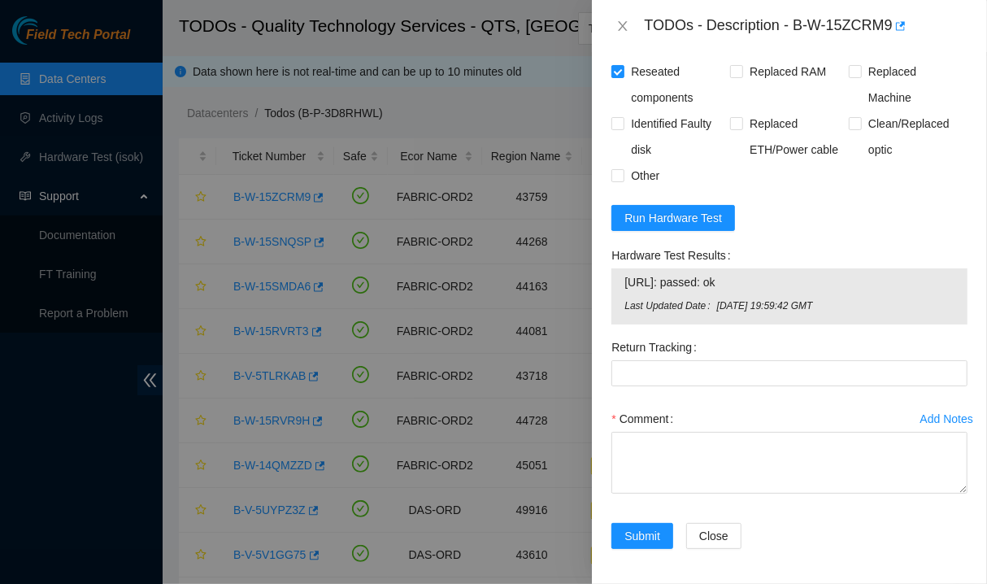
scroll to position [886, 0]
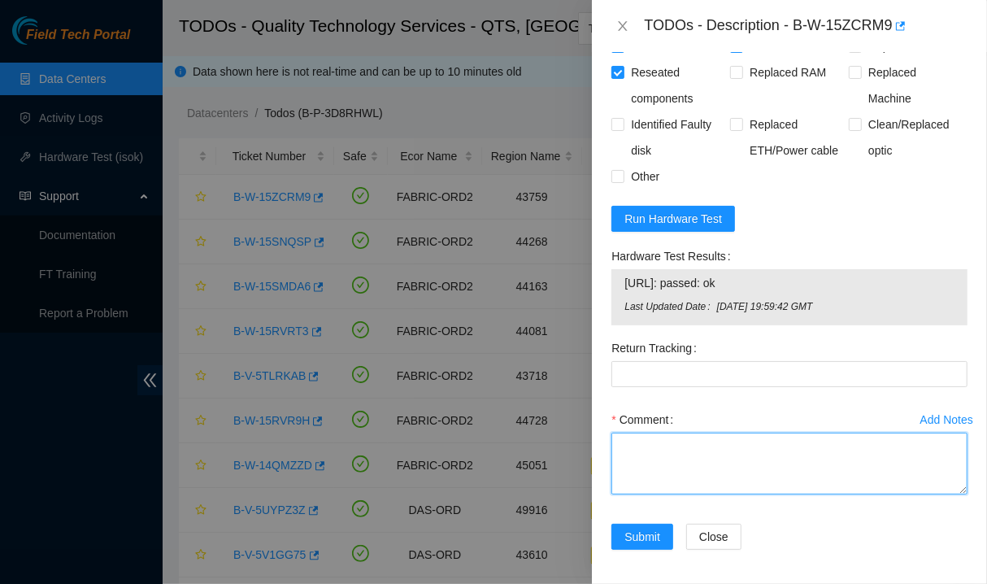
click at [674, 464] on textarea "Comment" at bounding box center [790, 464] width 356 height 62
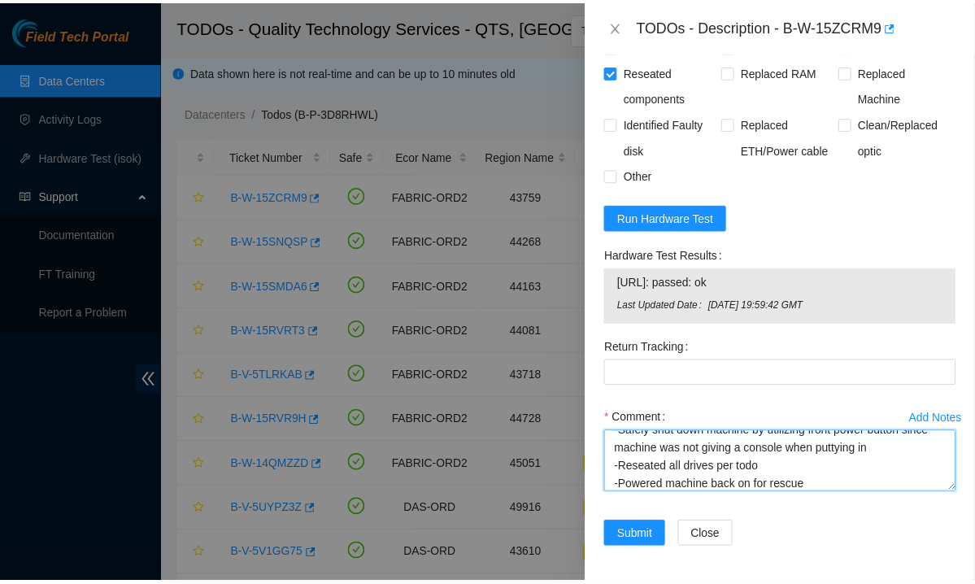
scroll to position [49, 0]
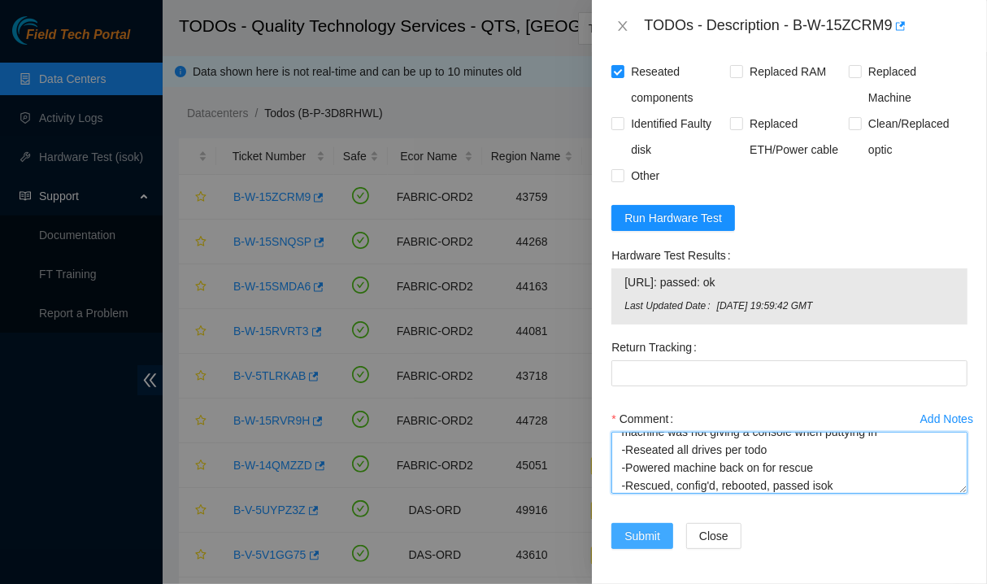
type textarea "-Confirmed SN of machine -Safely shut down machine by utilizing front power but…"
click at [649, 528] on span "Submit" at bounding box center [643, 536] width 36 height 18
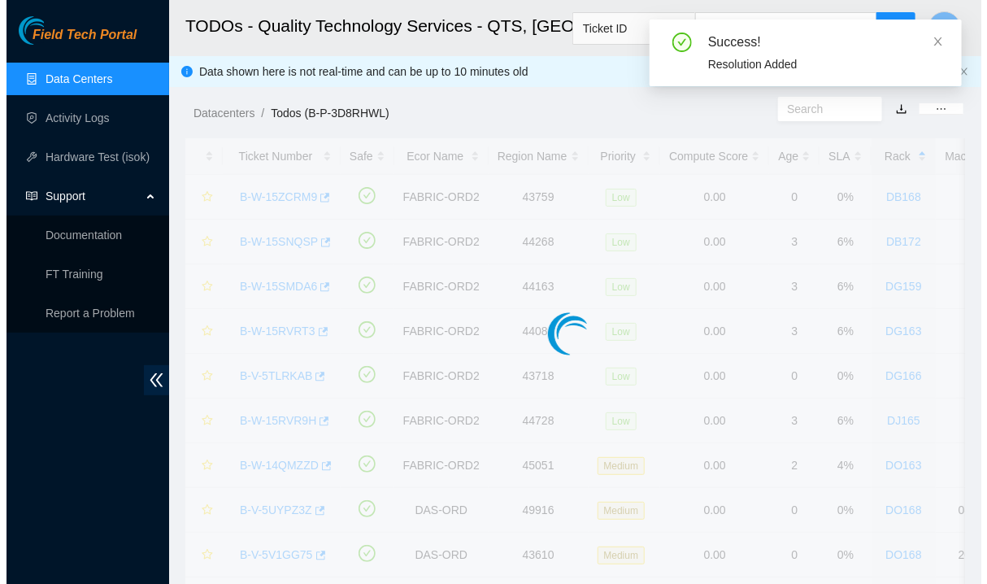
scroll to position [426, 0]
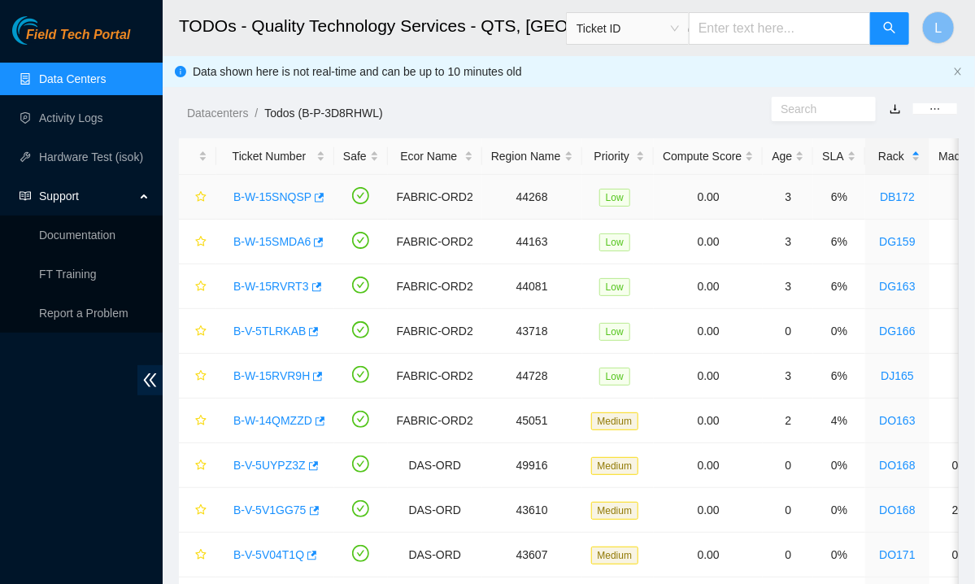
click at [277, 192] on link "B-W-15SNQSP" at bounding box center [272, 196] width 78 height 13
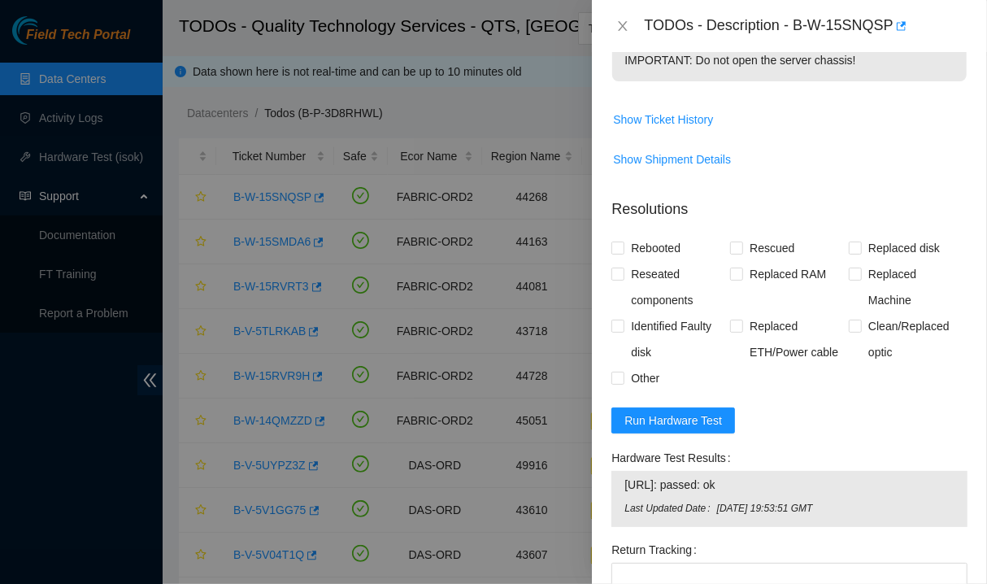
scroll to position [551, 0]
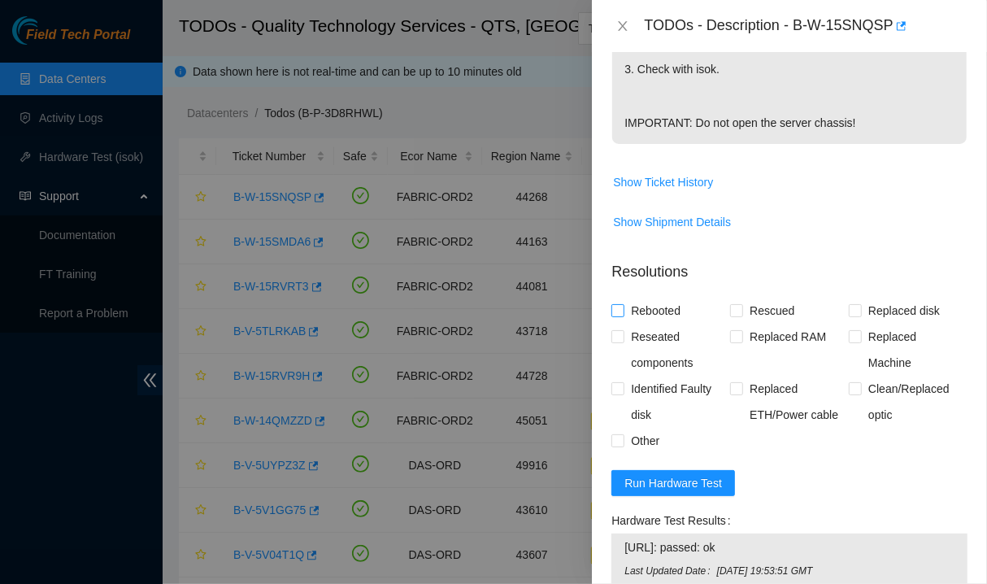
click at [655, 324] on span "Rebooted" at bounding box center [656, 311] width 63 height 26
click at [623, 316] on input "Rebooted" at bounding box center [617, 309] width 11 height 11
checkbox input "true"
click at [756, 324] on span "Rescued" at bounding box center [772, 311] width 58 height 26
click at [742, 316] on input "Rescued" at bounding box center [735, 309] width 11 height 11
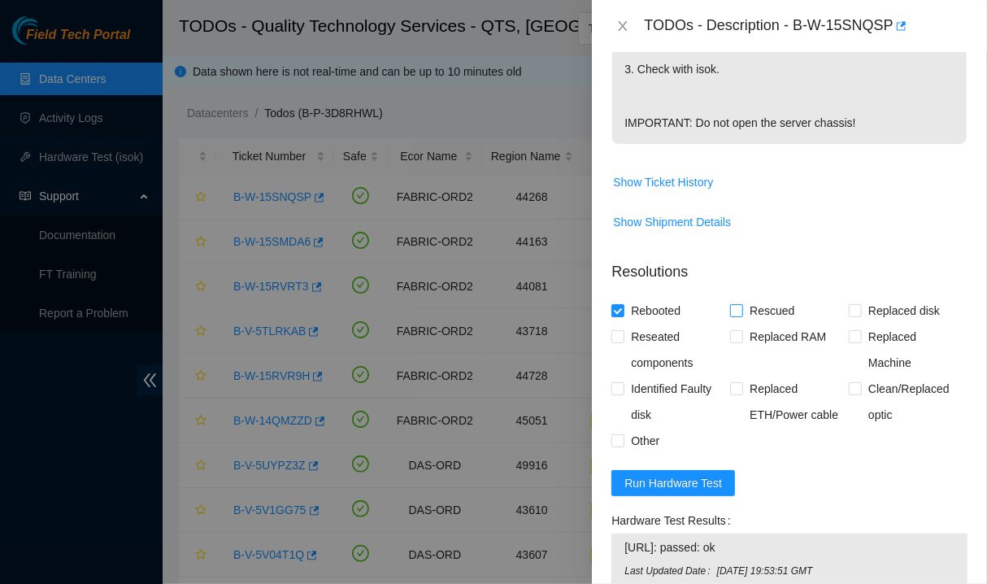
checkbox input "true"
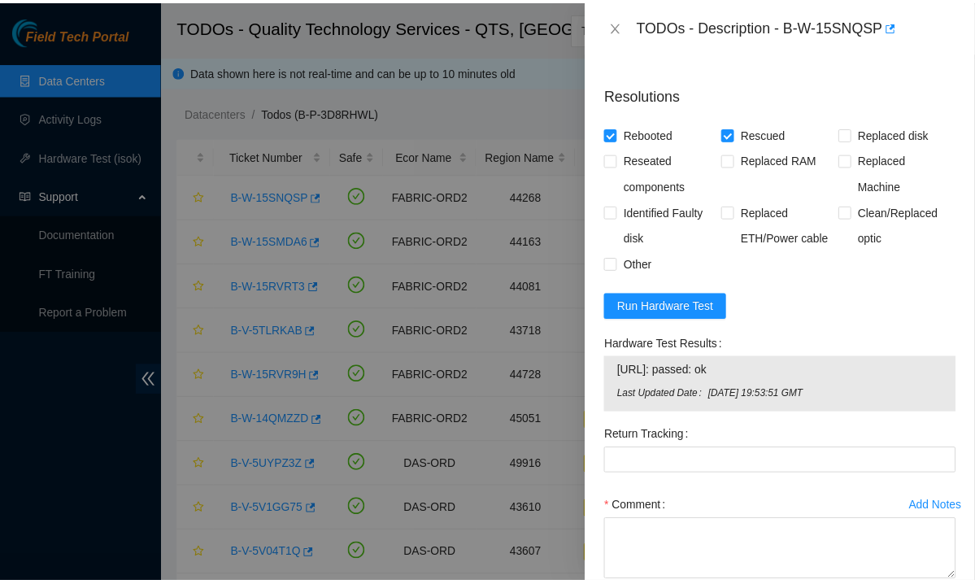
scroll to position [724, 0]
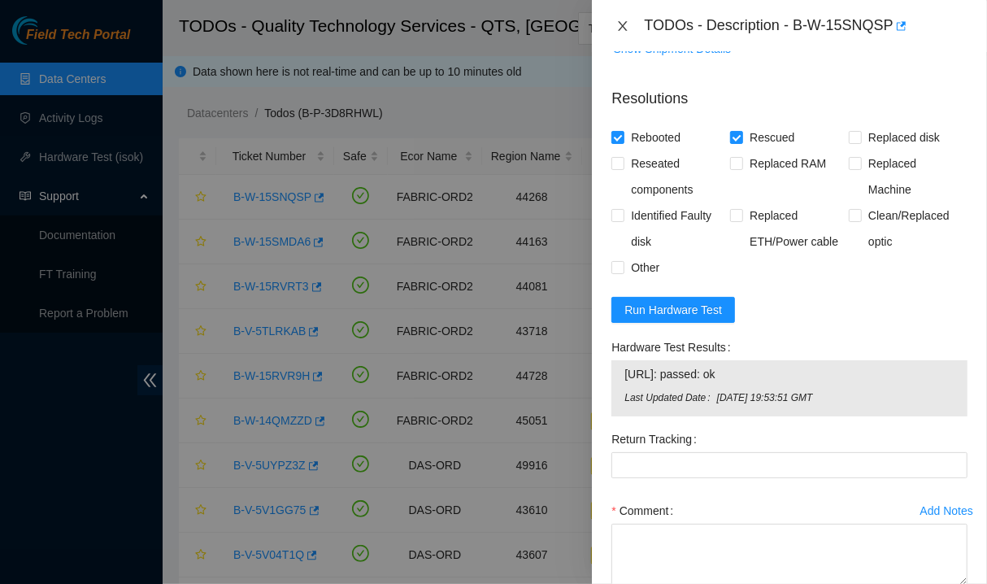
click at [624, 30] on icon "close" at bounding box center [622, 26] width 13 height 13
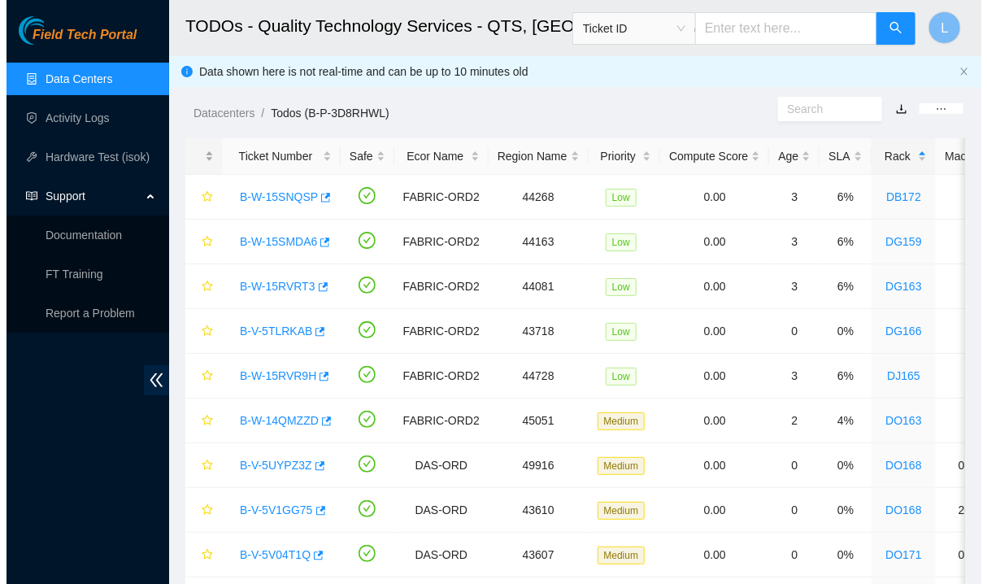
scroll to position [372, 0]
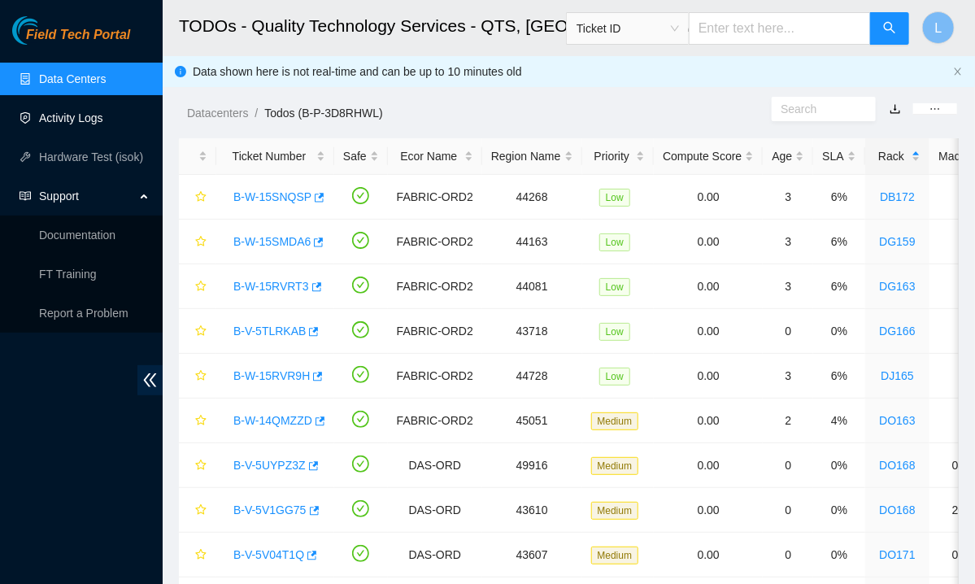
click at [94, 123] on link "Activity Logs" at bounding box center [71, 117] width 64 height 13
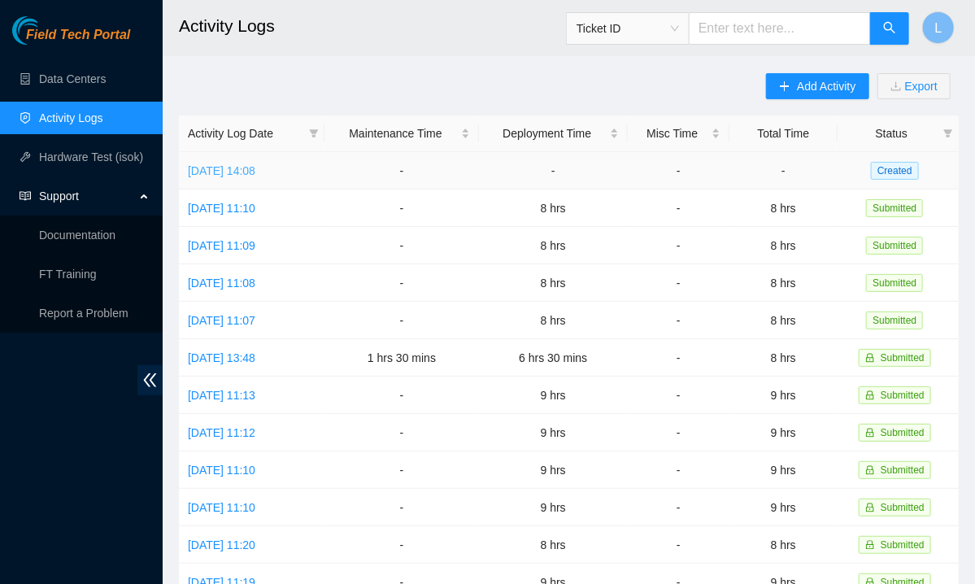
click at [255, 172] on link "Mon, 15 Sep 2025 14:08" at bounding box center [222, 170] width 68 height 13
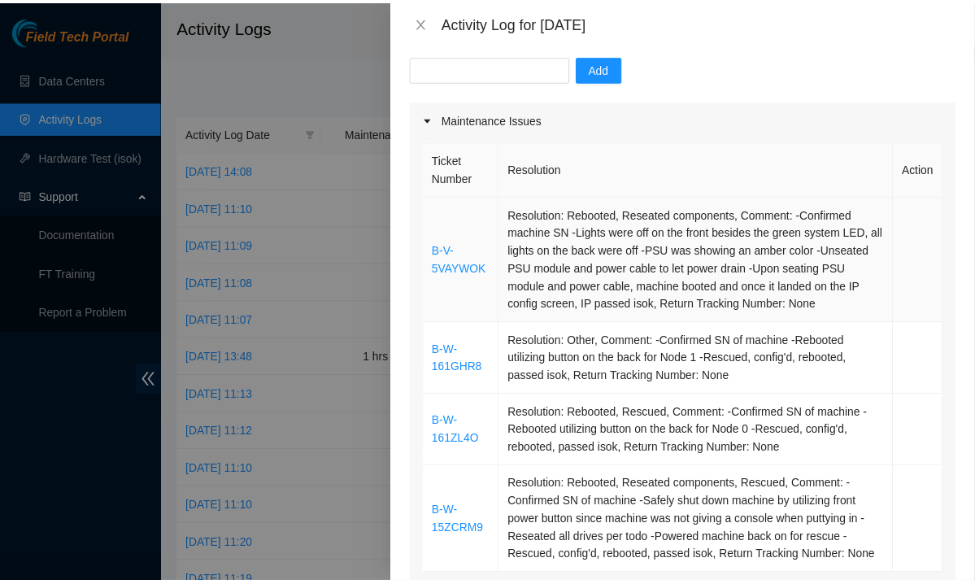
scroll to position [158, 0]
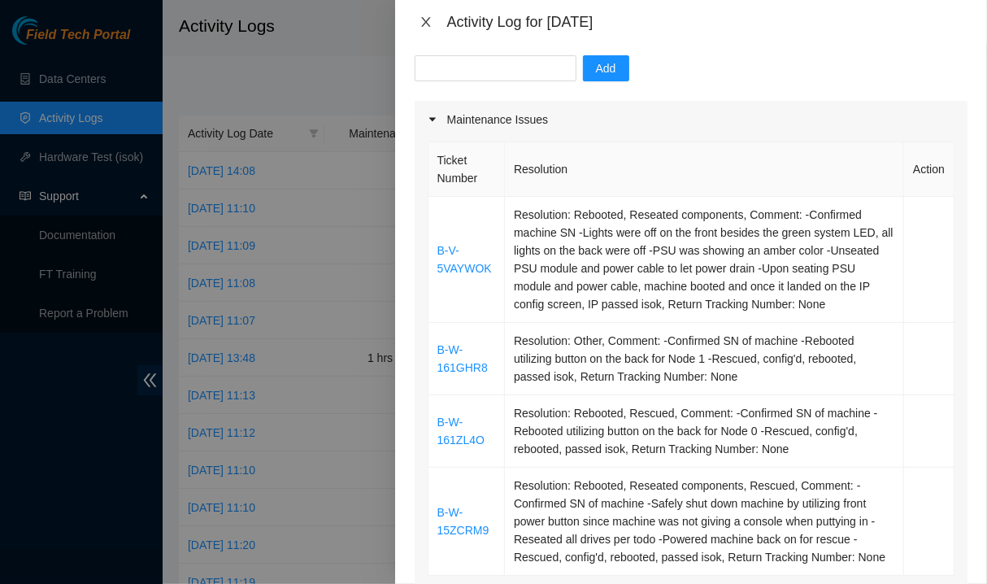
click at [427, 24] on icon "close" at bounding box center [425, 22] width 9 height 10
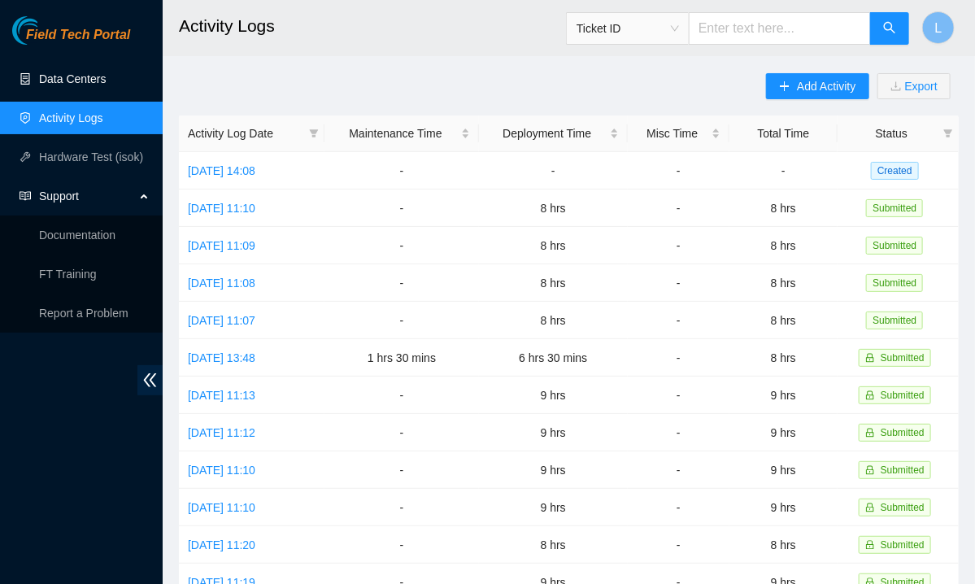
click at [63, 76] on link "Data Centers" at bounding box center [72, 78] width 67 height 13
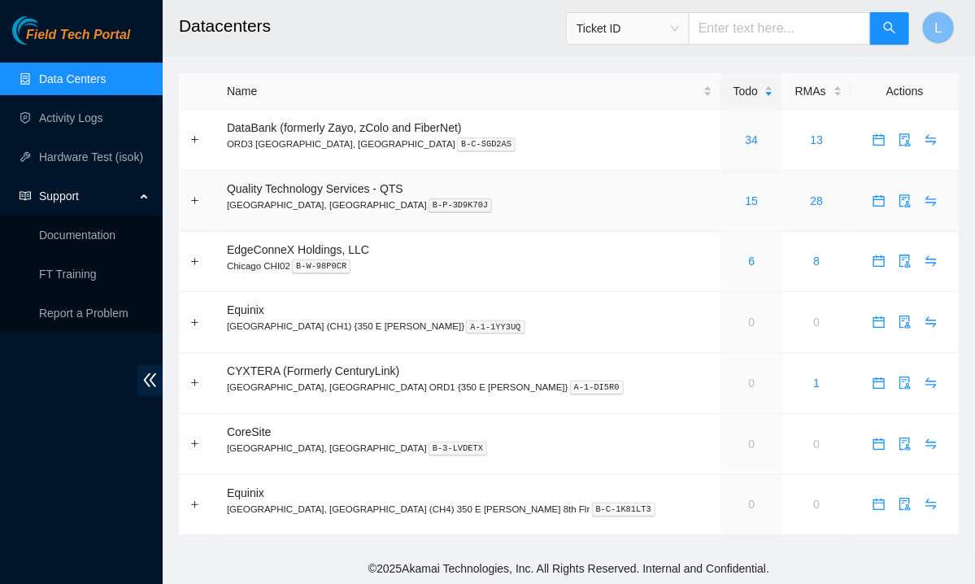
click at [721, 210] on td "15" at bounding box center [752, 201] width 62 height 61
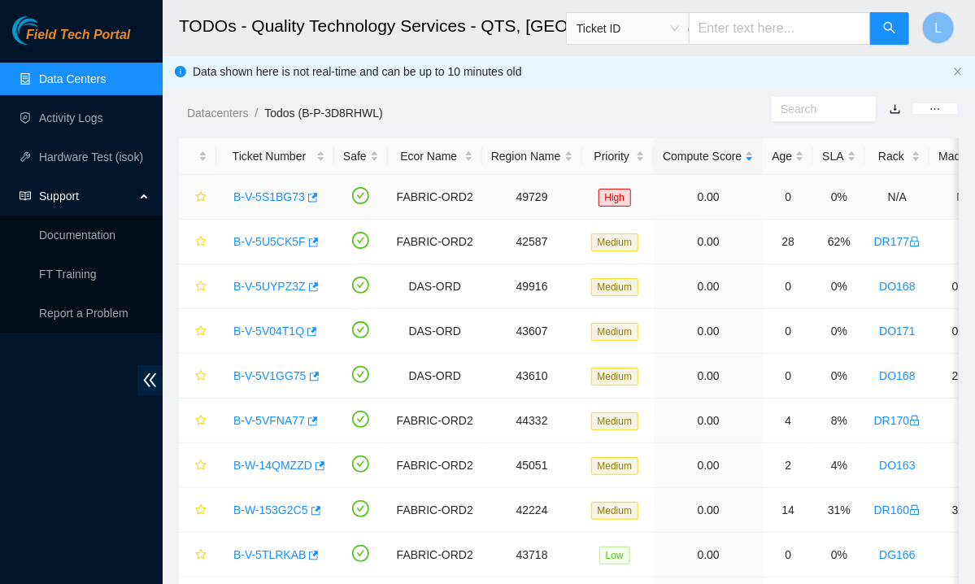
click at [267, 193] on link "B-V-5S1BG73" at bounding box center [269, 196] width 72 height 13
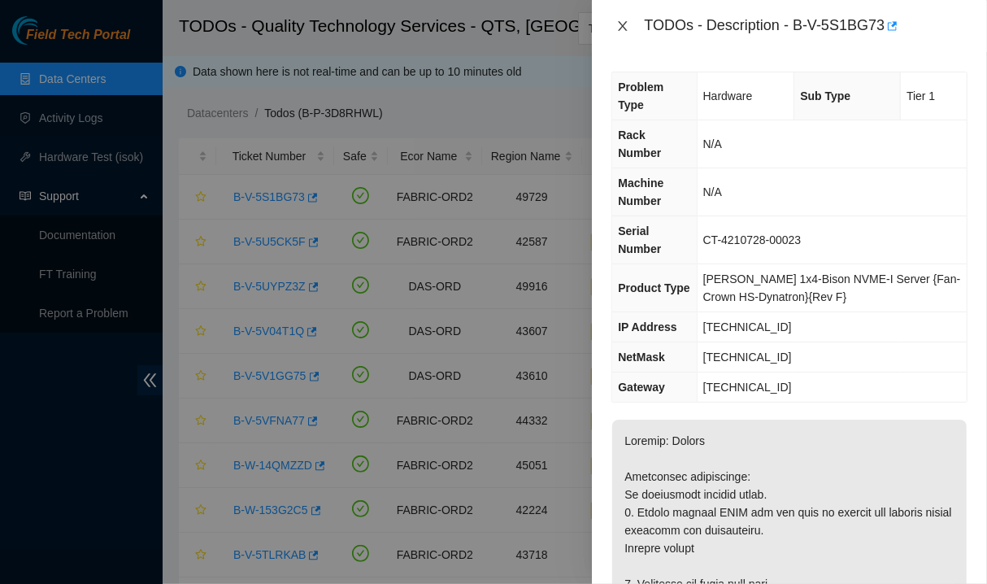
click at [623, 27] on icon "close" at bounding box center [623, 26] width 9 height 10
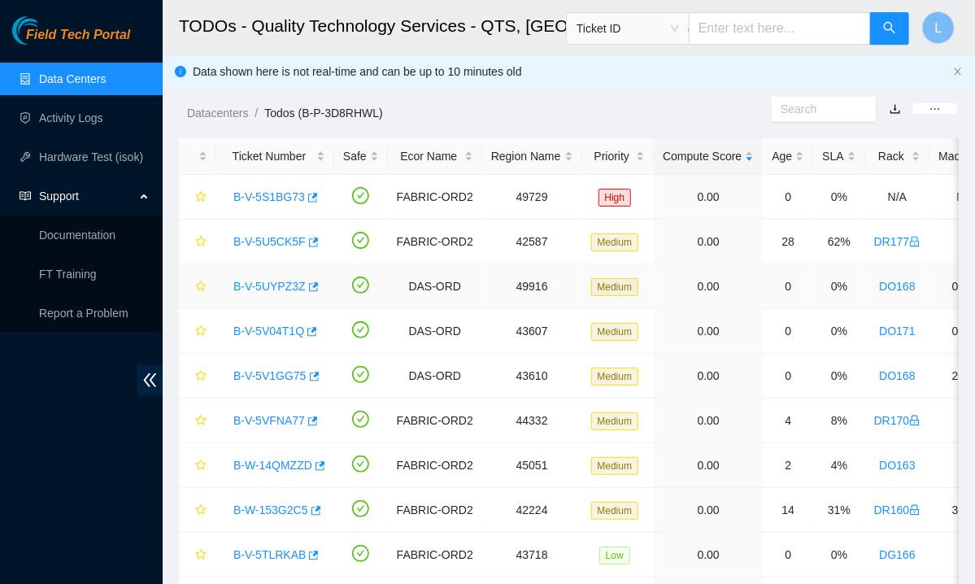
click at [257, 281] on link "B-V-5UYPZ3Z" at bounding box center [269, 286] width 72 height 13
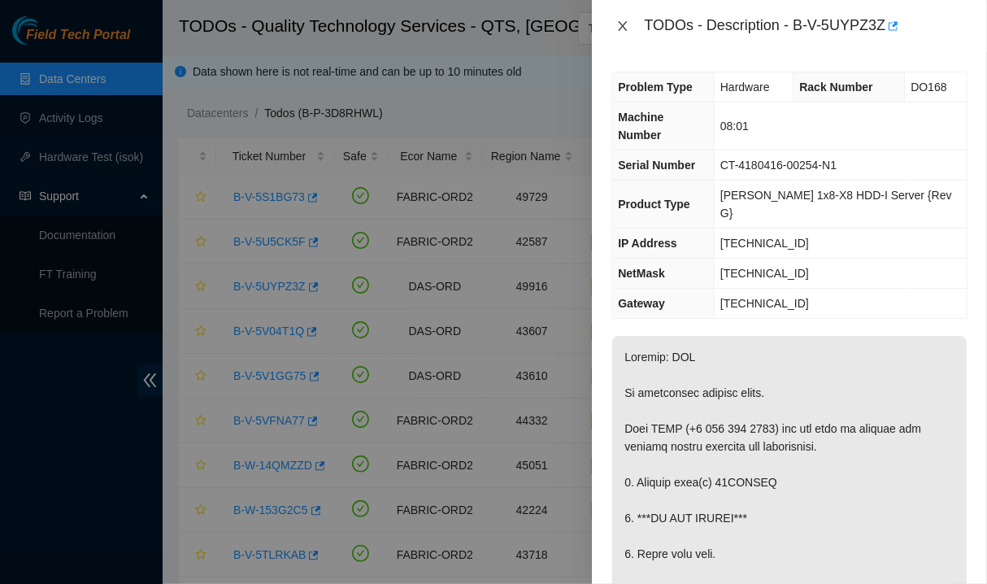
click at [620, 24] on icon "close" at bounding box center [622, 26] width 13 height 13
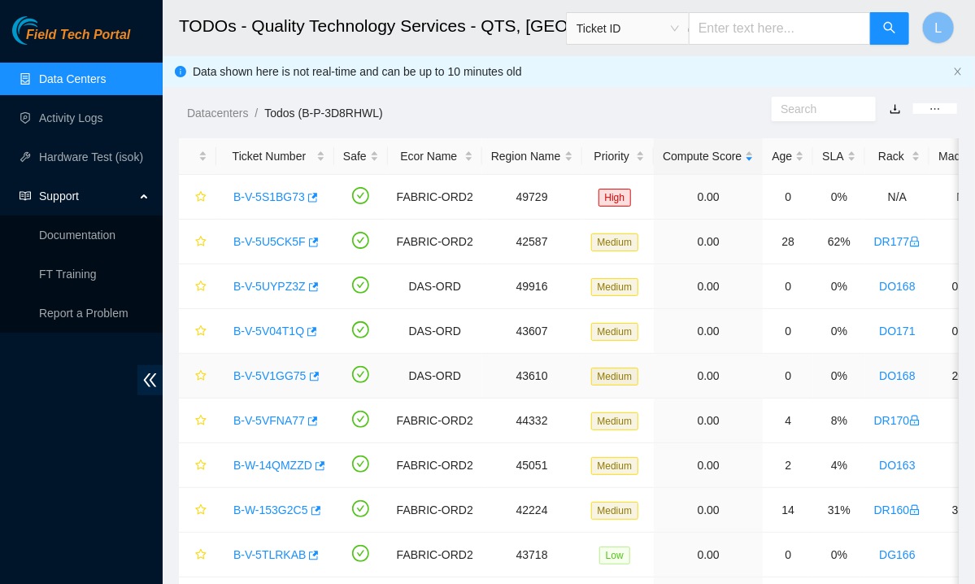
click at [263, 381] on link "B-V-5V1GG75" at bounding box center [269, 375] width 73 height 13
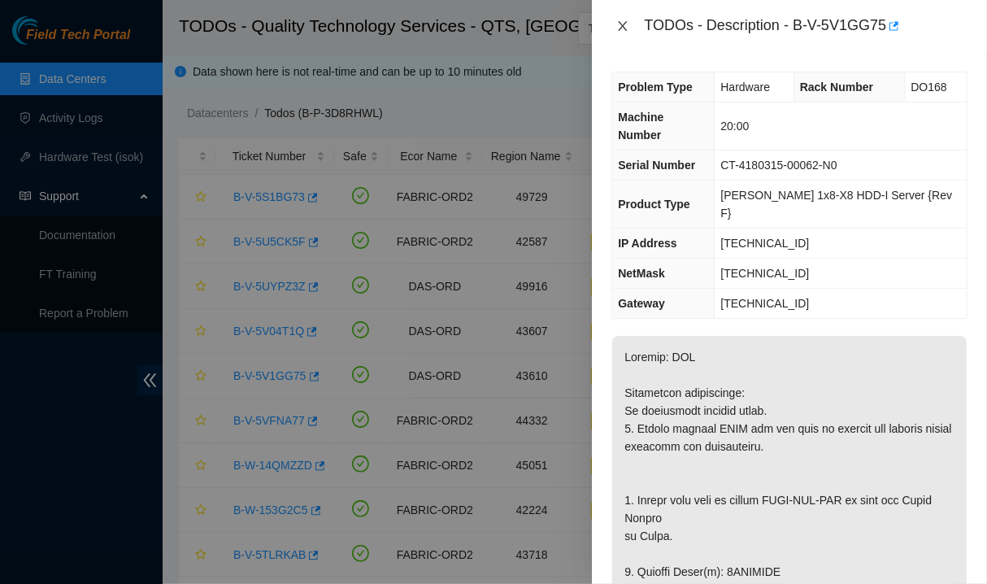
click at [625, 24] on icon "close" at bounding box center [622, 26] width 13 height 13
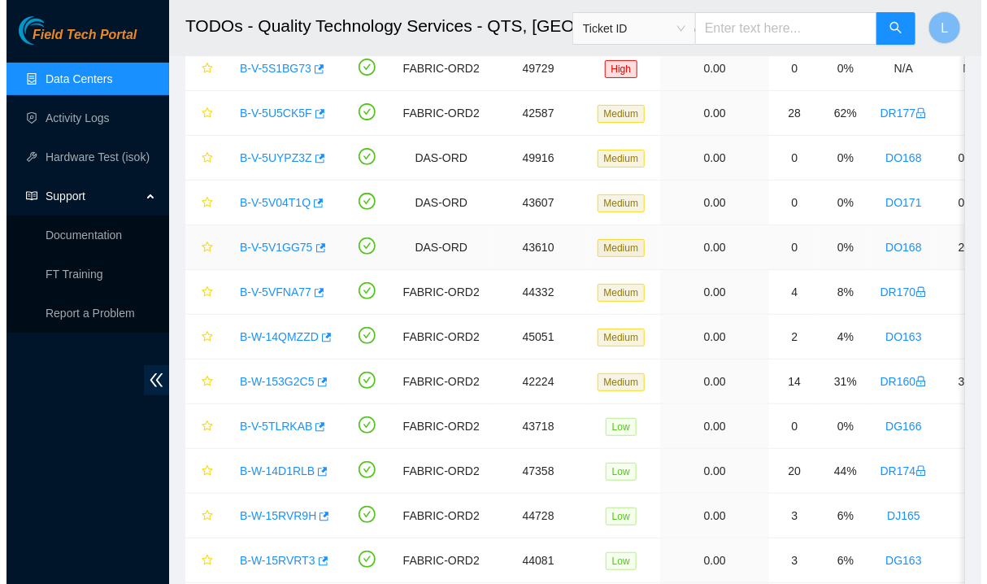
scroll to position [127, 0]
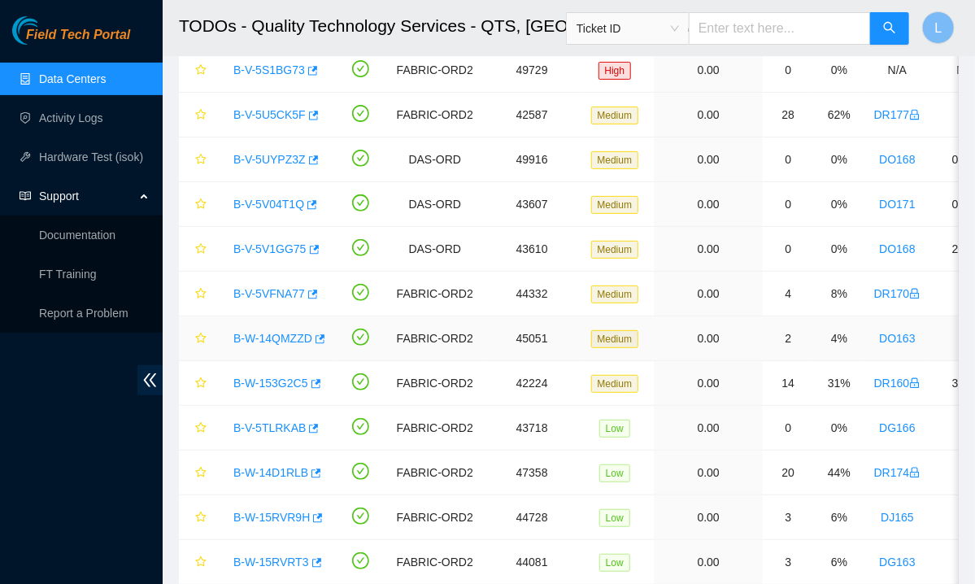
click at [262, 340] on link "B-W-14QMZZD" at bounding box center [272, 338] width 79 height 13
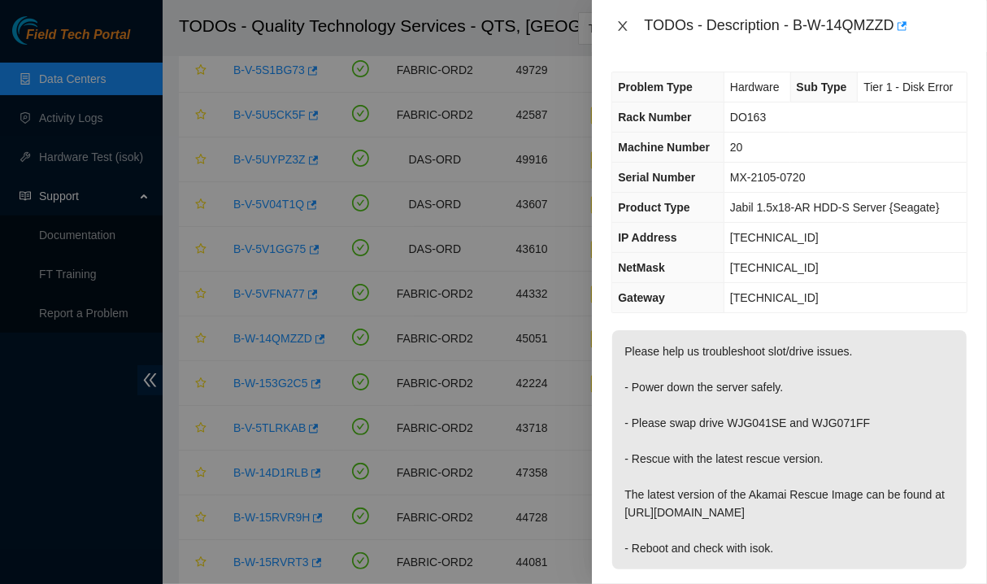
click at [621, 25] on icon "close" at bounding box center [622, 26] width 13 height 13
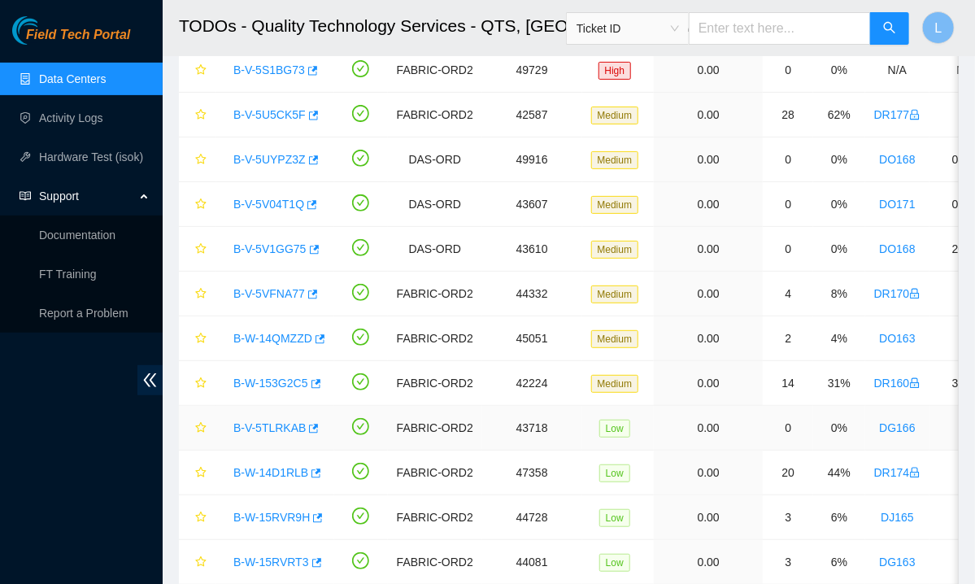
click at [283, 422] on link "B-V-5TLRKAB" at bounding box center [269, 427] width 72 height 13
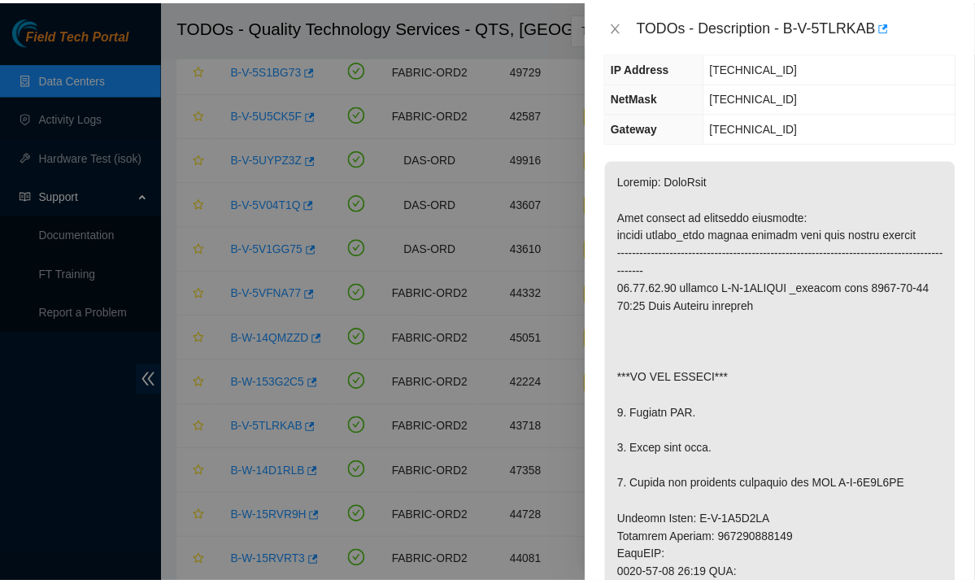
scroll to position [206, 0]
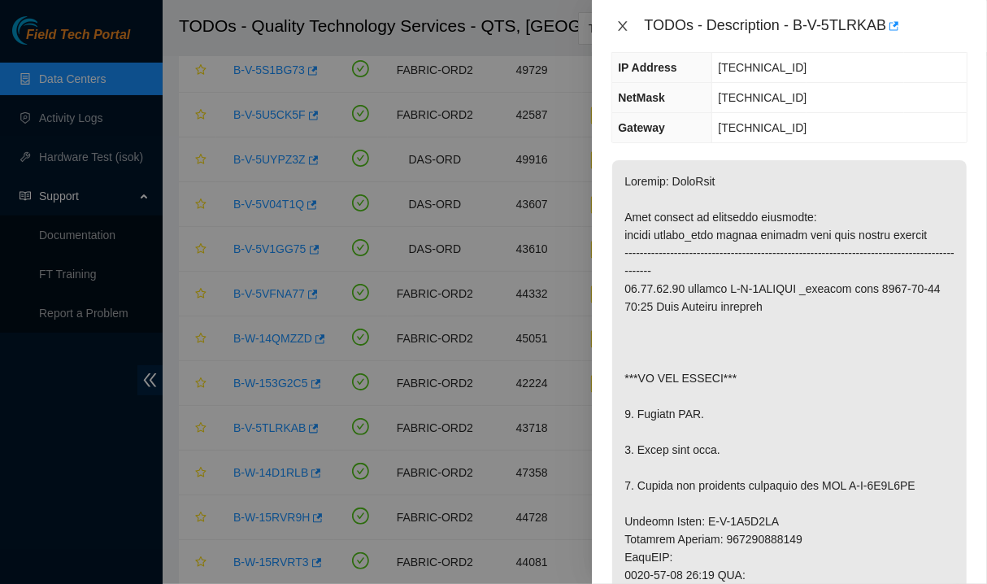
click at [618, 24] on icon "close" at bounding box center [622, 26] width 13 height 13
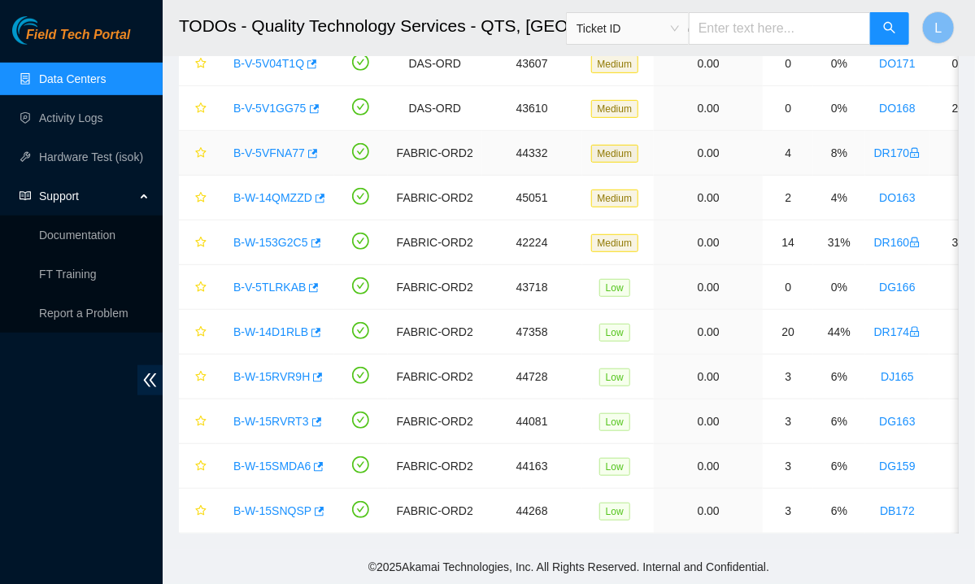
scroll to position [272, 0]
click at [284, 370] on link "B-W-15RVR9H" at bounding box center [271, 376] width 76 height 13
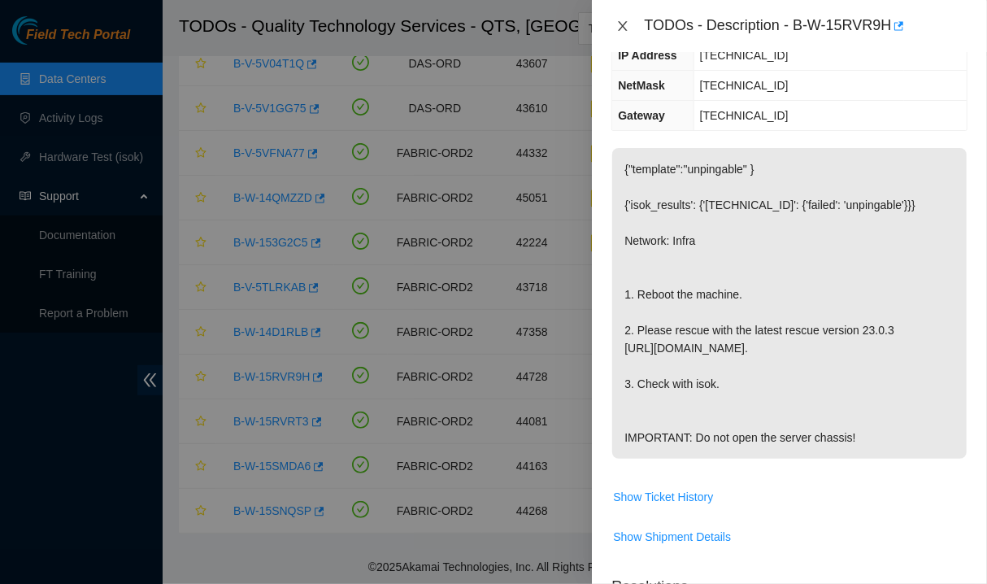
click at [615, 31] on button "Close" at bounding box center [623, 26] width 23 height 15
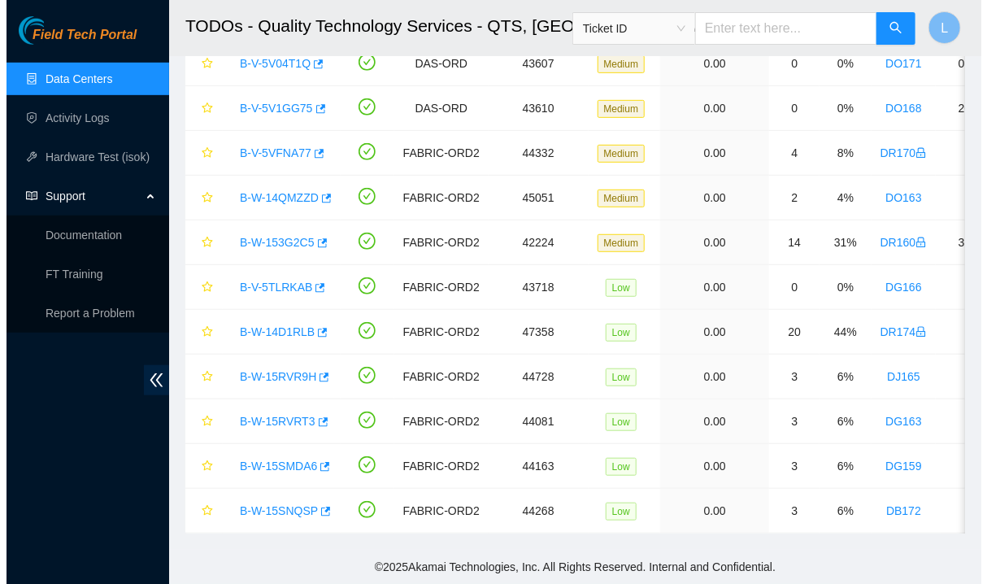
scroll to position [224, 0]
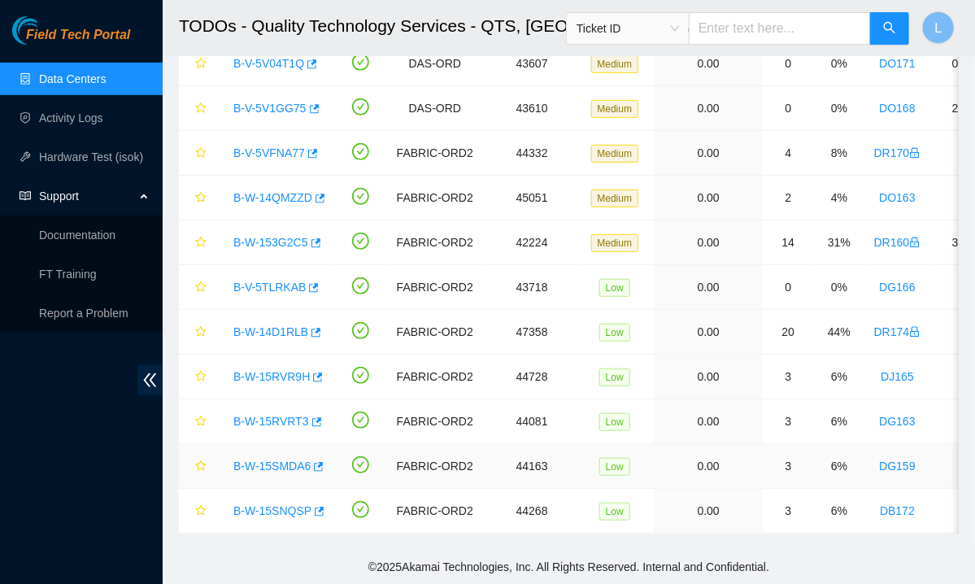
click at [259, 460] on link "B-W-15SMDA6" at bounding box center [271, 466] width 77 height 13
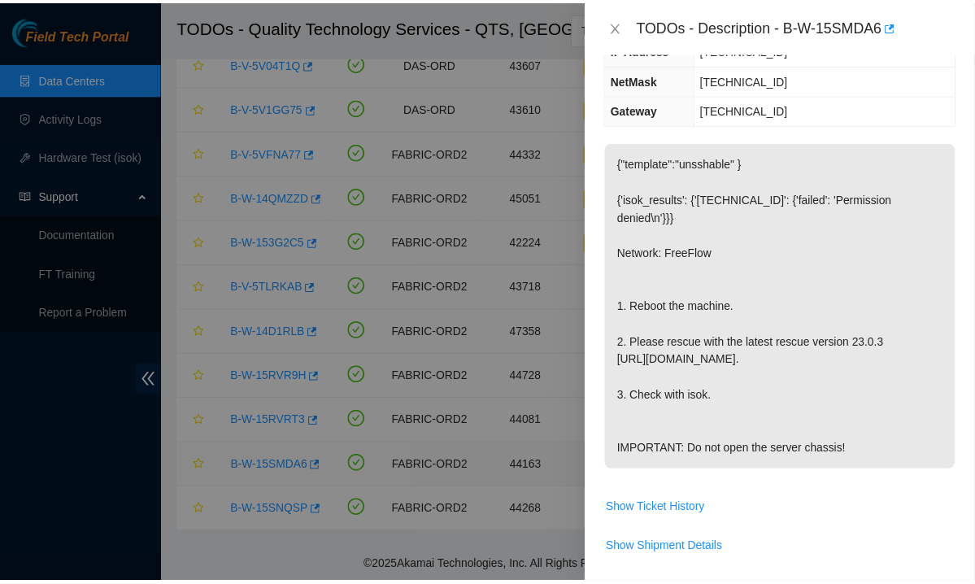
scroll to position [206, 0]
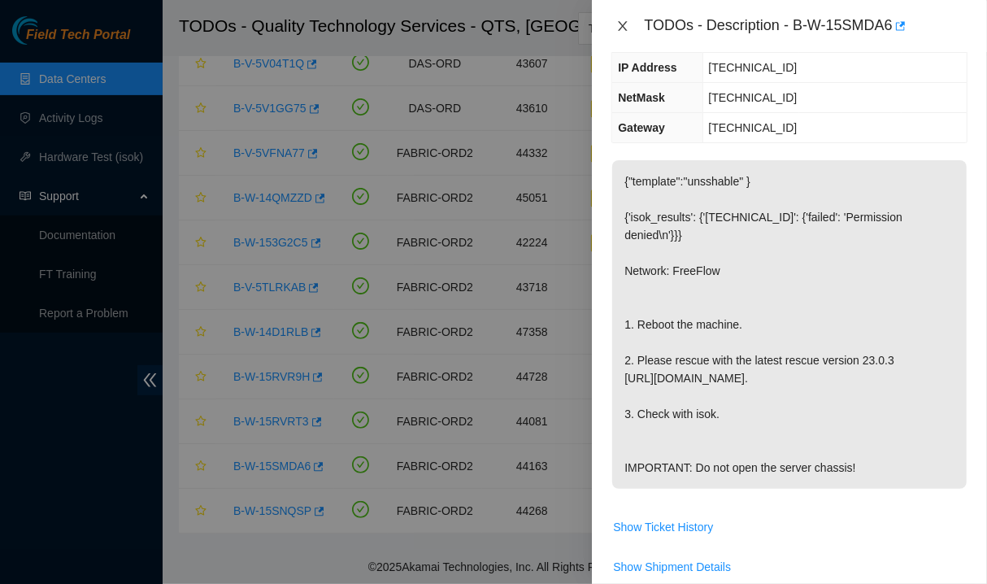
click at [623, 20] on icon "close" at bounding box center [622, 26] width 13 height 13
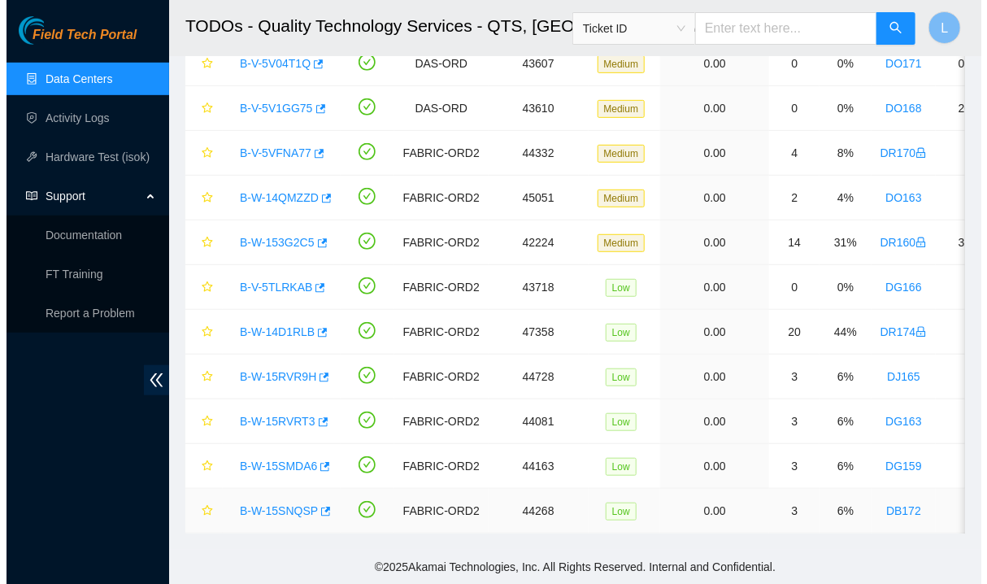
scroll to position [224, 0]
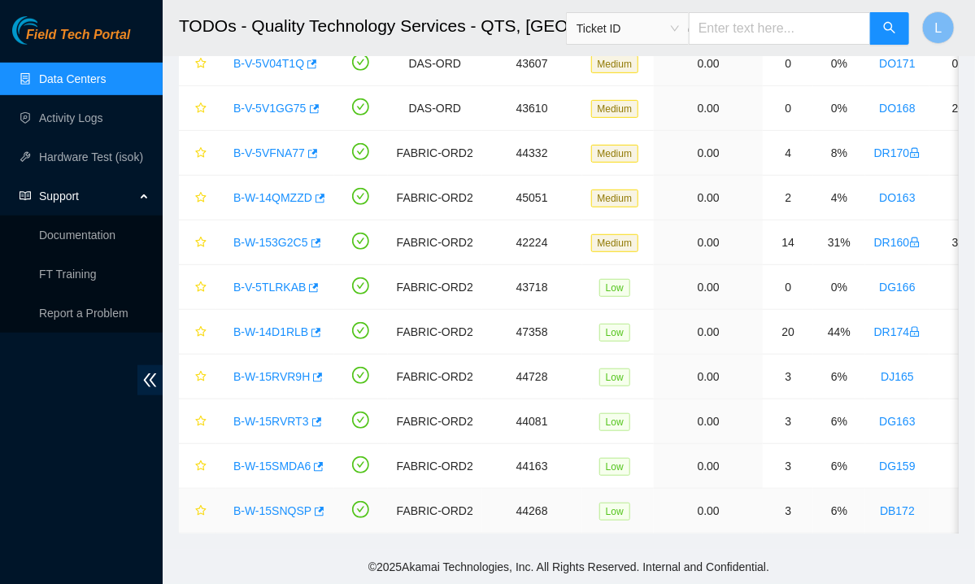
click at [250, 504] on link "B-W-15SNQSP" at bounding box center [272, 510] width 78 height 13
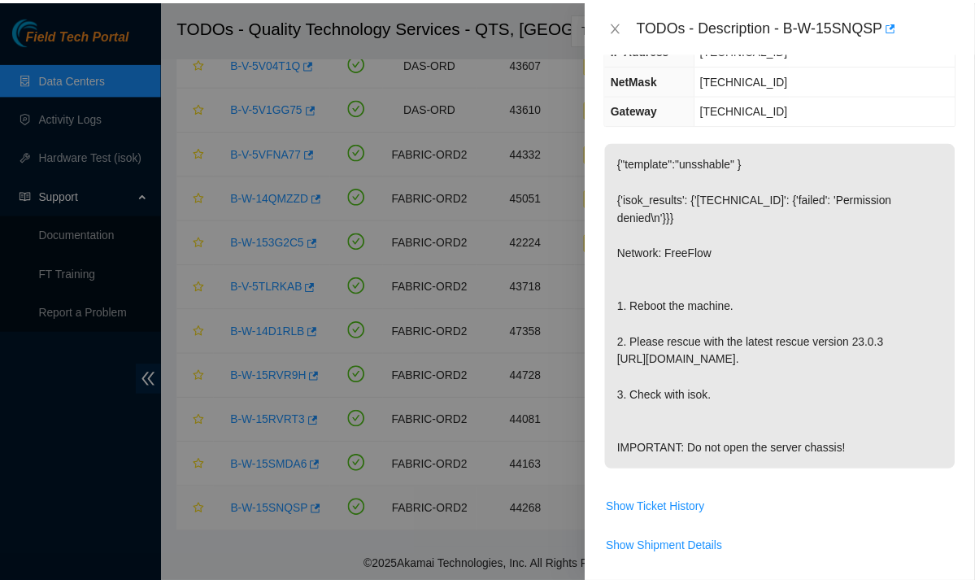
scroll to position [206, 0]
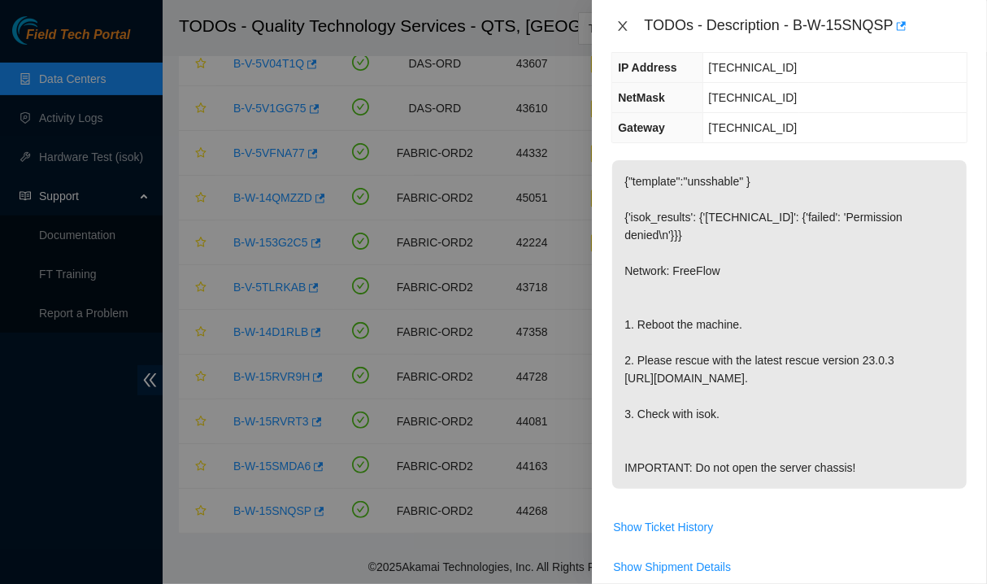
click at [618, 29] on icon "close" at bounding box center [622, 26] width 13 height 13
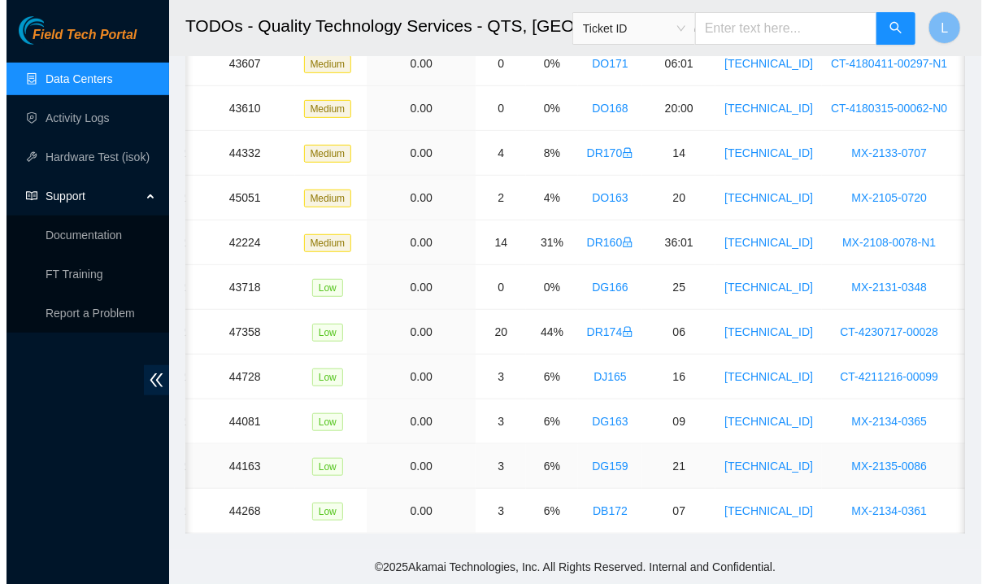
scroll to position [0, 0]
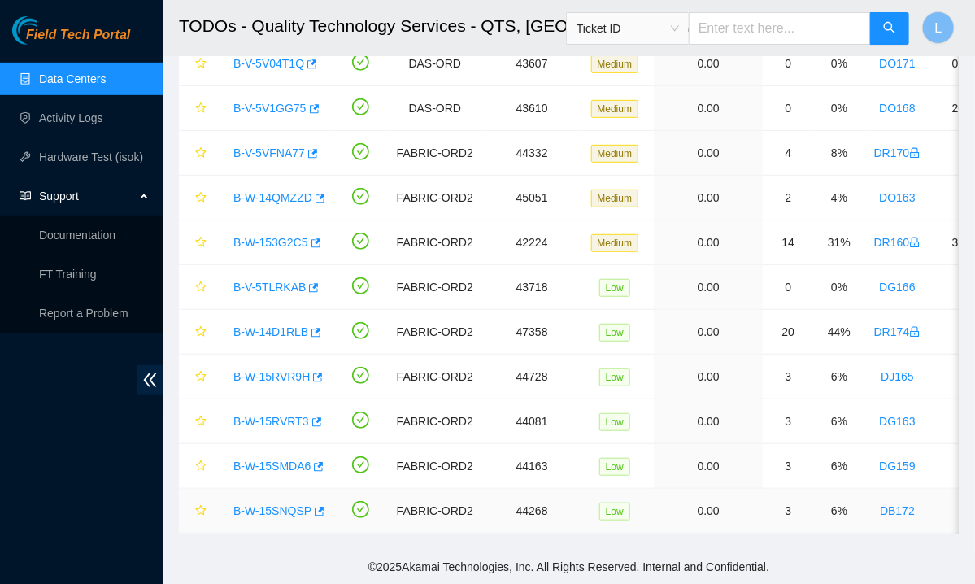
click at [263, 504] on link "B-W-15SNQSP" at bounding box center [272, 510] width 78 height 13
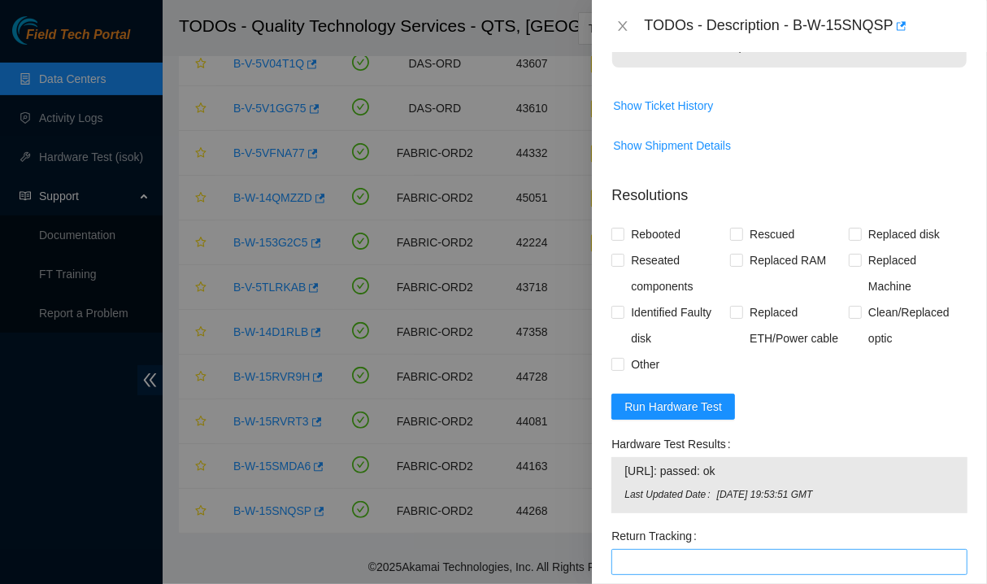
scroll to position [628, 0]
click at [656, 246] on span "Rebooted" at bounding box center [656, 233] width 63 height 26
click at [623, 238] on input "Rebooted" at bounding box center [617, 232] width 11 height 11
checkbox input "true"
click at [759, 246] on span "Rescued" at bounding box center [772, 233] width 58 height 26
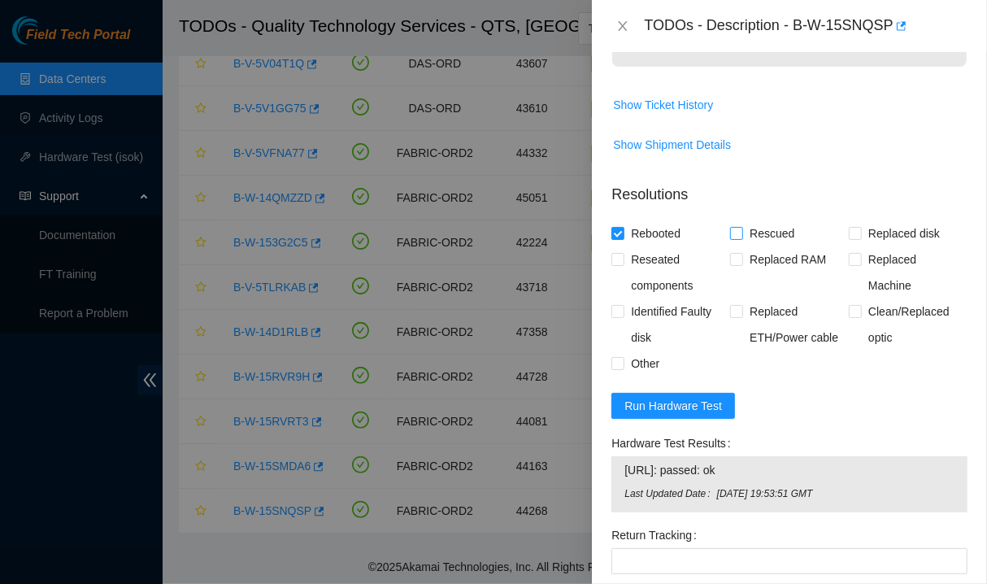
click at [742, 238] on input "Rescued" at bounding box center [735, 232] width 11 height 11
checkbox input "true"
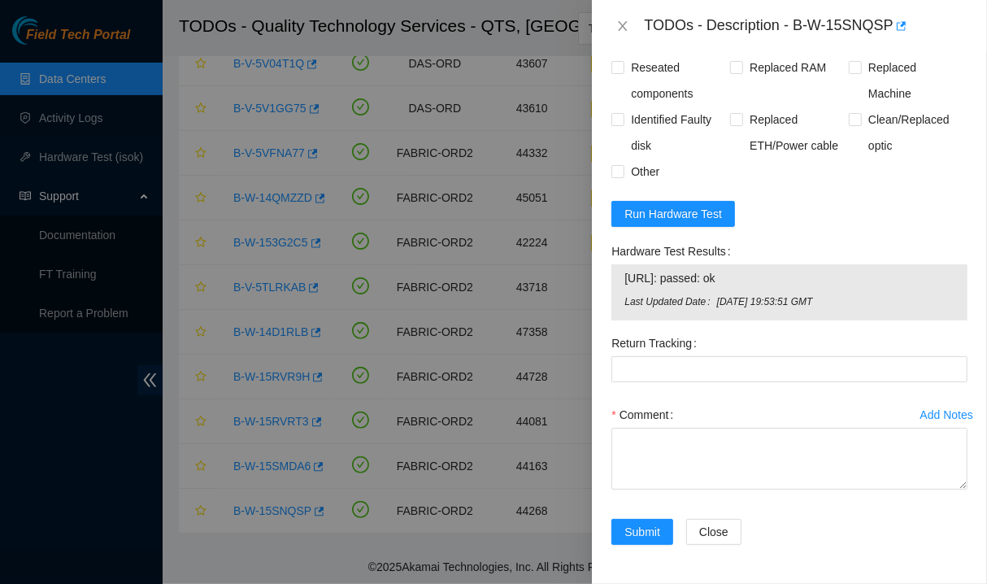
scroll to position [851, 0]
click at [683, 460] on textarea "Comment" at bounding box center [790, 459] width 356 height 62
paste textarea "-Confirmed SN of machine -Rebooted utilizing button on the back for Node 0 -Res…"
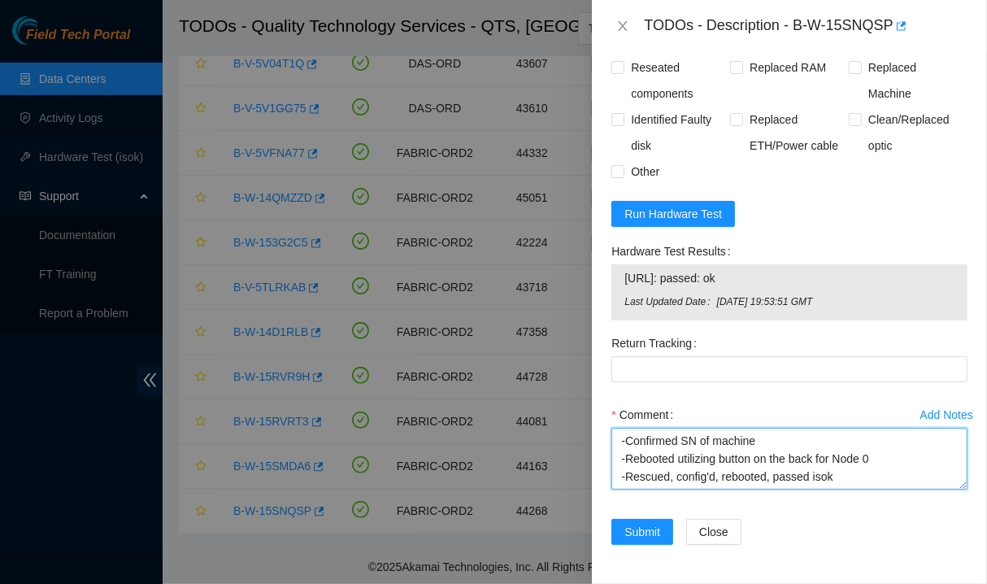
click at [870, 462] on textarea "-Confirmed SN of machine -Rebooted utilizing button on the back for Node 0 -Res…" at bounding box center [790, 459] width 356 height 62
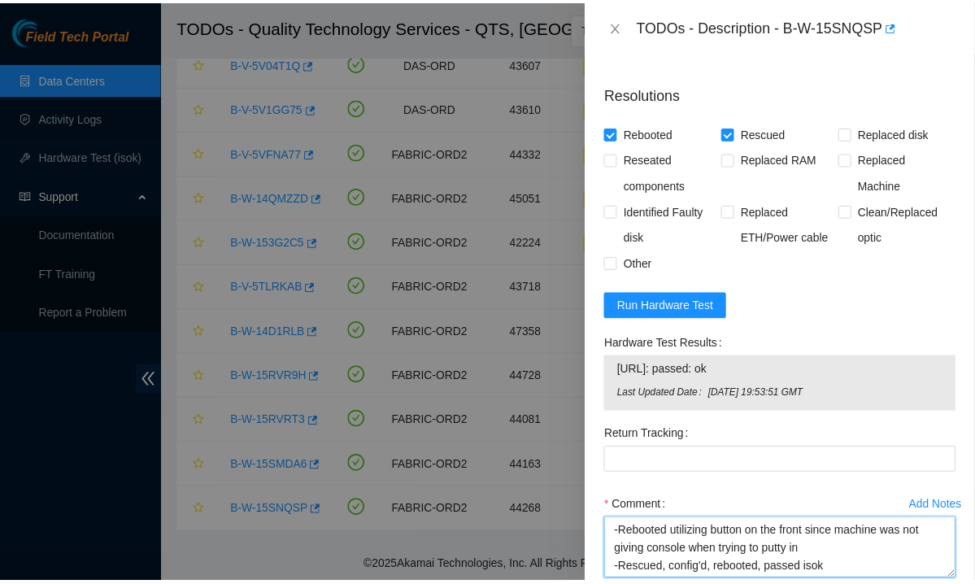
scroll to position [852, 0]
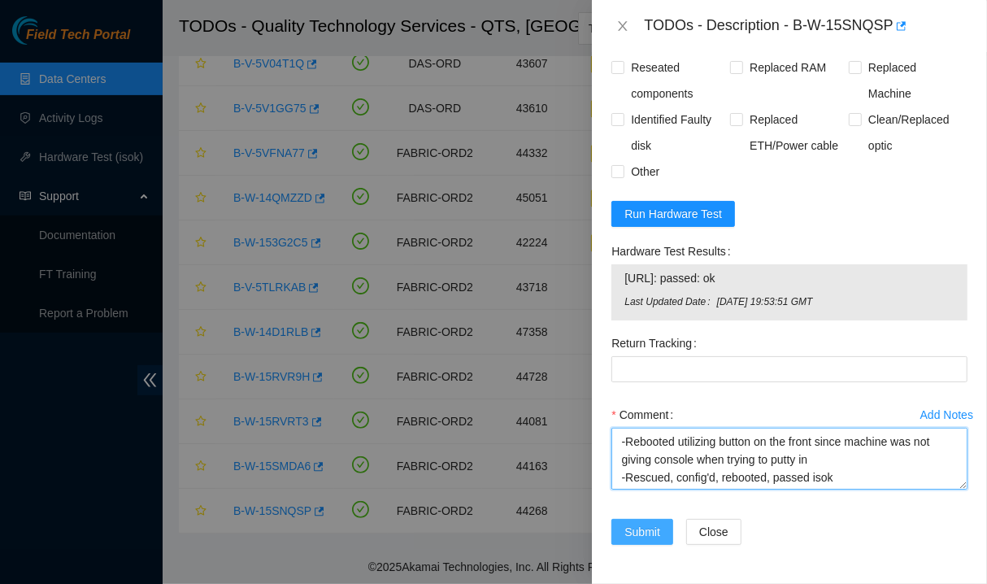
type textarea "-Confirmed SN of machine -Rebooted utilizing button on the front since machine …"
click at [638, 535] on span "Submit" at bounding box center [643, 532] width 36 height 18
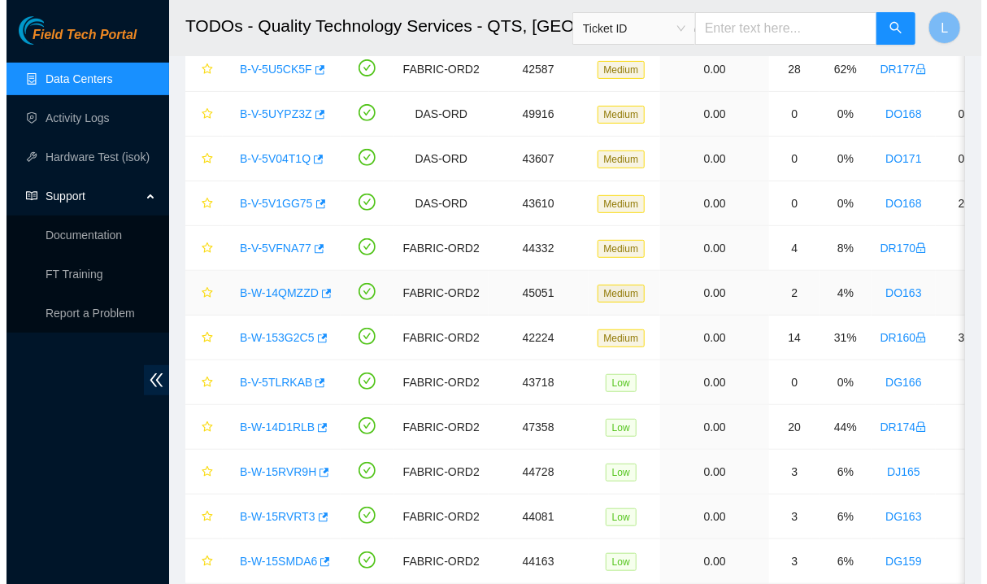
scroll to position [172, 0]
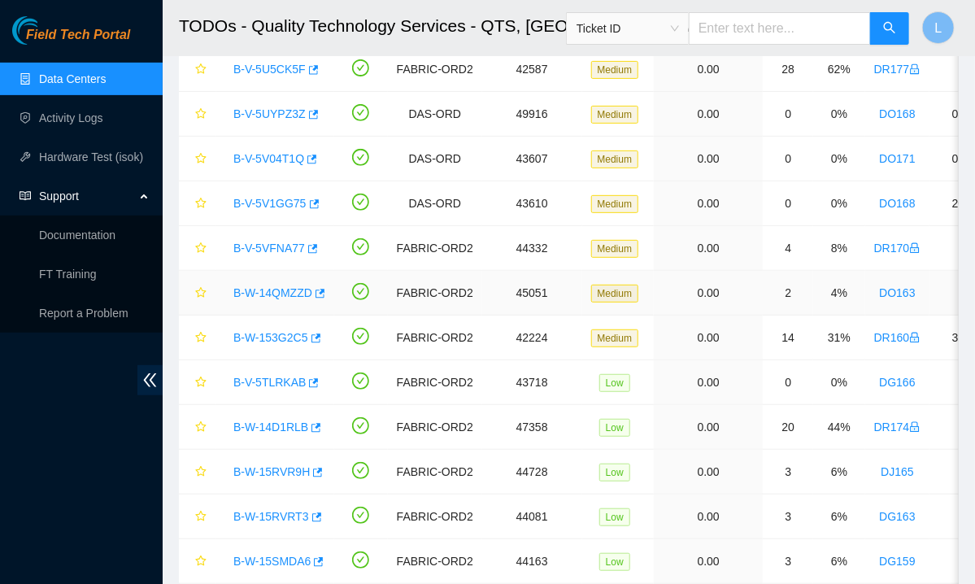
click at [280, 302] on div "B-W-14QMZZD" at bounding box center [275, 293] width 100 height 26
click at [279, 293] on link "B-W-14QMZZD" at bounding box center [272, 292] width 79 height 13
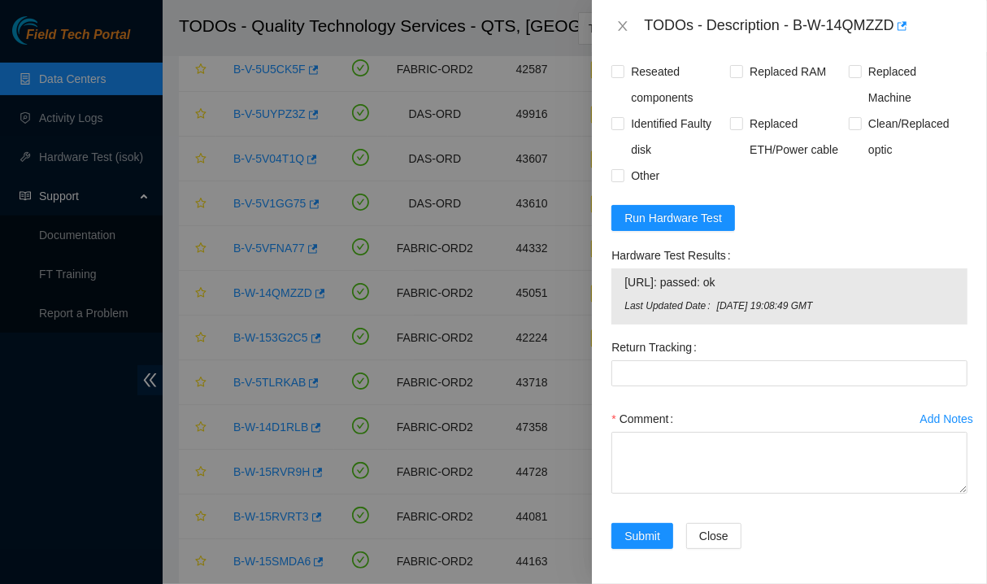
scroll to position [0, 0]
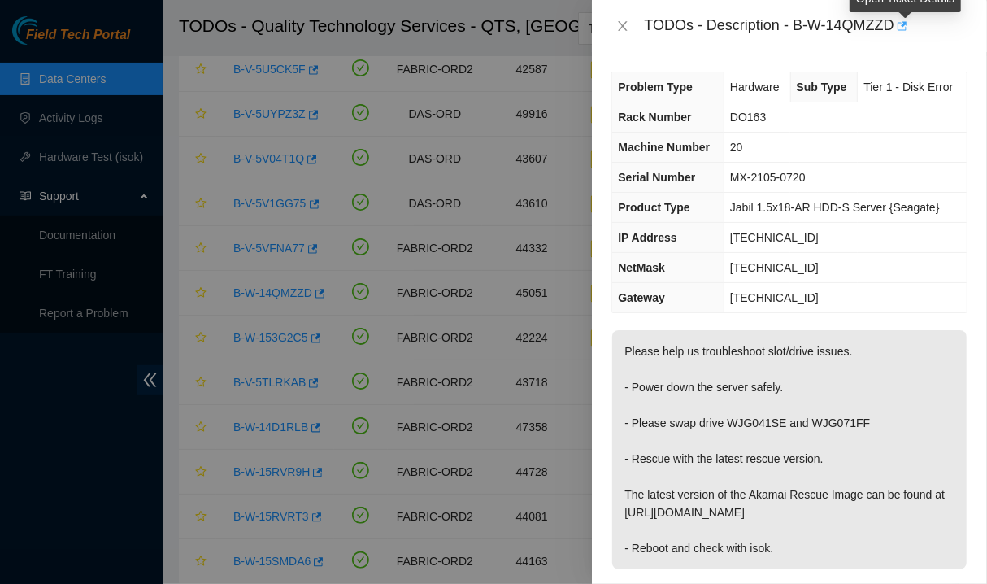
click at [907, 27] on icon "button" at bounding box center [900, 25] width 11 height 11
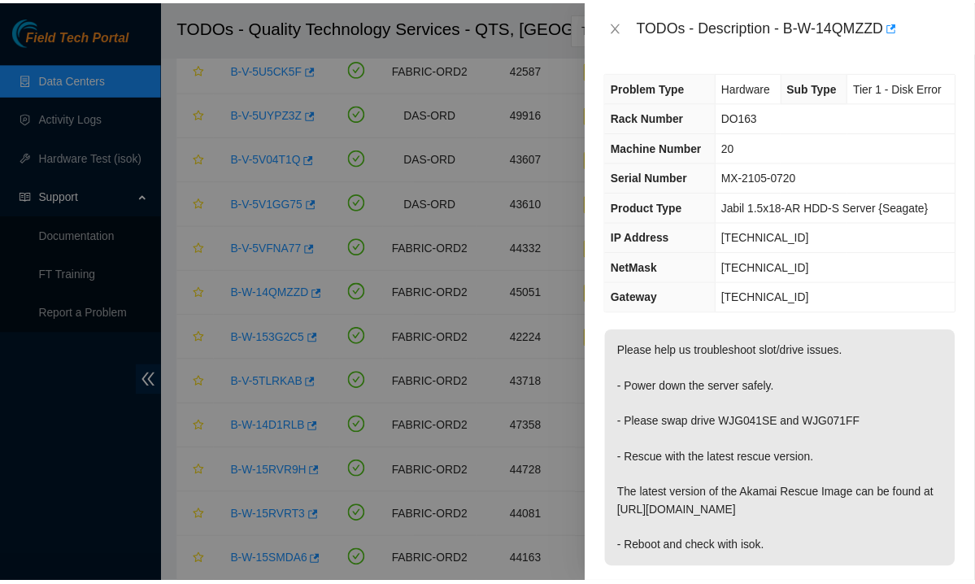
scroll to position [465, 0]
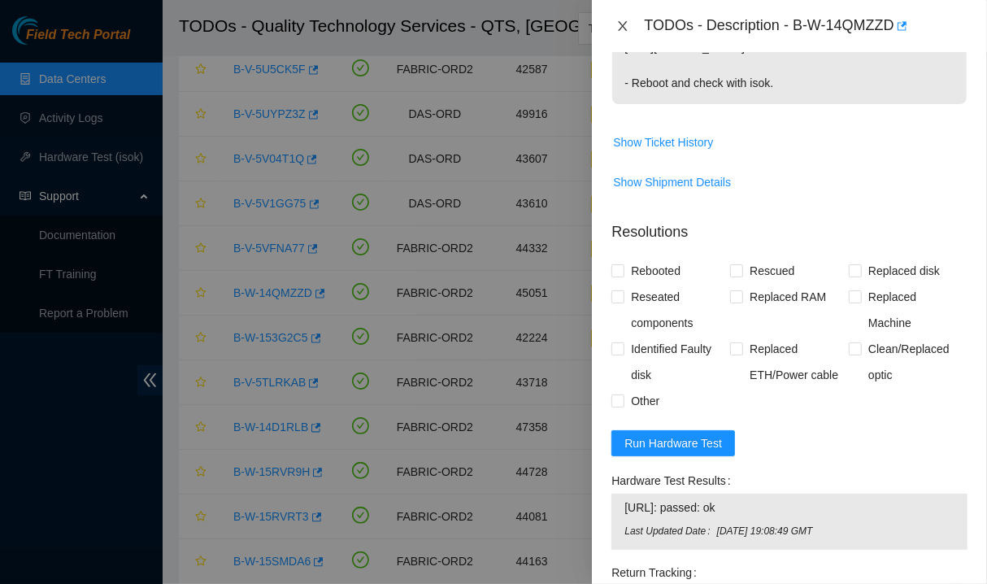
click at [626, 24] on icon "close" at bounding box center [622, 26] width 13 height 13
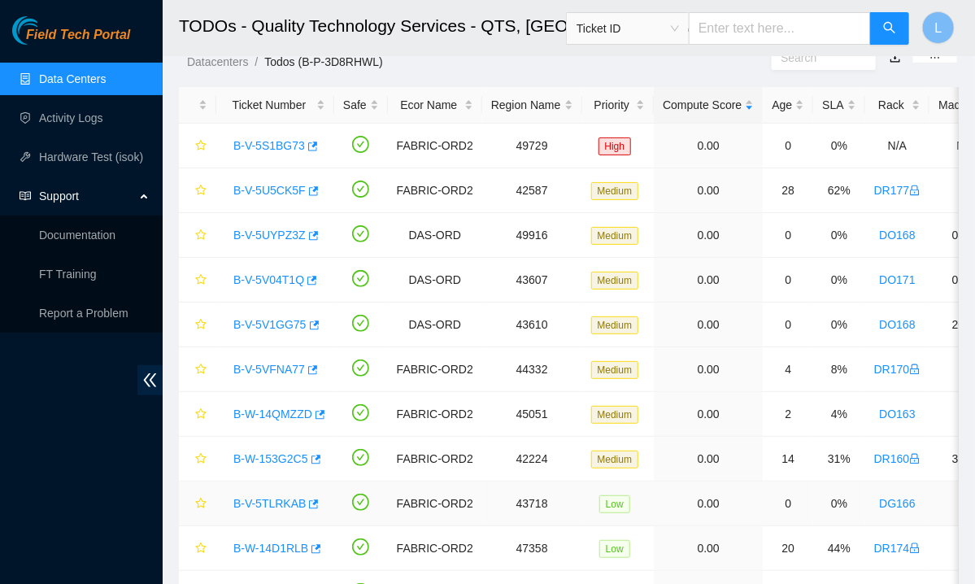
scroll to position [0, 0]
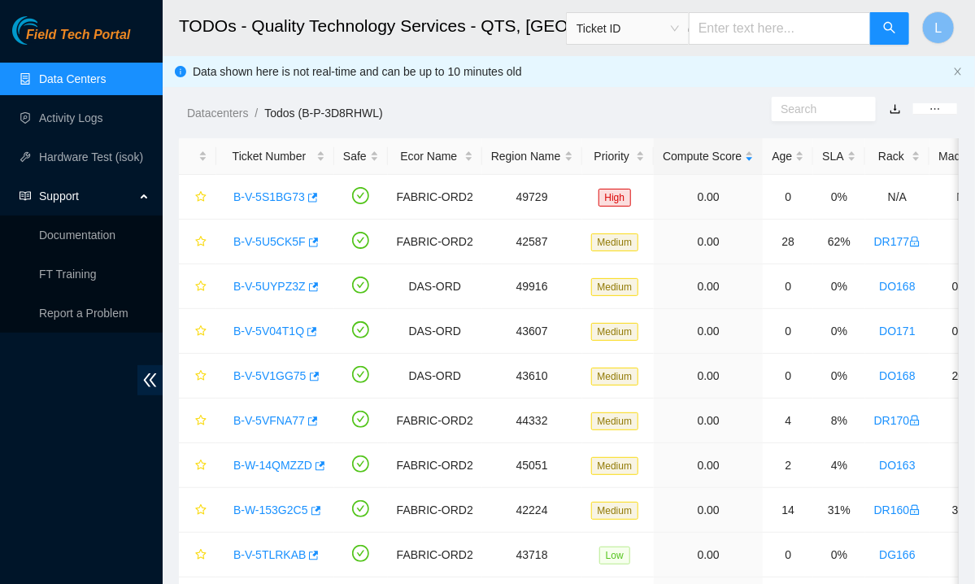
click at [117, 37] on span "Field Tech Portal" at bounding box center [78, 35] width 104 height 15
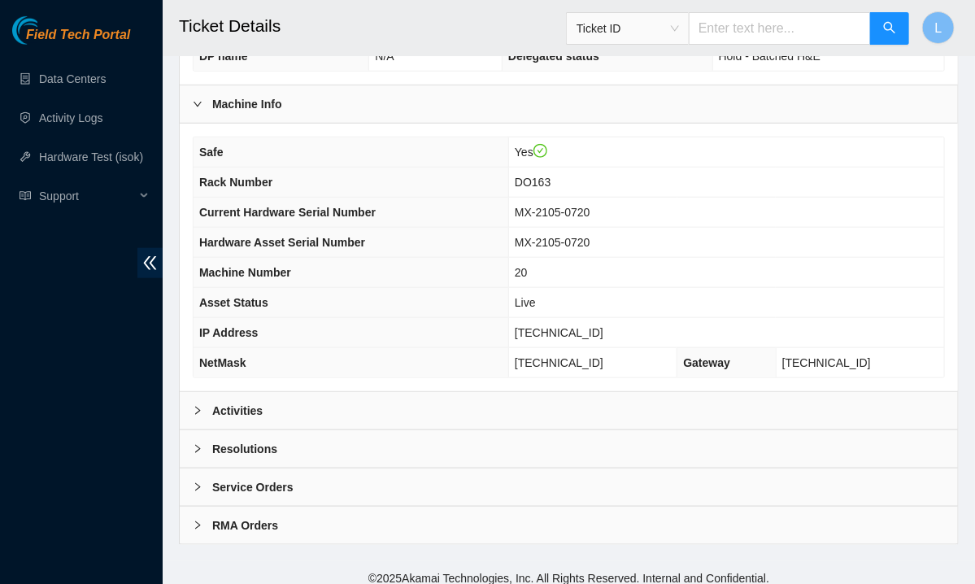
scroll to position [507, 0]
click at [235, 403] on b "Activities" at bounding box center [237, 412] width 50 height 18
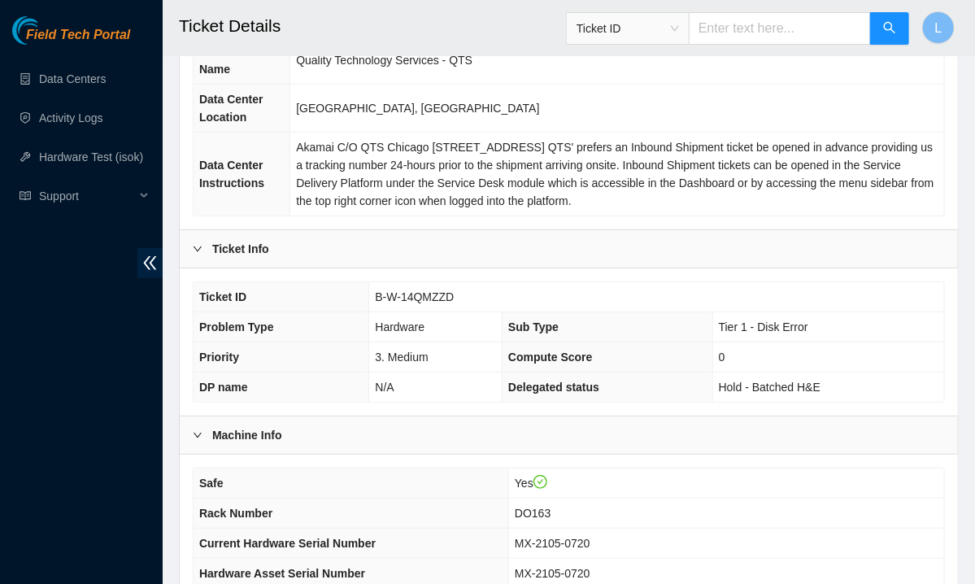
scroll to position [0, 0]
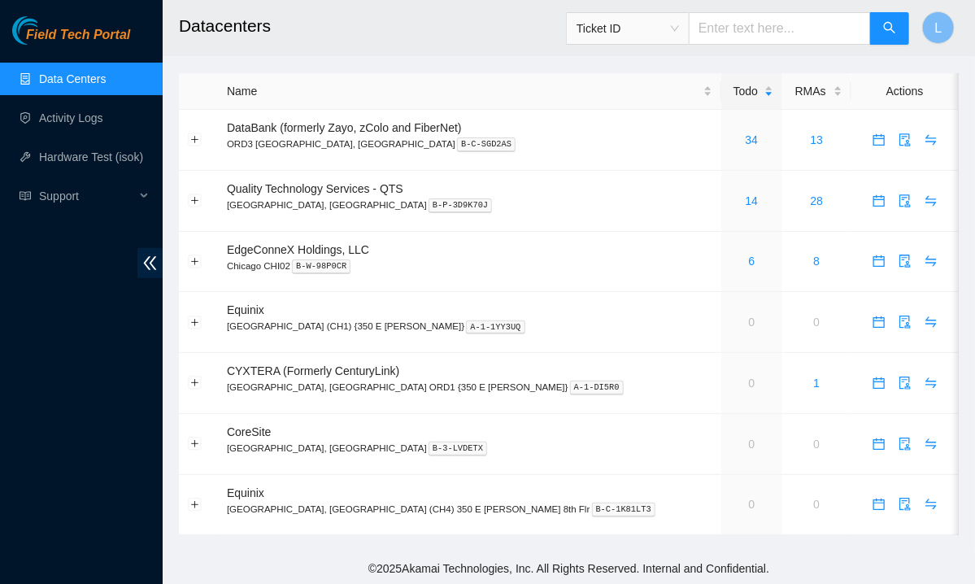
click at [240, 561] on footer "© 2025 Akamai Technologies, Inc. All Rights Reserved. Internal and Confidential." at bounding box center [569, 568] width 812 height 34
click at [316, 37] on h2 "Datacenters" at bounding box center [509, 26] width 660 height 52
click at [721, 187] on td "14" at bounding box center [752, 201] width 62 height 61
